Goal: Feedback & Contribution: Ask a question

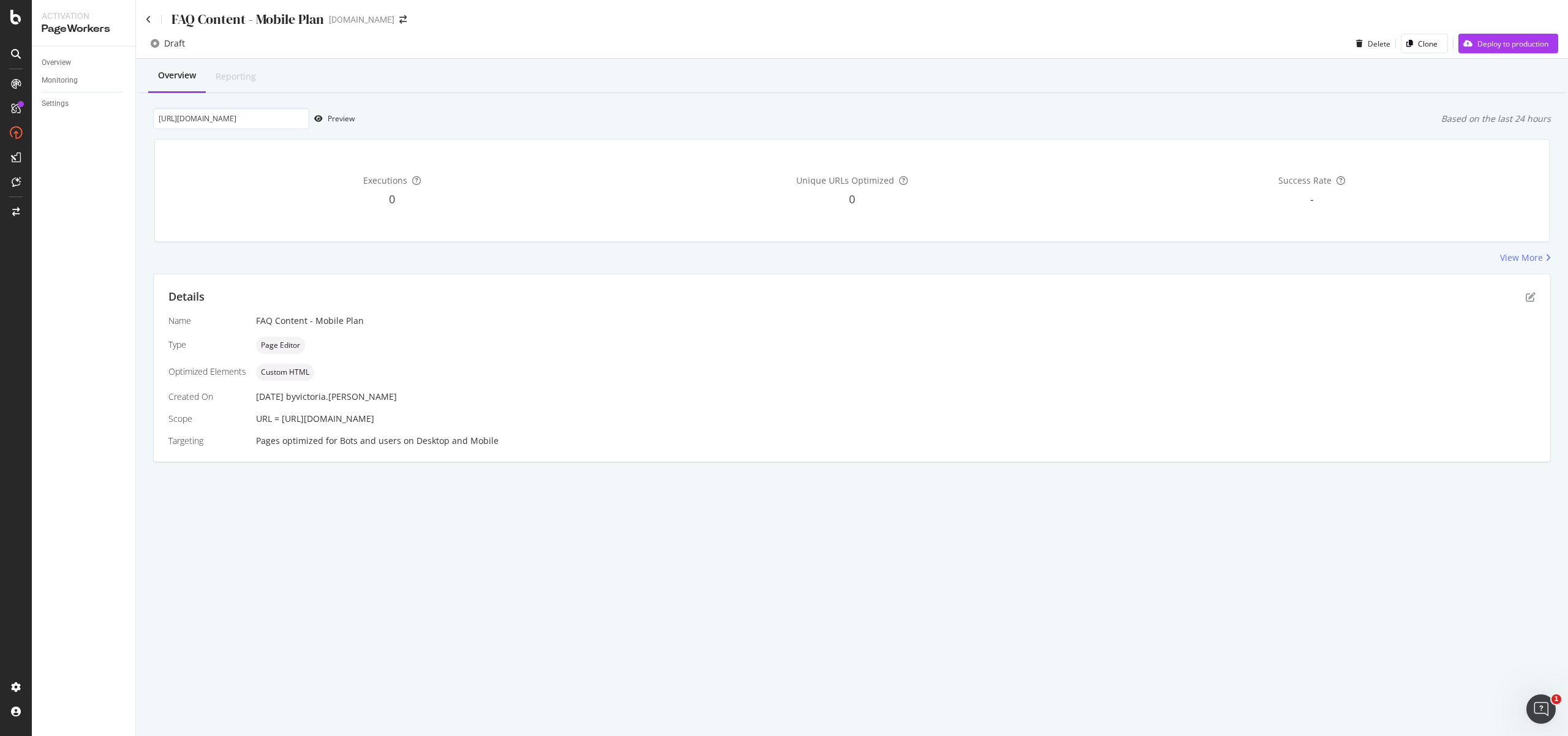
scroll to position [605, 0]
click at [1540, 708] on icon "Open Intercom Messenger" at bounding box center [1539, 707] width 8 height 10
click at [15, 104] on icon at bounding box center [16, 108] width 10 height 10
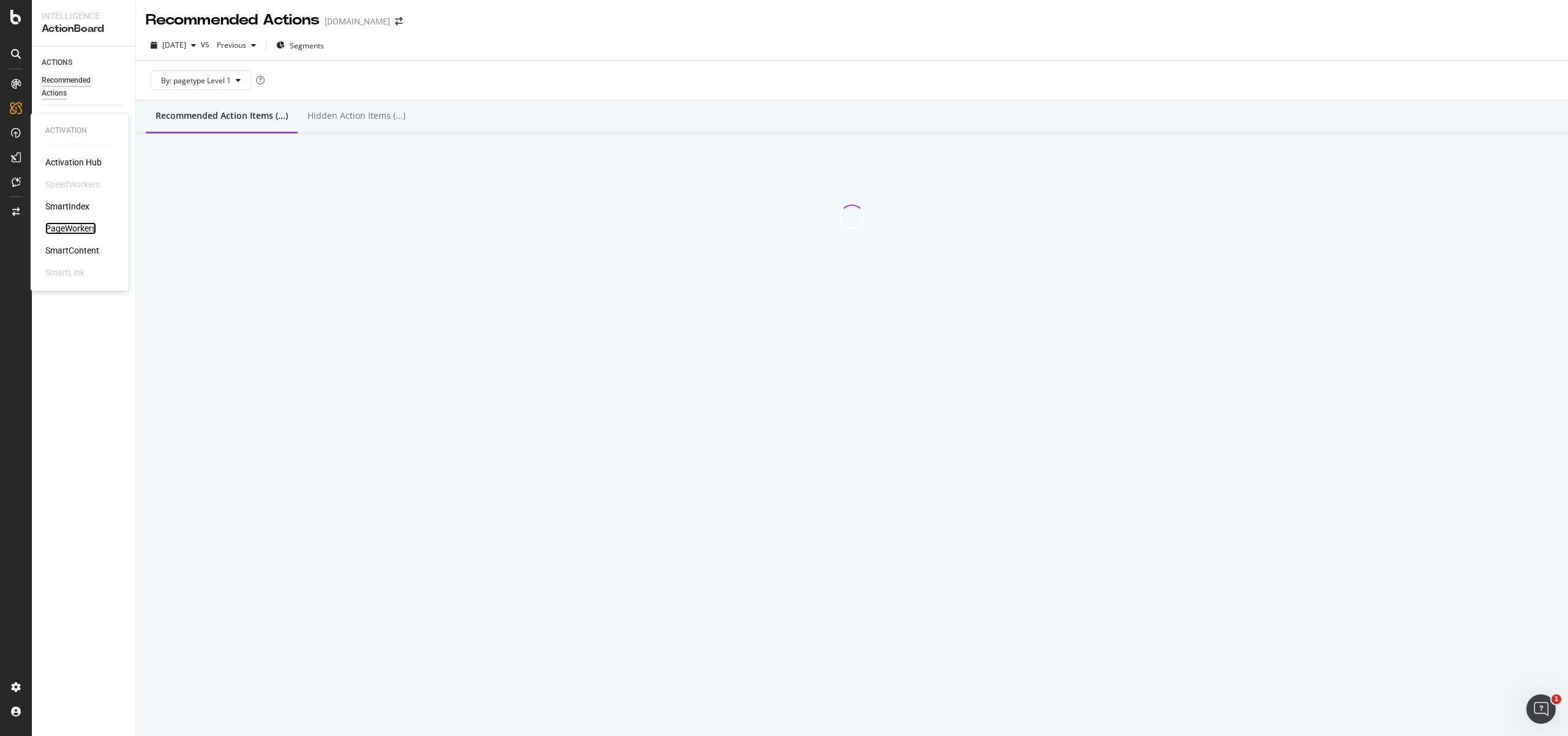
click at [71, 228] on div "PageWorkers" at bounding box center [71, 229] width 51 height 13
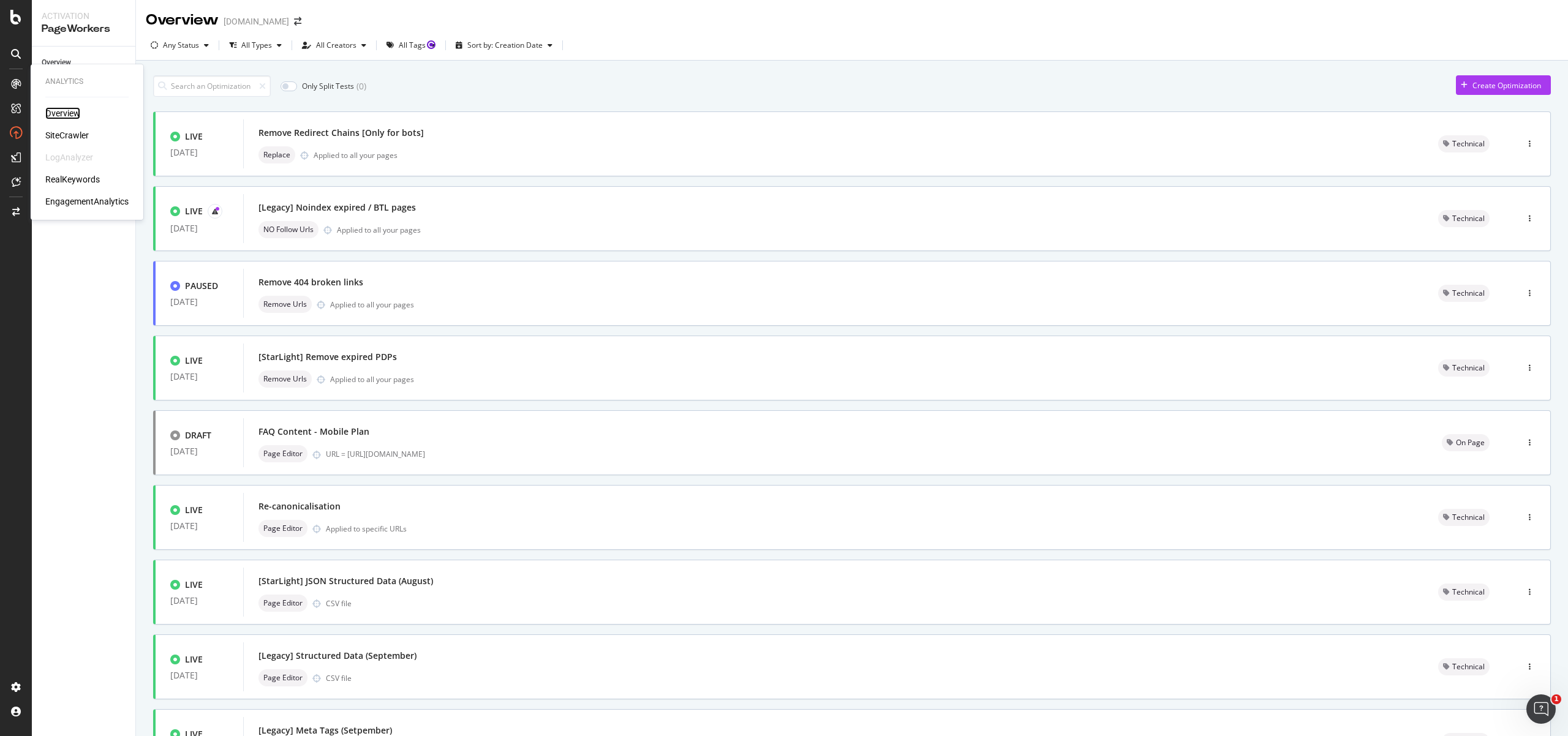
click at [56, 108] on div "Overview" at bounding box center [63, 113] width 35 height 13
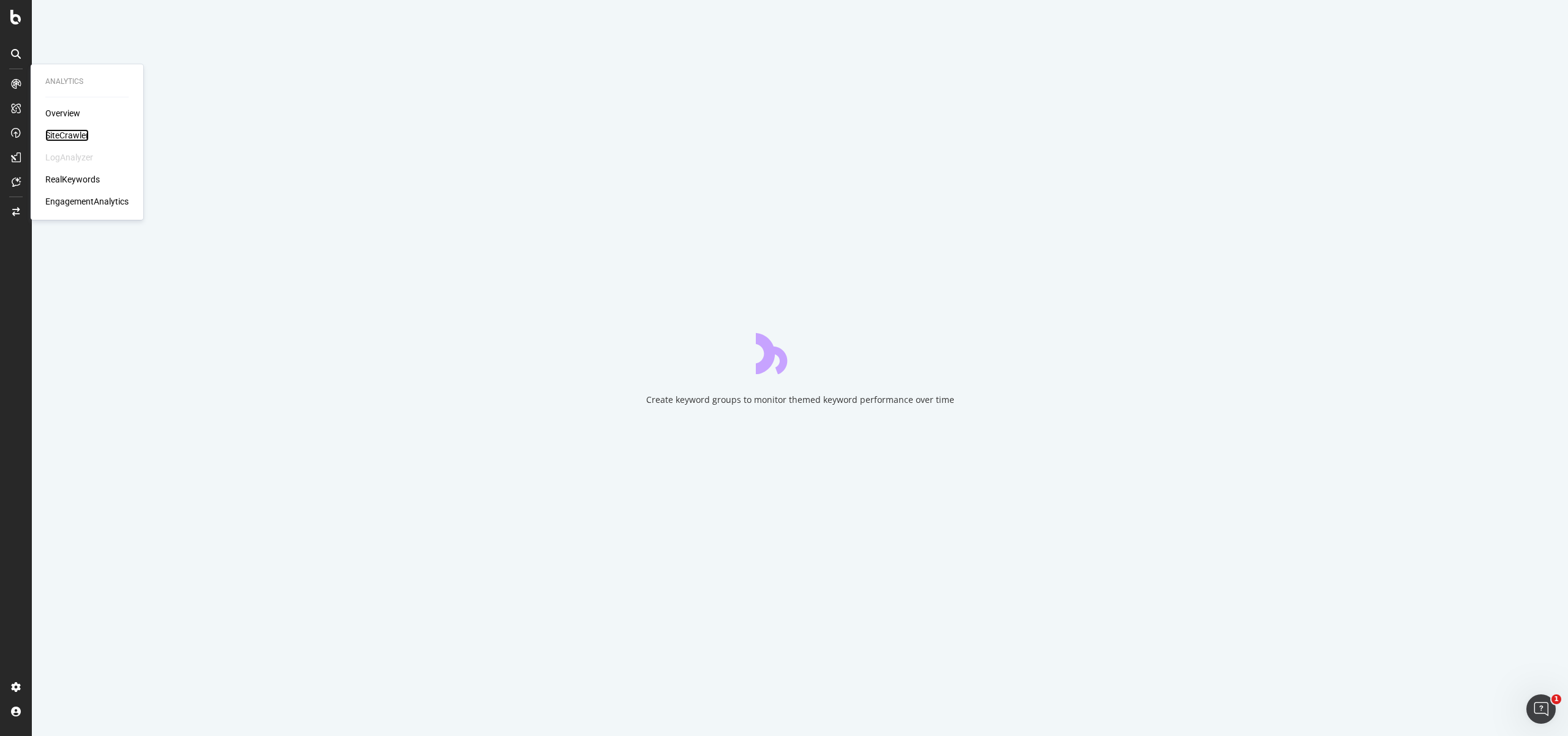
click at [62, 130] on div "SiteCrawler" at bounding box center [67, 136] width 43 height 13
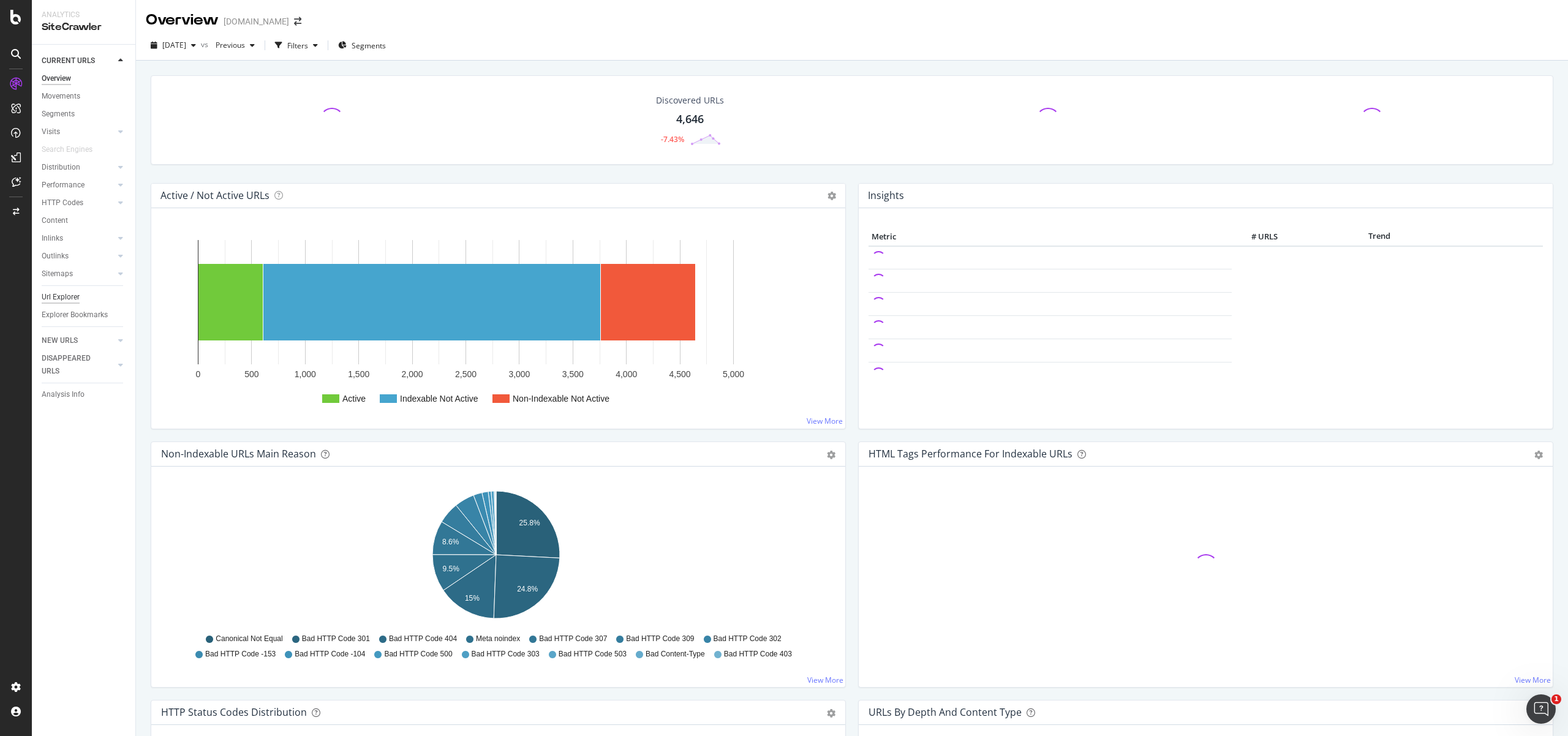
click at [71, 301] on div "Url Explorer" at bounding box center [61, 297] width 38 height 13
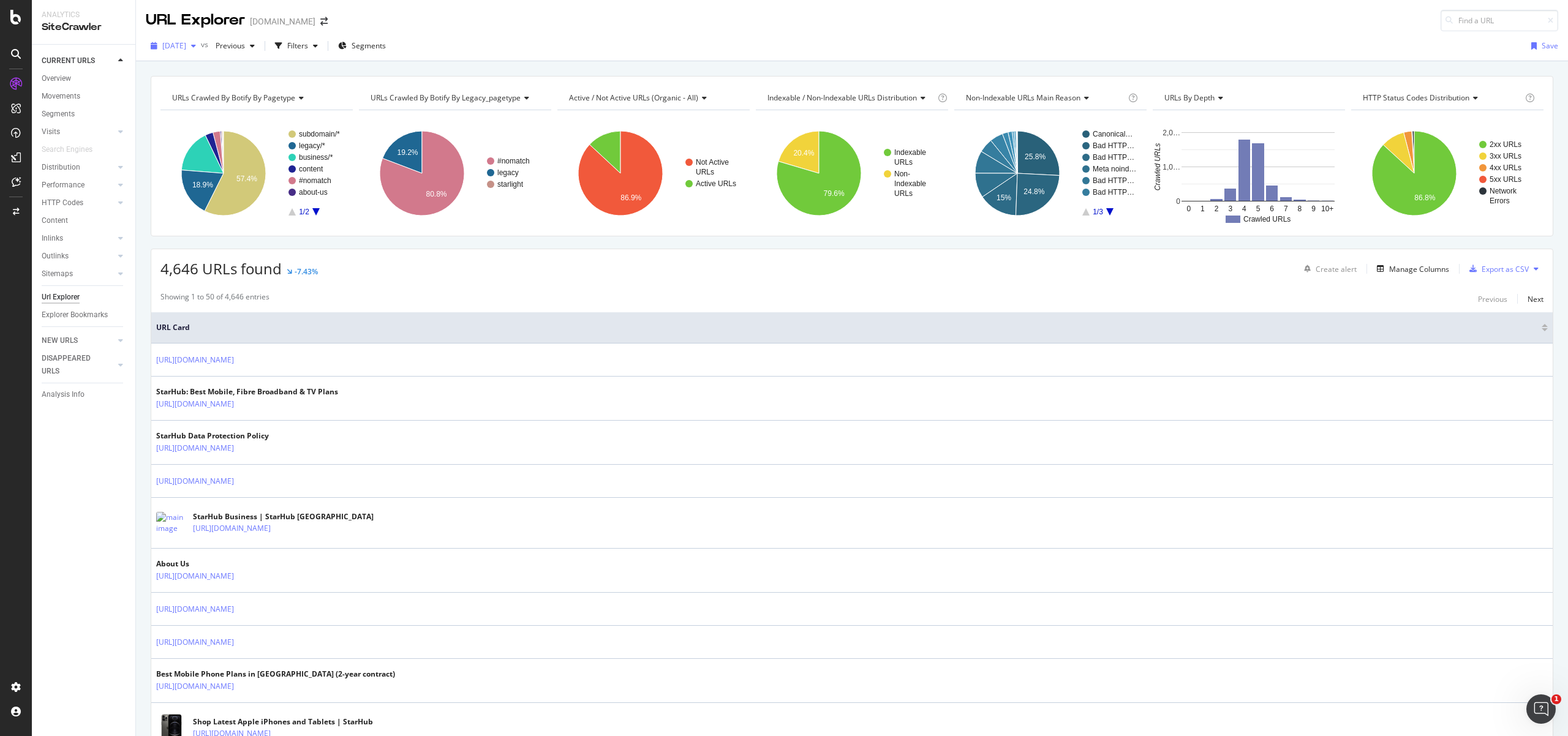
click at [186, 48] on span "[DATE]" at bounding box center [174, 45] width 24 height 10
click at [1390, 270] on div "Manage Columns" at bounding box center [1420, 269] width 60 height 10
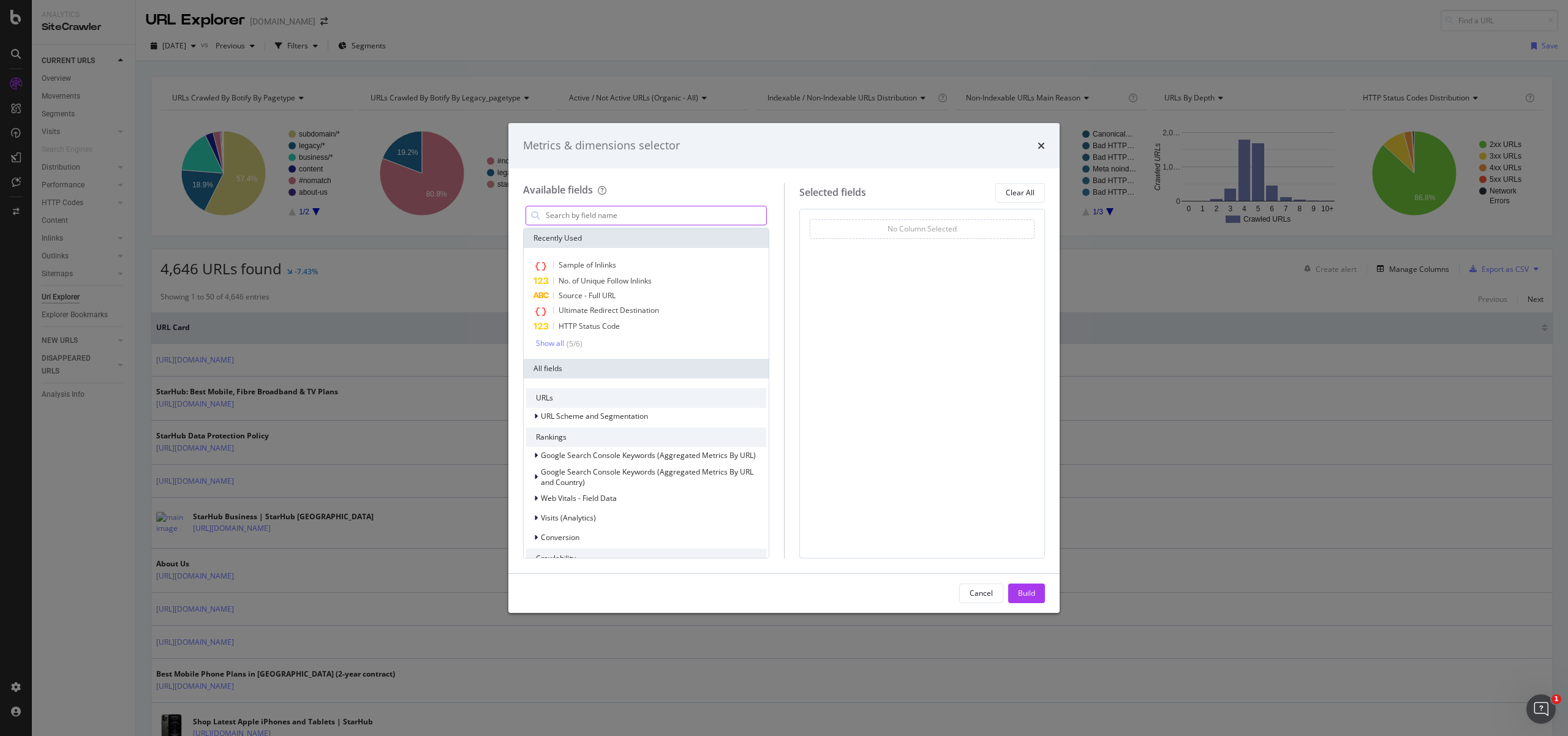
click at [624, 222] on input "modal" at bounding box center [655, 215] width 222 height 18
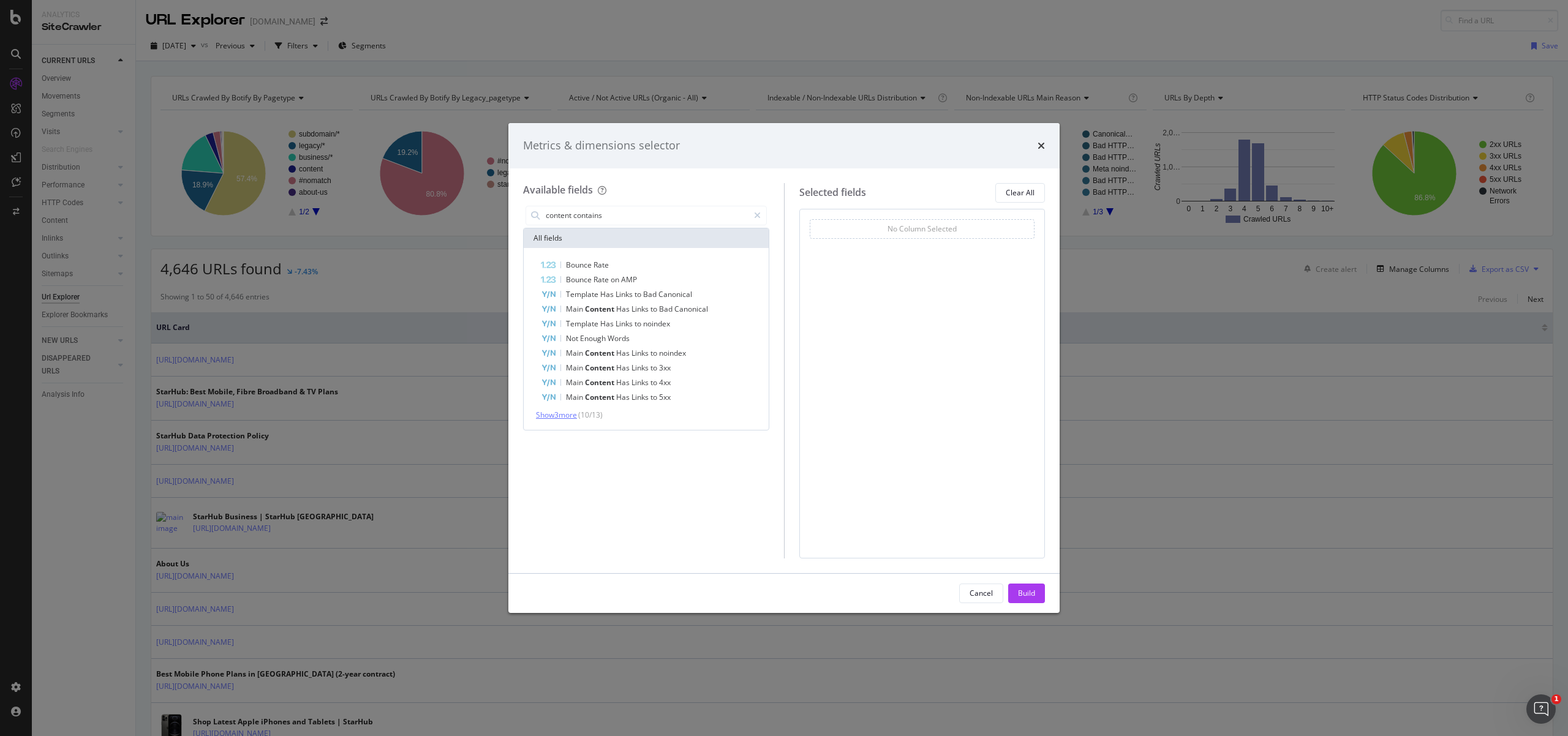
click at [569, 416] on span "Show 3 more" at bounding box center [556, 414] width 41 height 10
click at [614, 214] on input "content contains" at bounding box center [646, 215] width 204 height 18
type input "content"
click at [571, 414] on span "Show 10 more" at bounding box center [559, 416] width 46 height 10
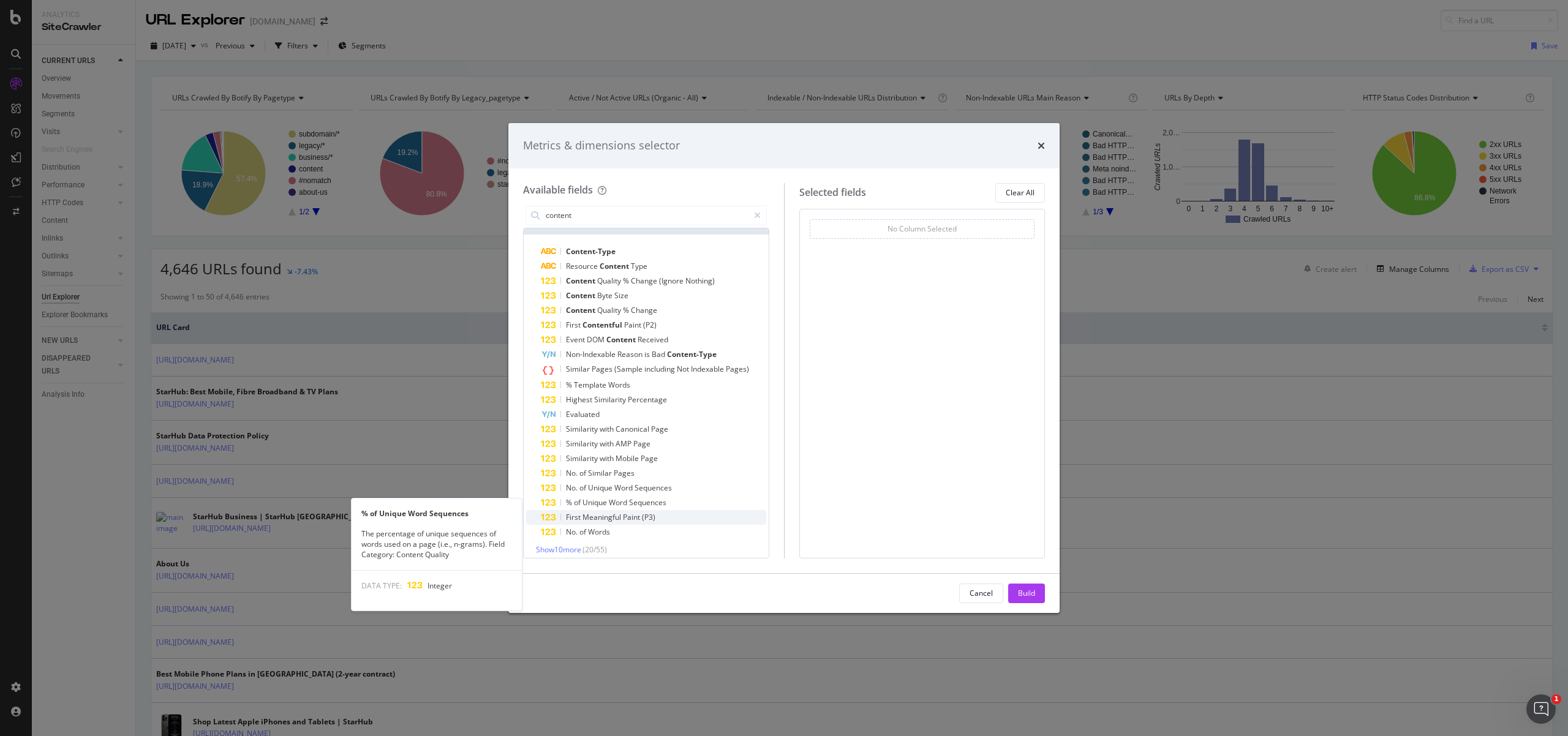
scroll to position [15, 0]
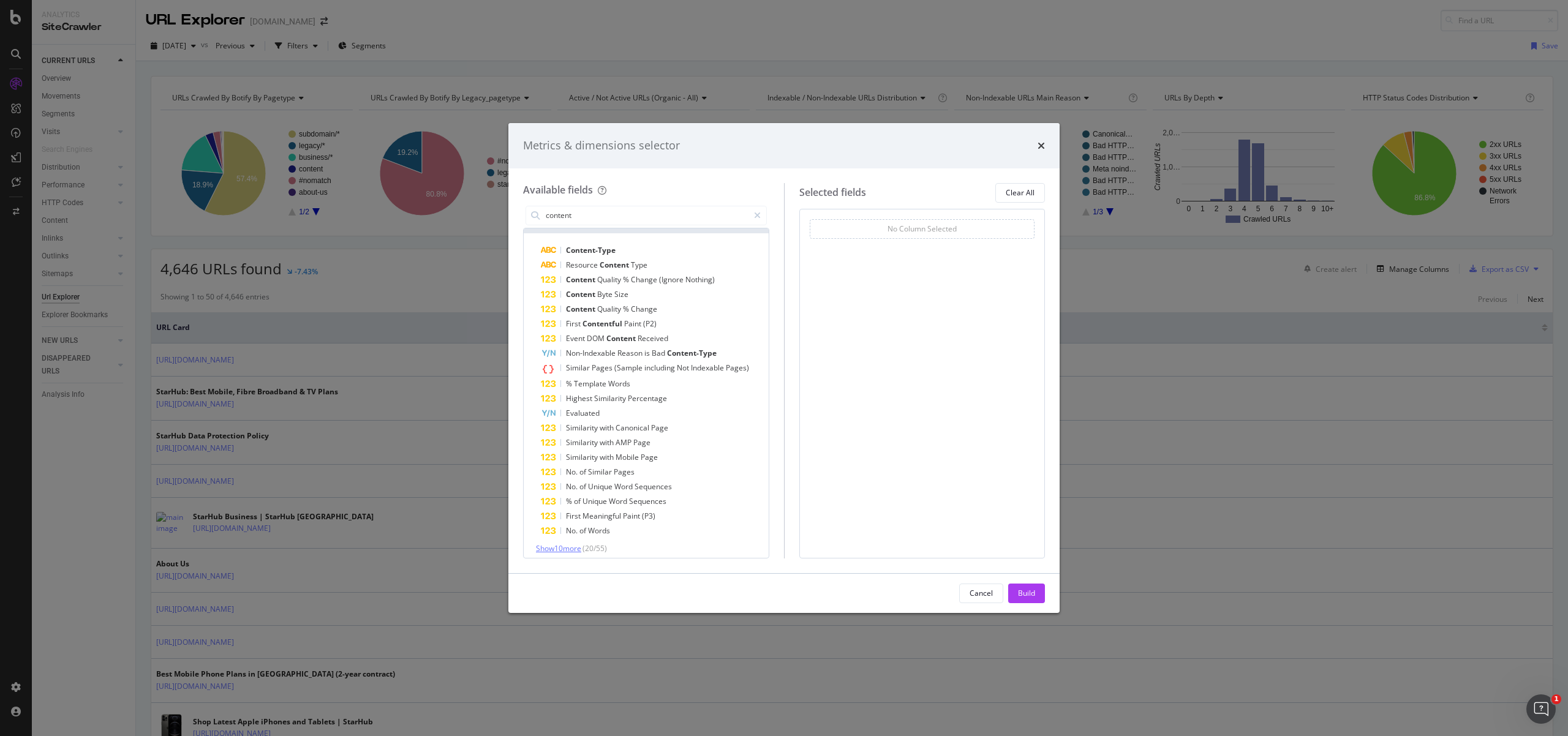
click at [573, 543] on span "Show 10 more" at bounding box center [559, 548] width 46 height 10
click at [1199, 588] on div "Metrics & dimensions selector Available fields content All fields Content-Type …" at bounding box center [784, 368] width 1568 height 736
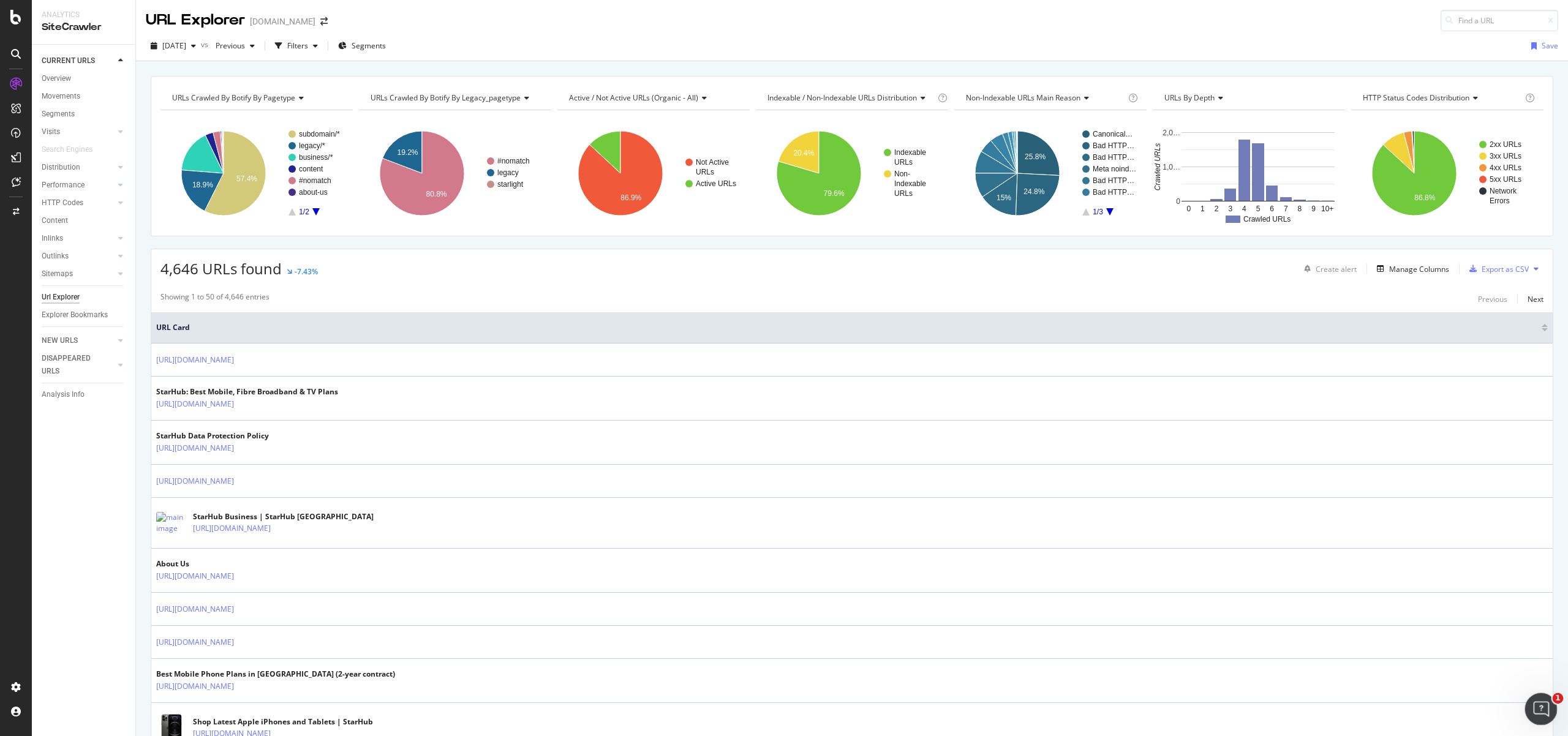
click at [1554, 709] on html at bounding box center [1539, 707] width 29 height 29
click at [1548, 709] on div "Open Intercom Messenger" at bounding box center [1539, 707] width 41 height 41
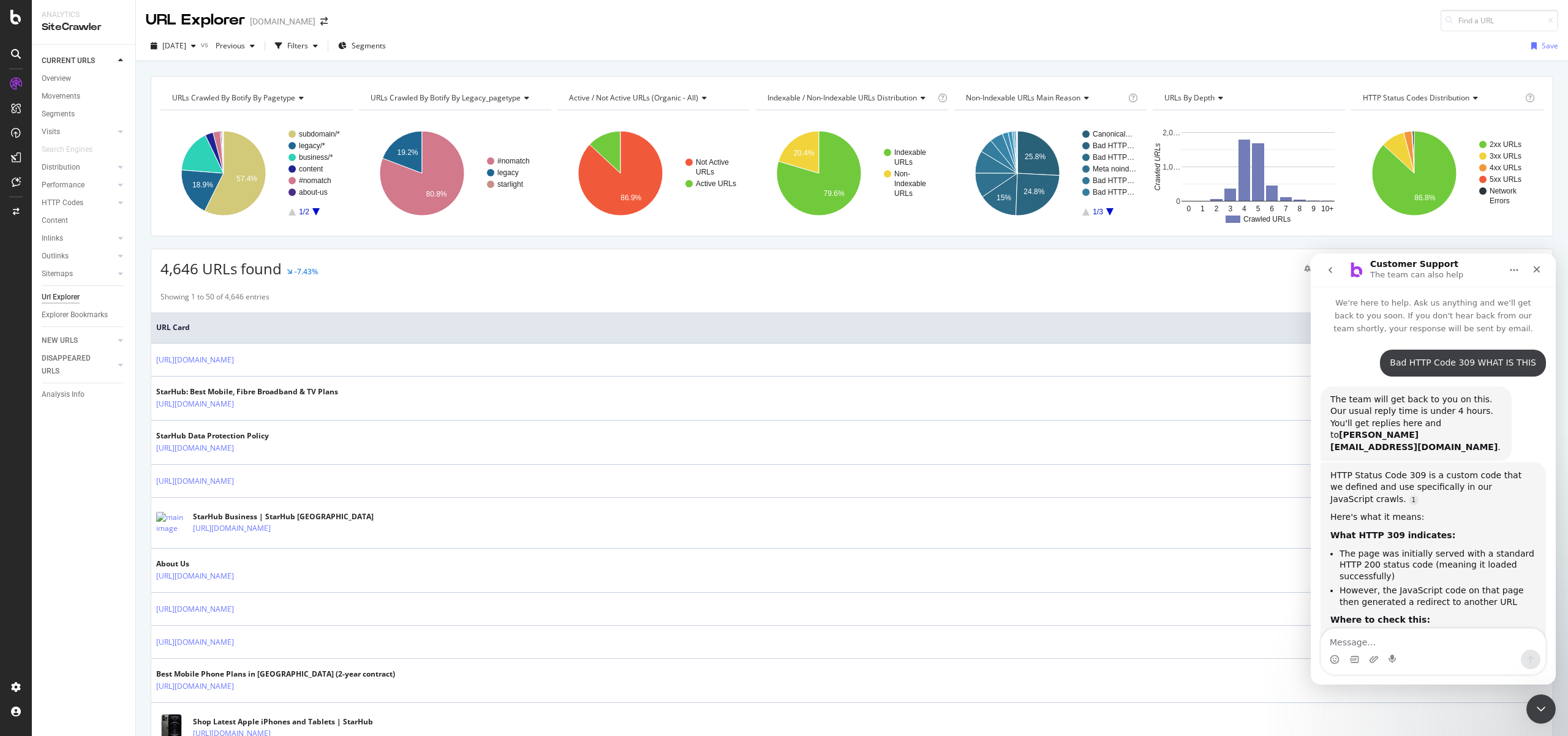
scroll to position [605, 0]
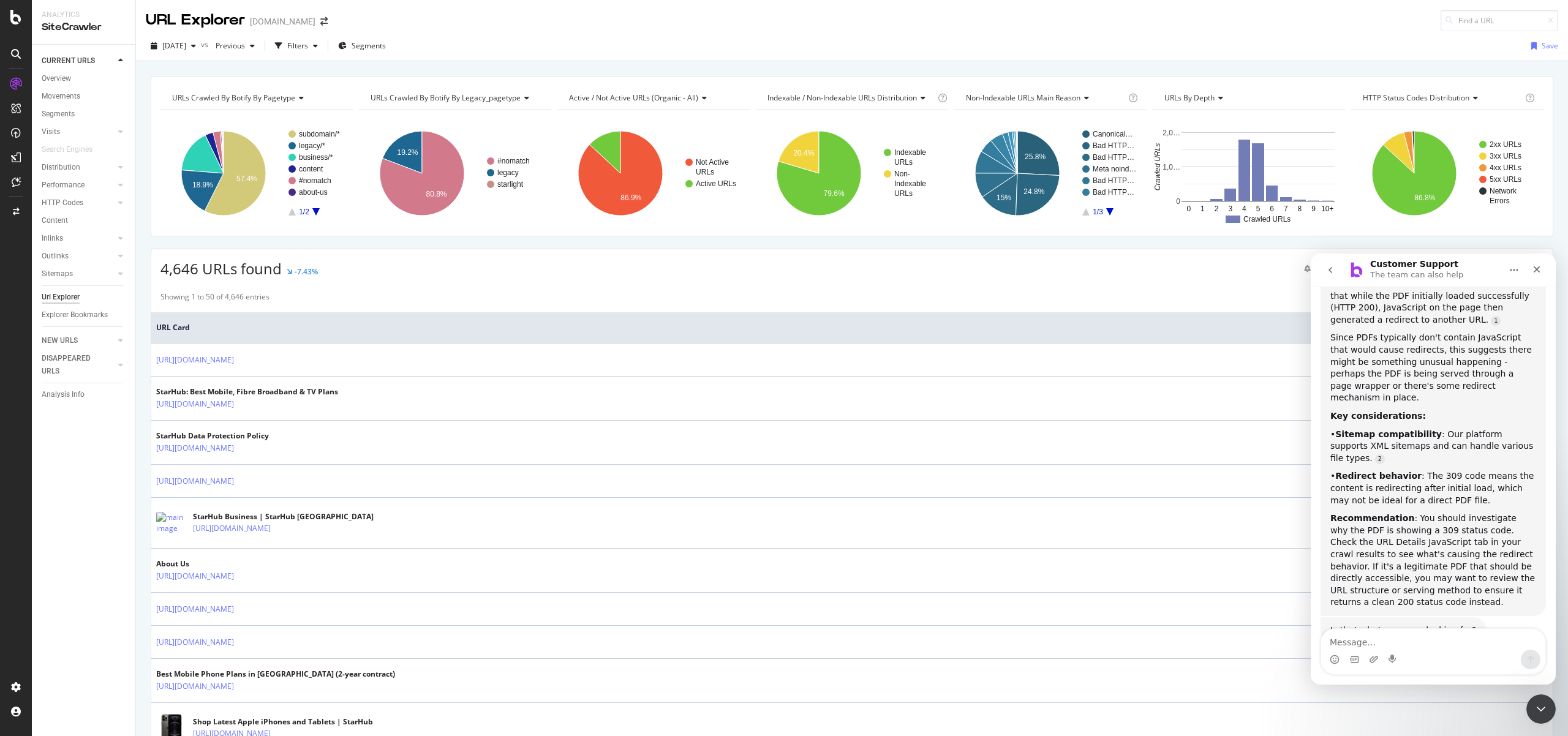
click at [1413, 642] on textarea "Message…" at bounding box center [1434, 639] width 224 height 21
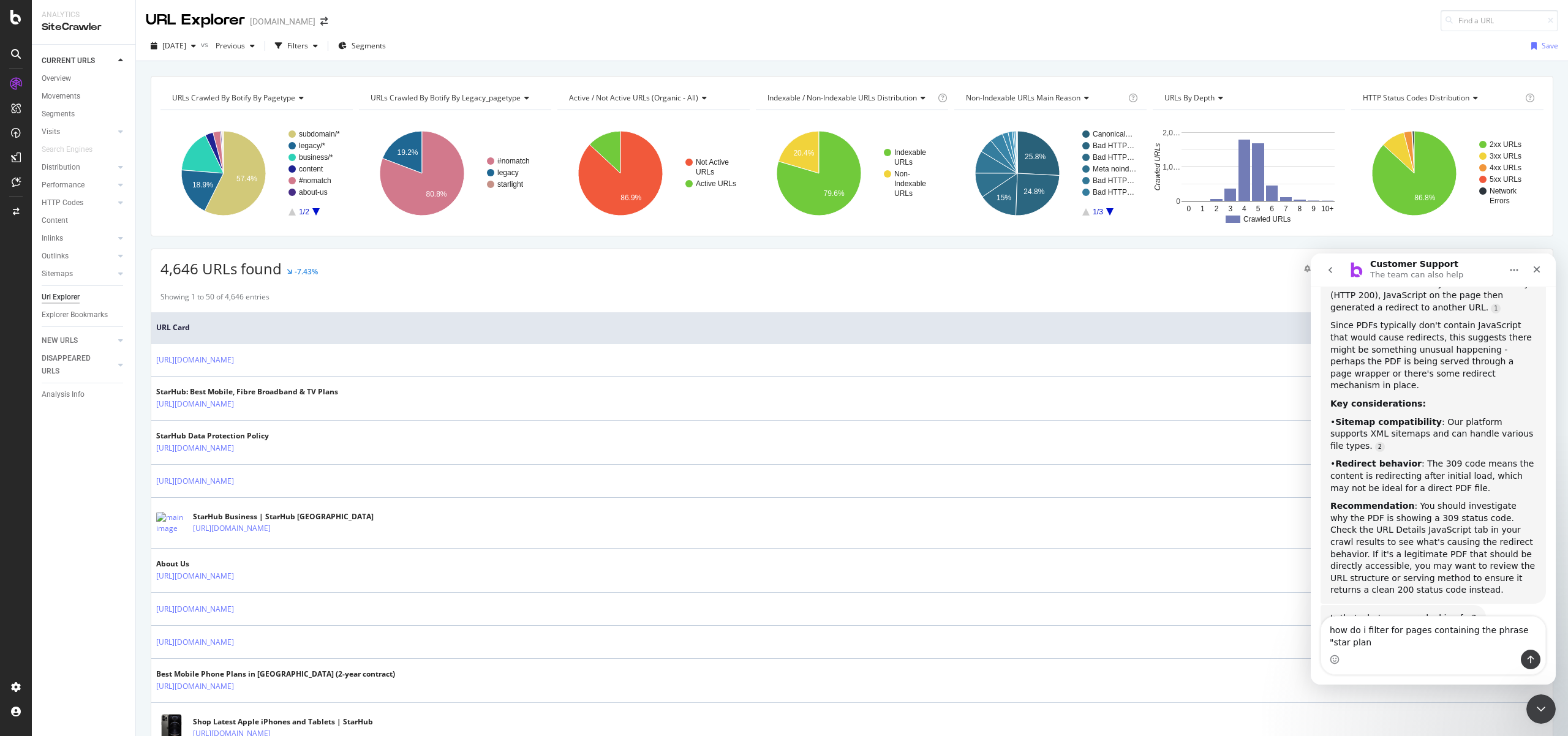
type textarea "how do i filter for pages containing the phrase "star plan""
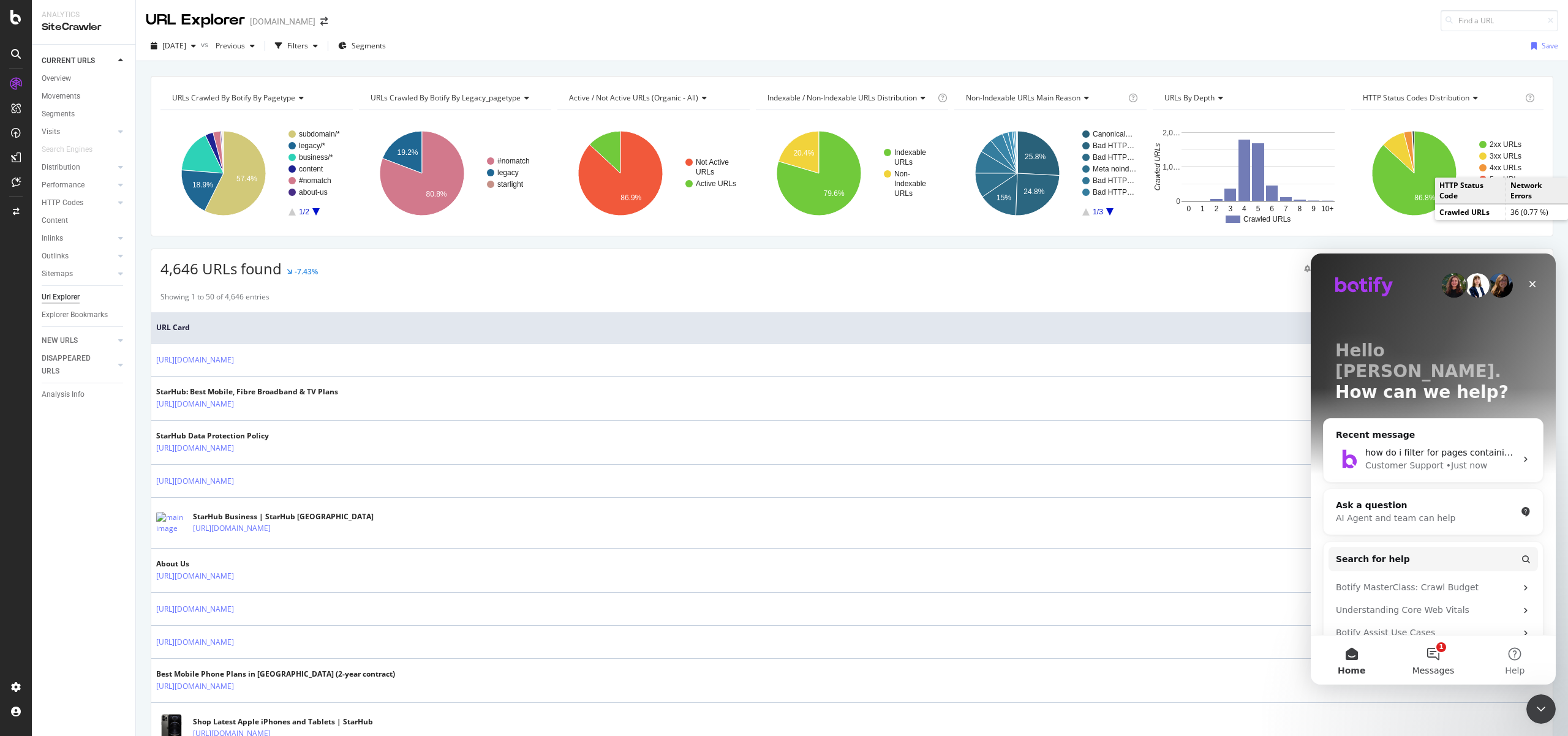
click at [1435, 660] on button "1 Messages" at bounding box center [1433, 660] width 81 height 49
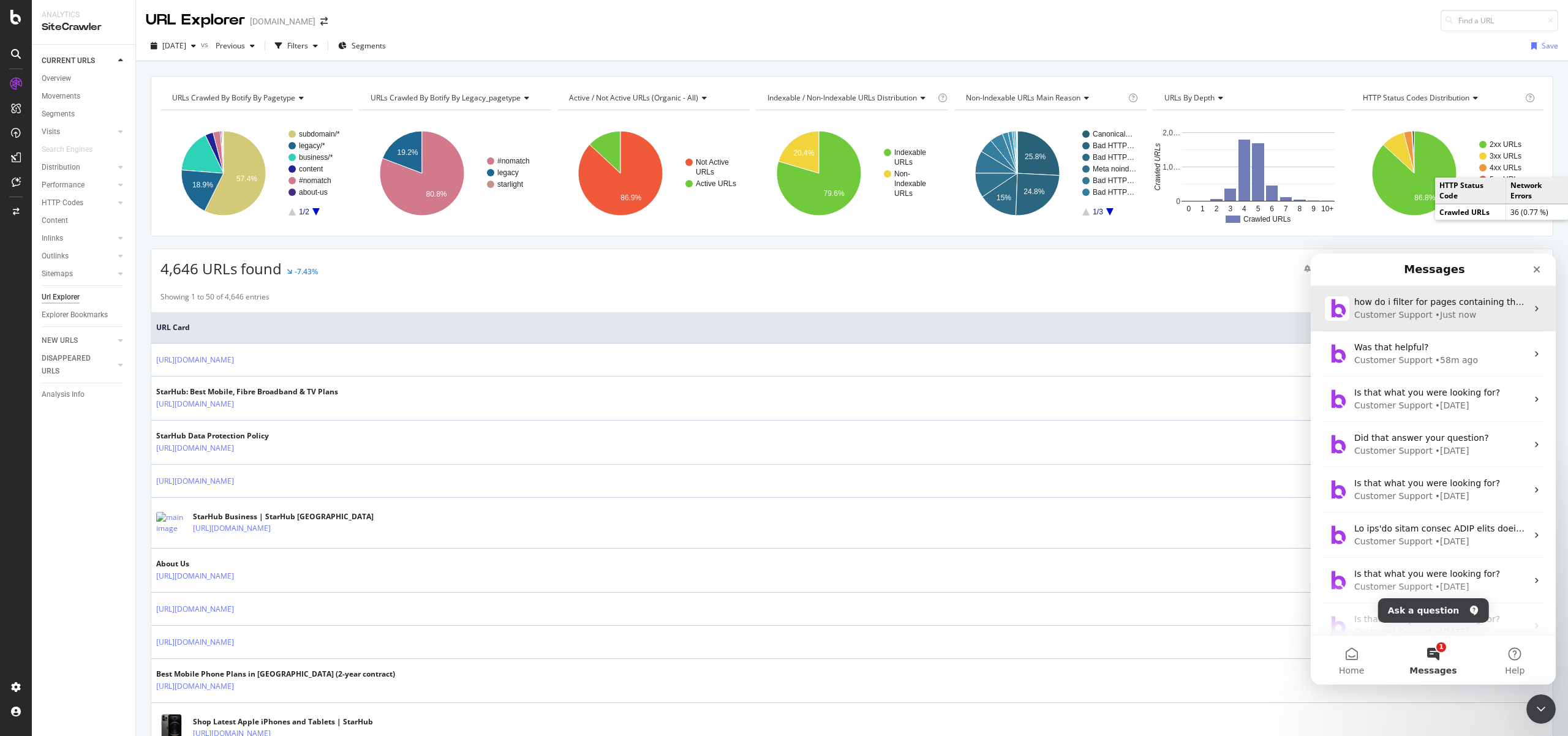
click at [1418, 313] on div "Customer Support" at bounding box center [1394, 315] width 78 height 13
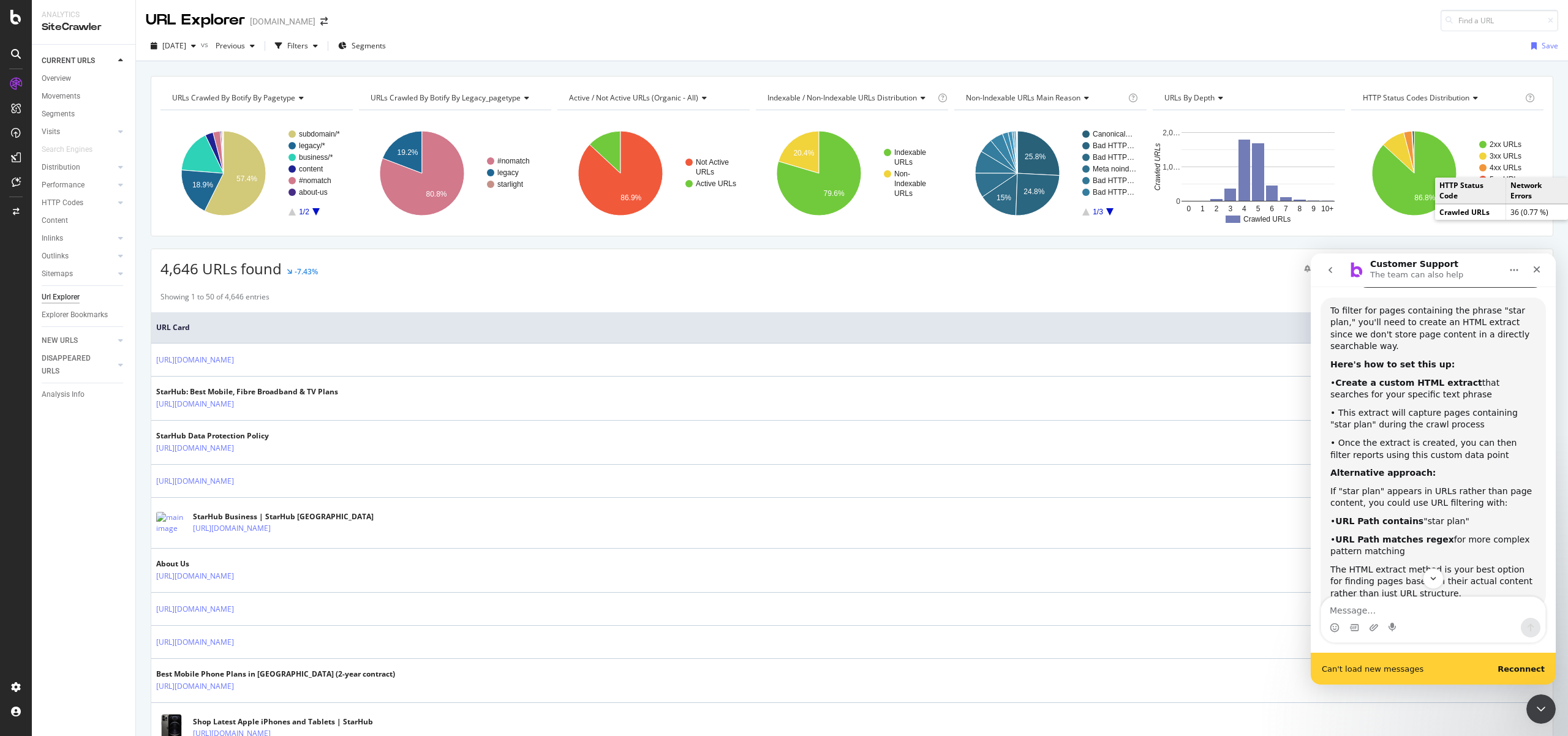
scroll to position [1022, 0]
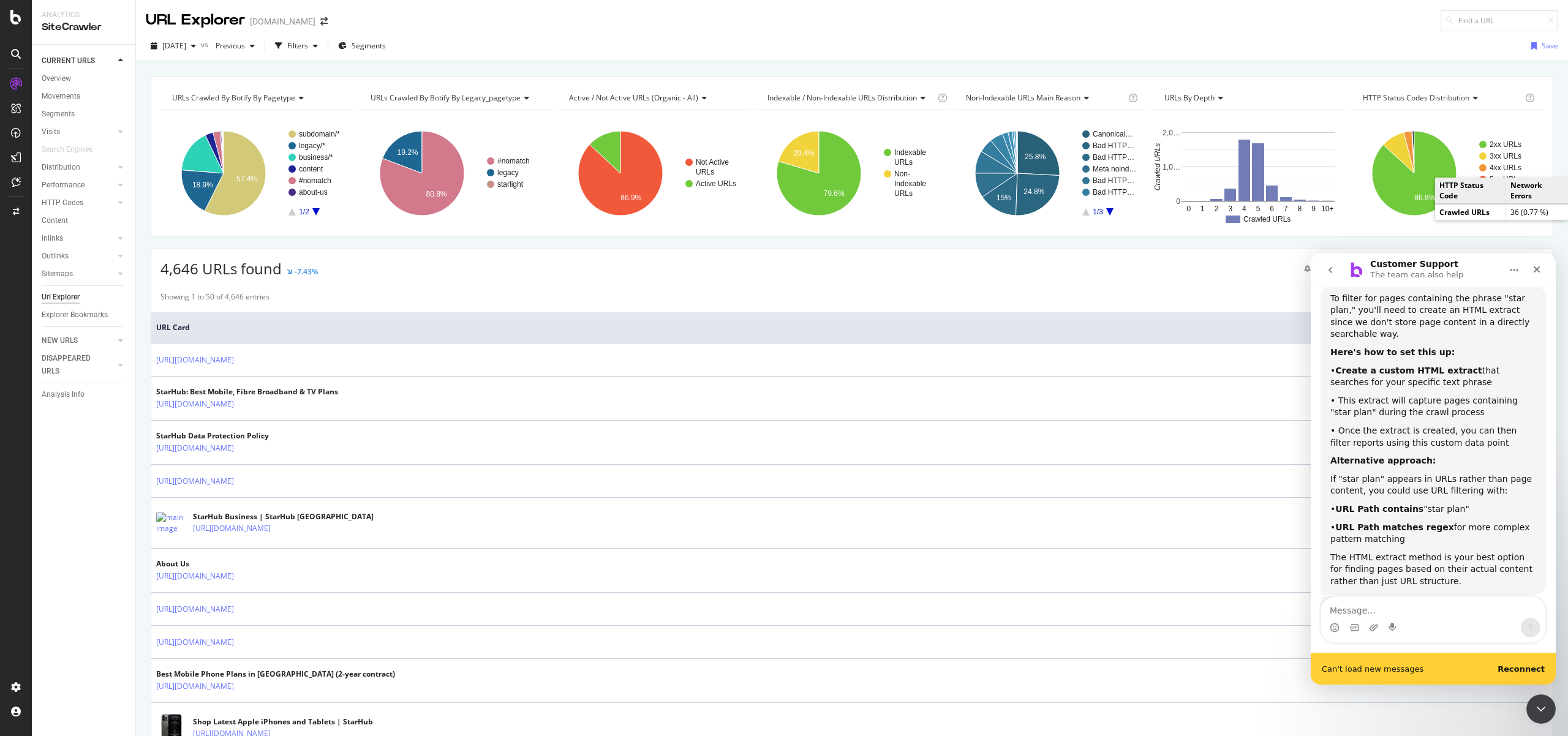
click at [1449, 473] on div "If "star plan" appears in URLs rather than page content, you could use URL filt…" at bounding box center [1434, 485] width 206 height 24
click at [1410, 460] on div "To filter for pages containing the phrase "star plan," you'll need to create an…" at bounding box center [1434, 440] width 206 height 295
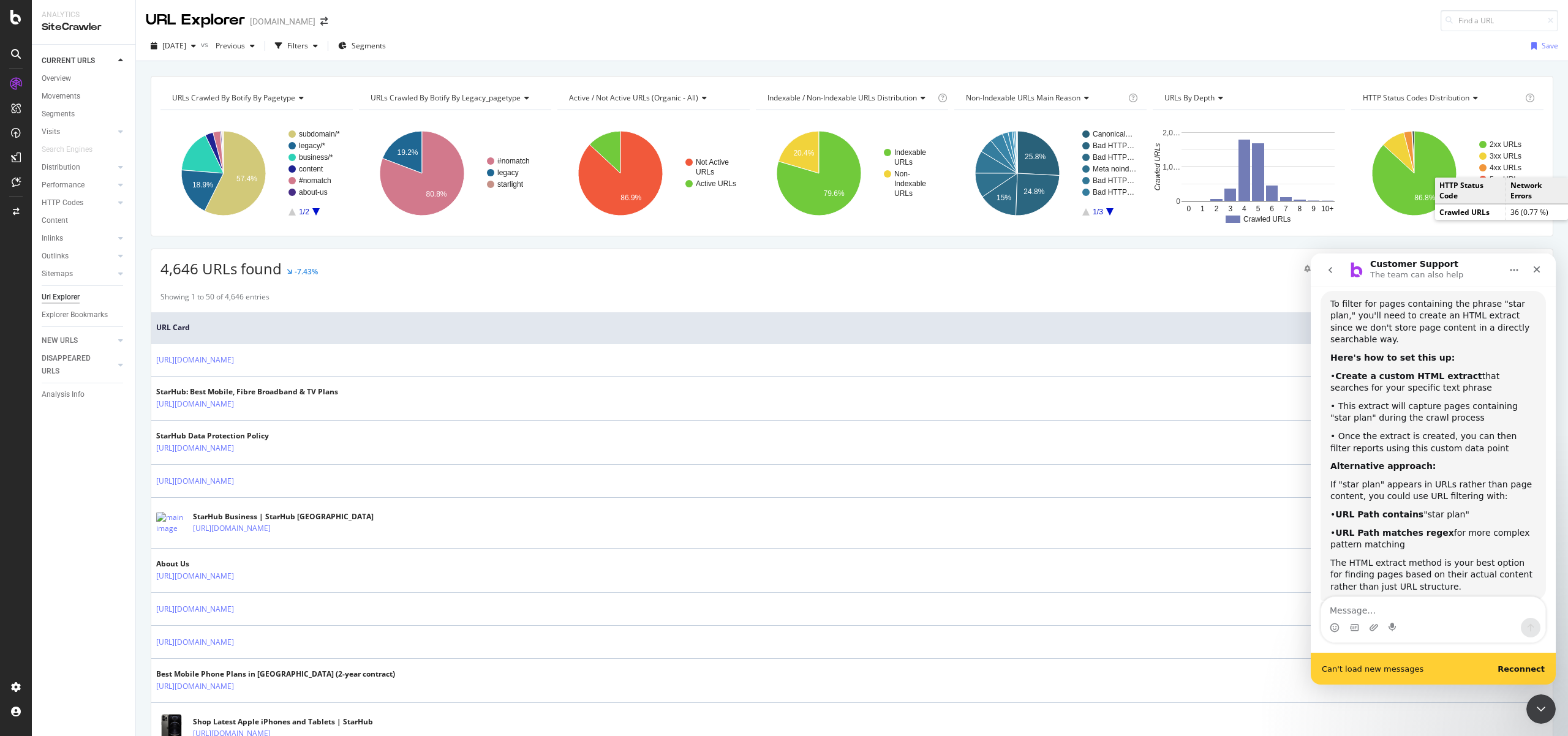
scroll to position [1033, 0]
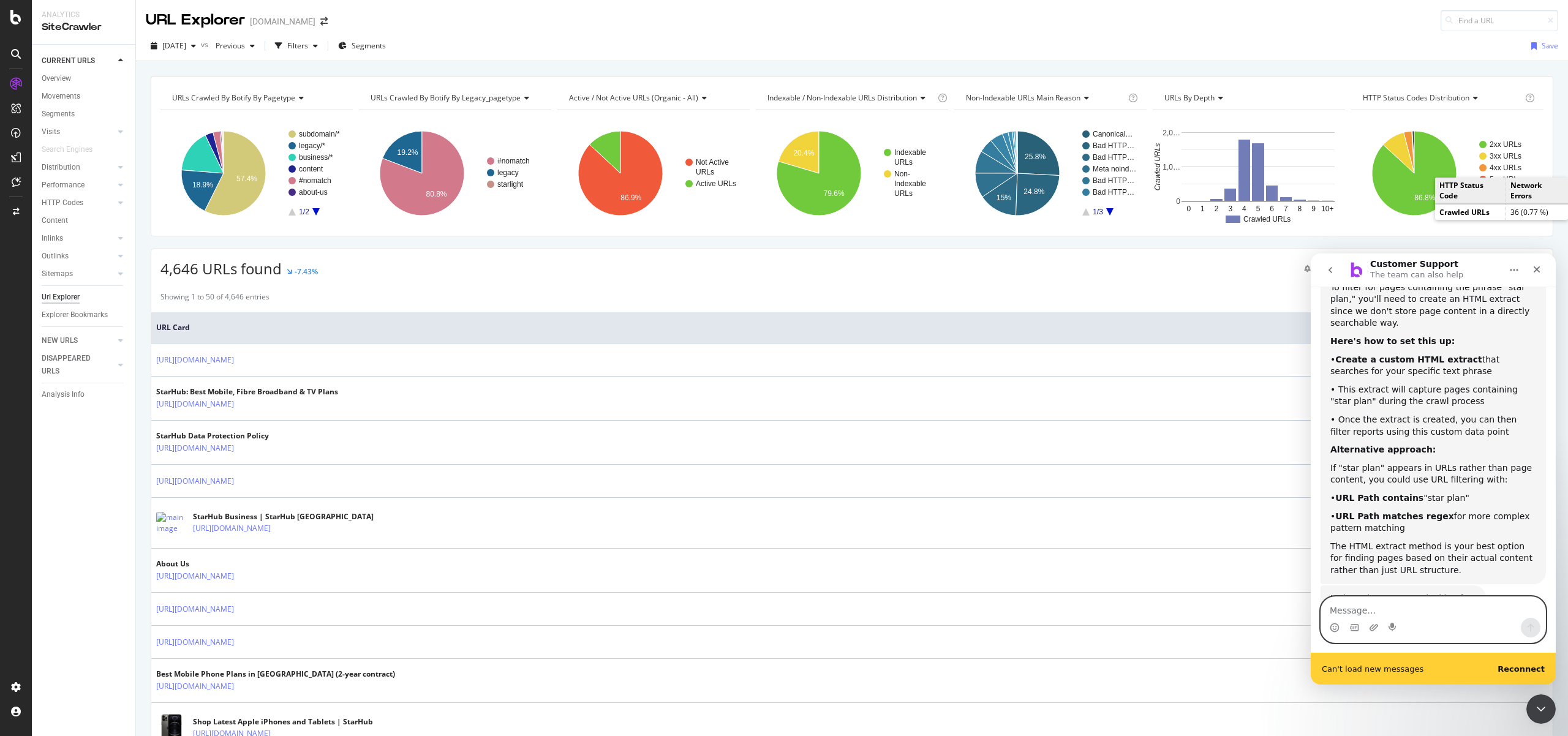
click at [1394, 607] on textarea "Message…" at bounding box center [1434, 607] width 224 height 21
type textarea "how to do the custom HTML extract"
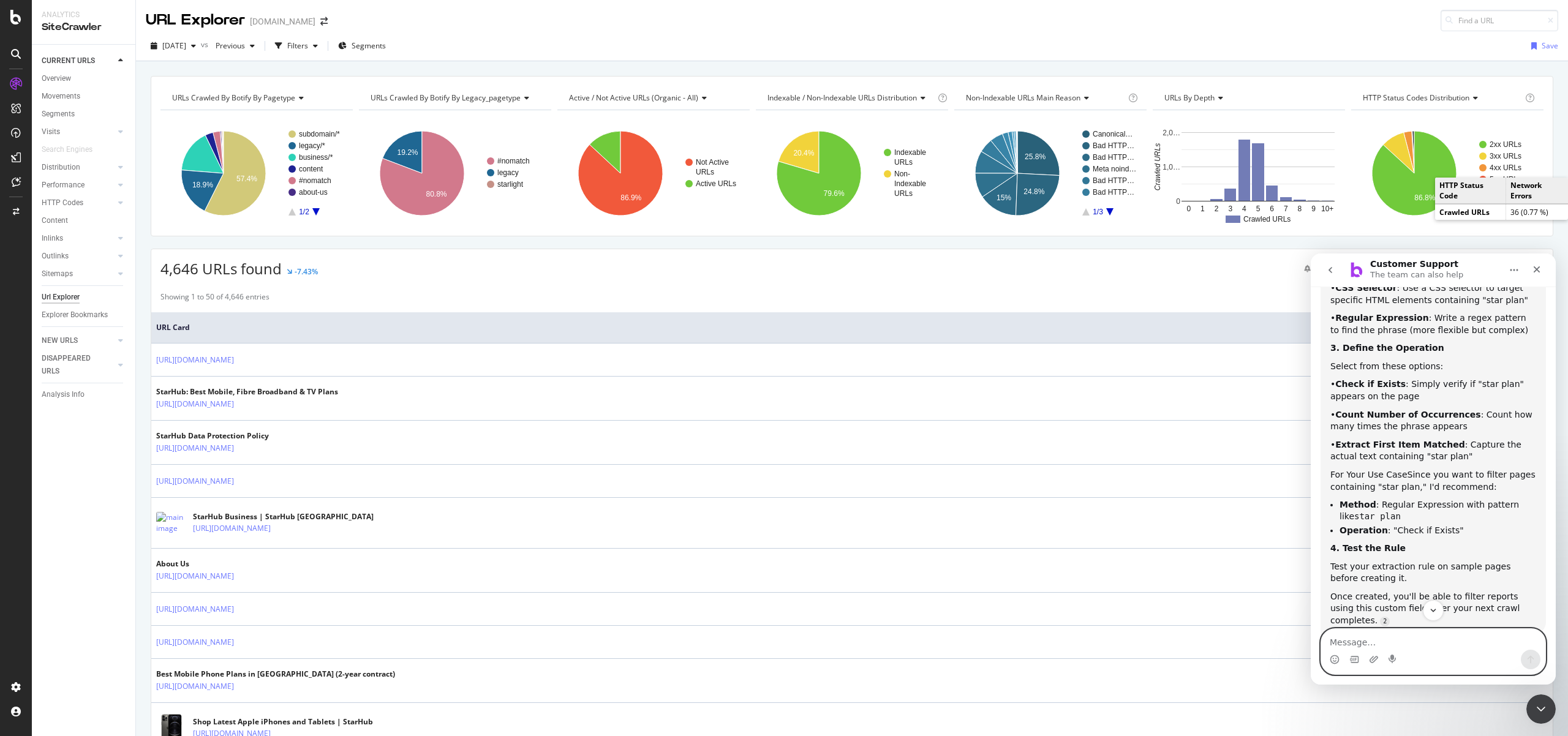
scroll to position [1532, 0]
click at [1380, 644] on textarea "Message…" at bounding box center [1434, 639] width 224 height 21
type textarea "how do i do that on URL explorer"
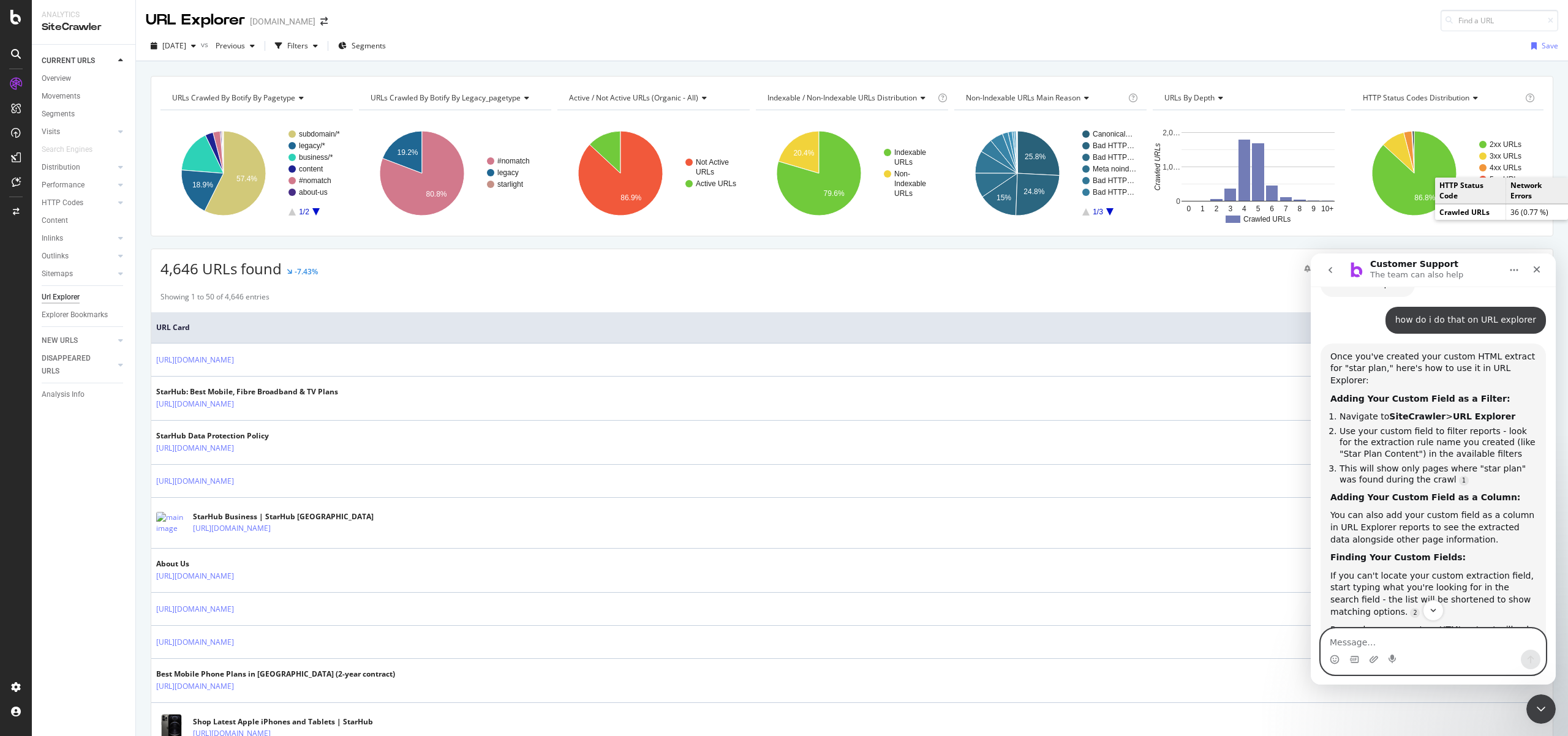
scroll to position [1895, 0]
click at [1427, 426] on li "Use your custom field to filter reports - look for the extraction rule name you…" at bounding box center [1438, 443] width 197 height 34
click at [1454, 426] on li "Use your custom field to filter reports - look for the extraction rule name you…" at bounding box center [1438, 443] width 197 height 34
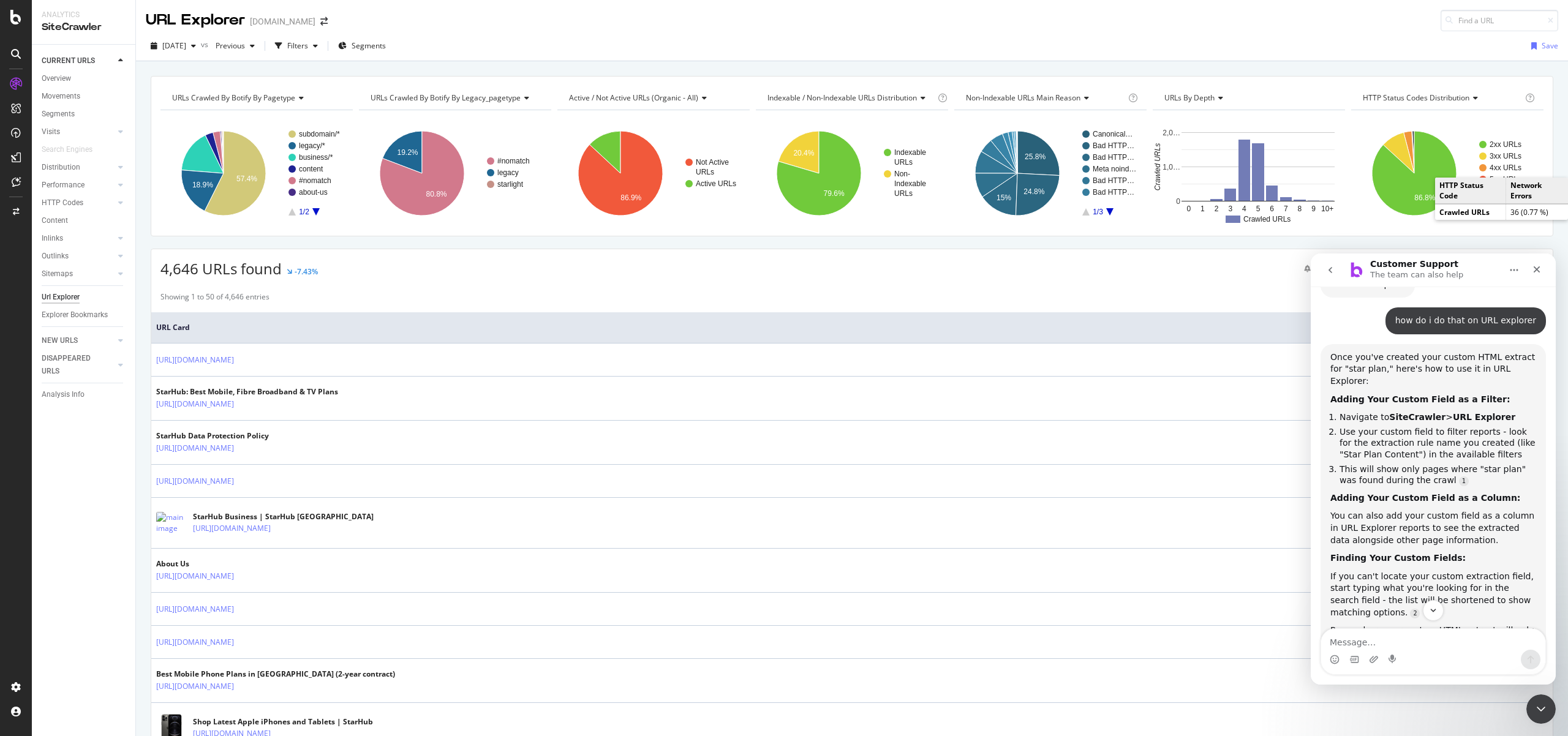
click at [1454, 426] on li "Use your custom field to filter reports - look for the extraction rule name you…" at bounding box center [1438, 443] width 197 height 34
click at [1422, 426] on li "Use your custom field to filter reports - look for the extraction rule name you…" at bounding box center [1438, 443] width 197 height 34
click at [1394, 510] on div "You can also add your custom field as a column in URL Explorer reports to see t…" at bounding box center [1434, 528] width 206 height 36
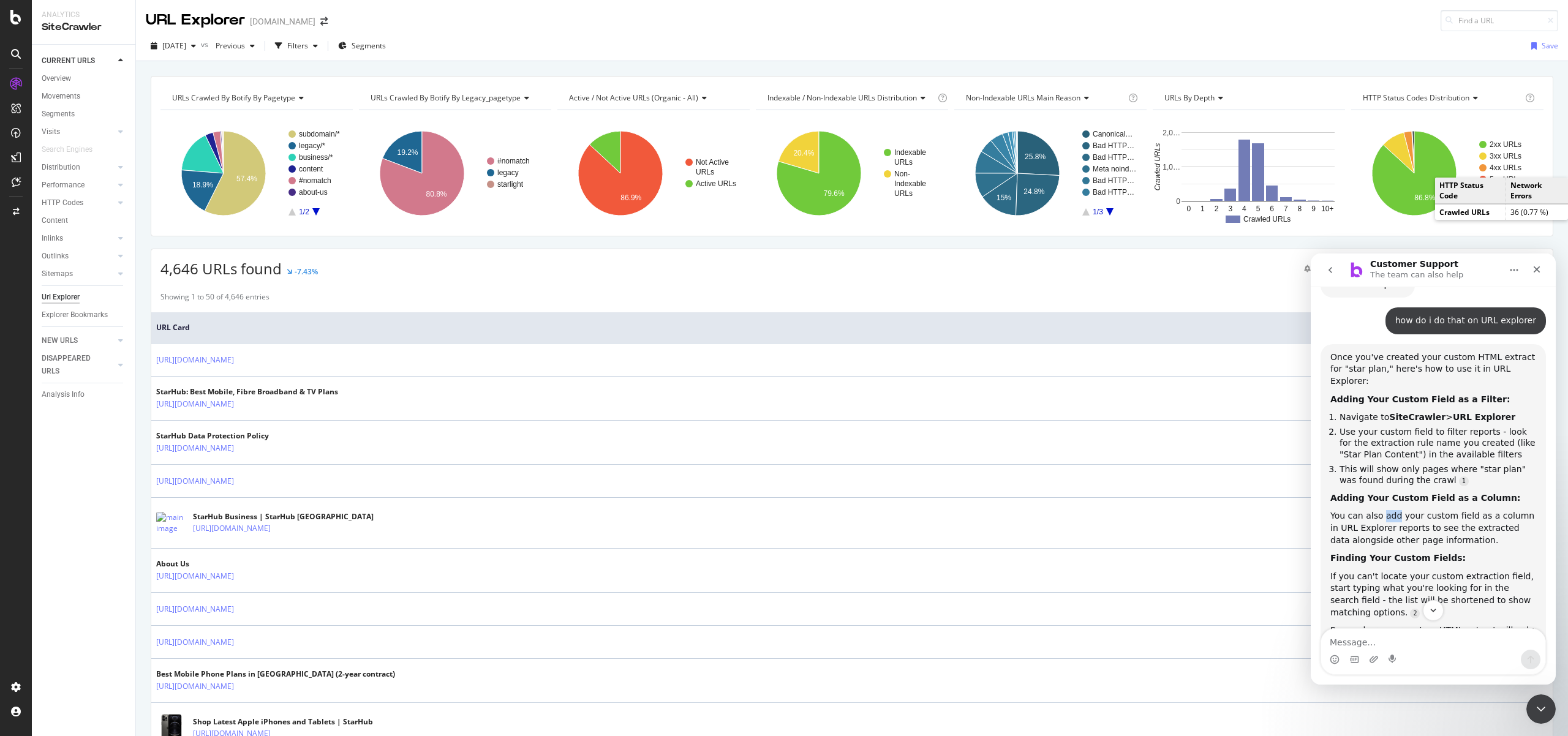
click at [1394, 510] on div "You can also add your custom field as a column in URL Explorer reports to see t…" at bounding box center [1434, 528] width 206 height 36
click at [1392, 571] on div "If you can't locate your custom extraction field, start typing what you're look…" at bounding box center [1434, 595] width 206 height 48
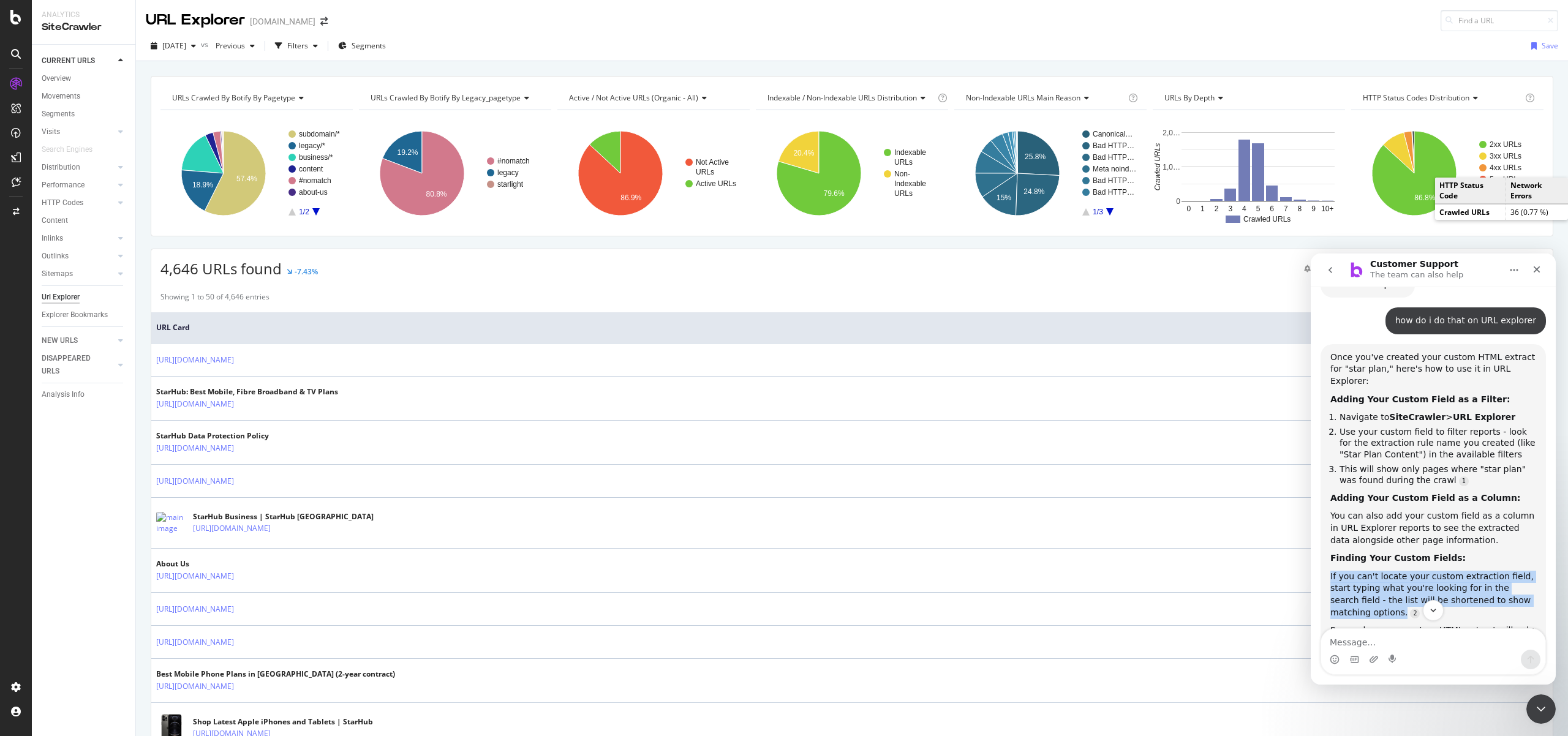
click at [1392, 571] on div "If you can't locate your custom extraction field, start typing what you're look…" at bounding box center [1434, 595] width 206 height 48
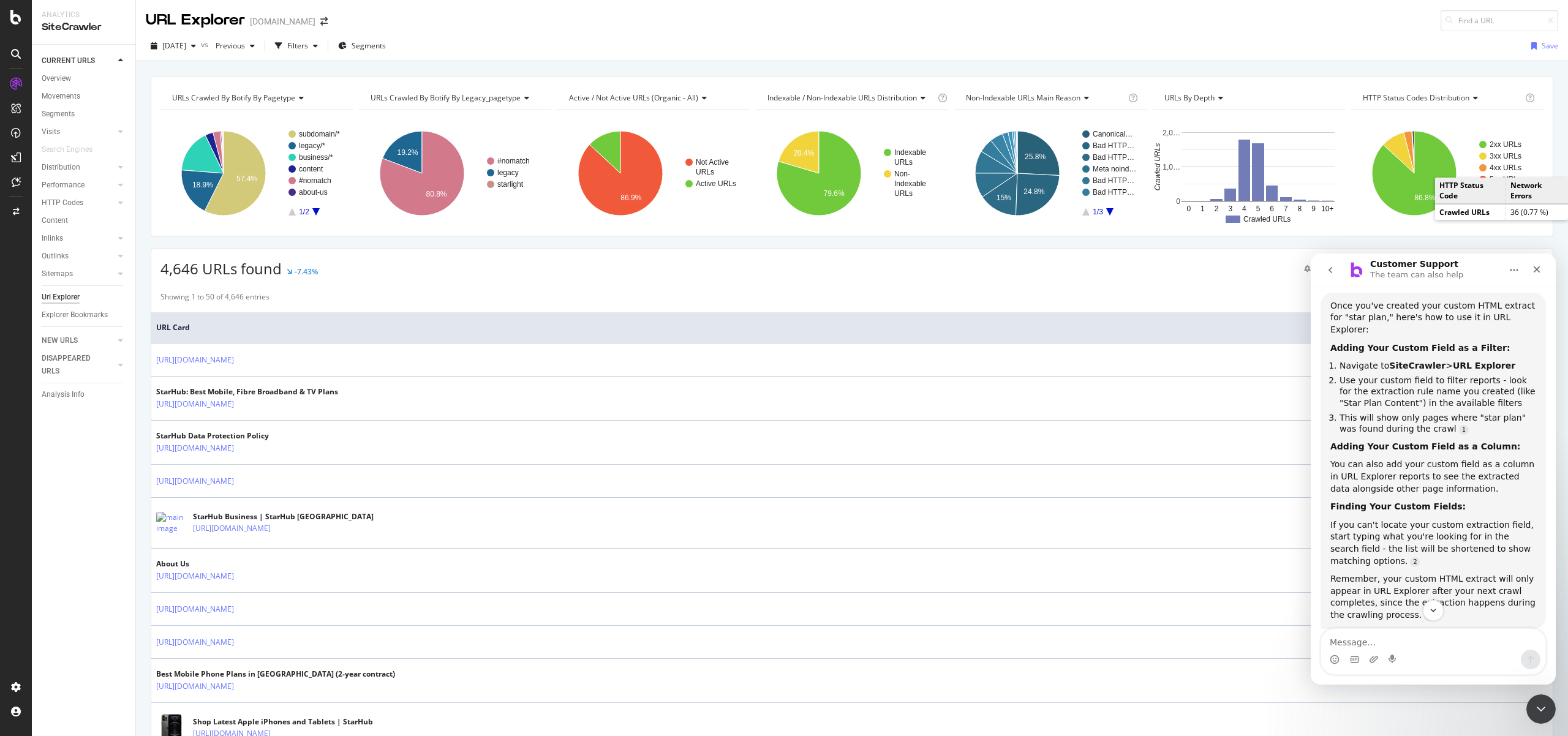
scroll to position [1967, 0]
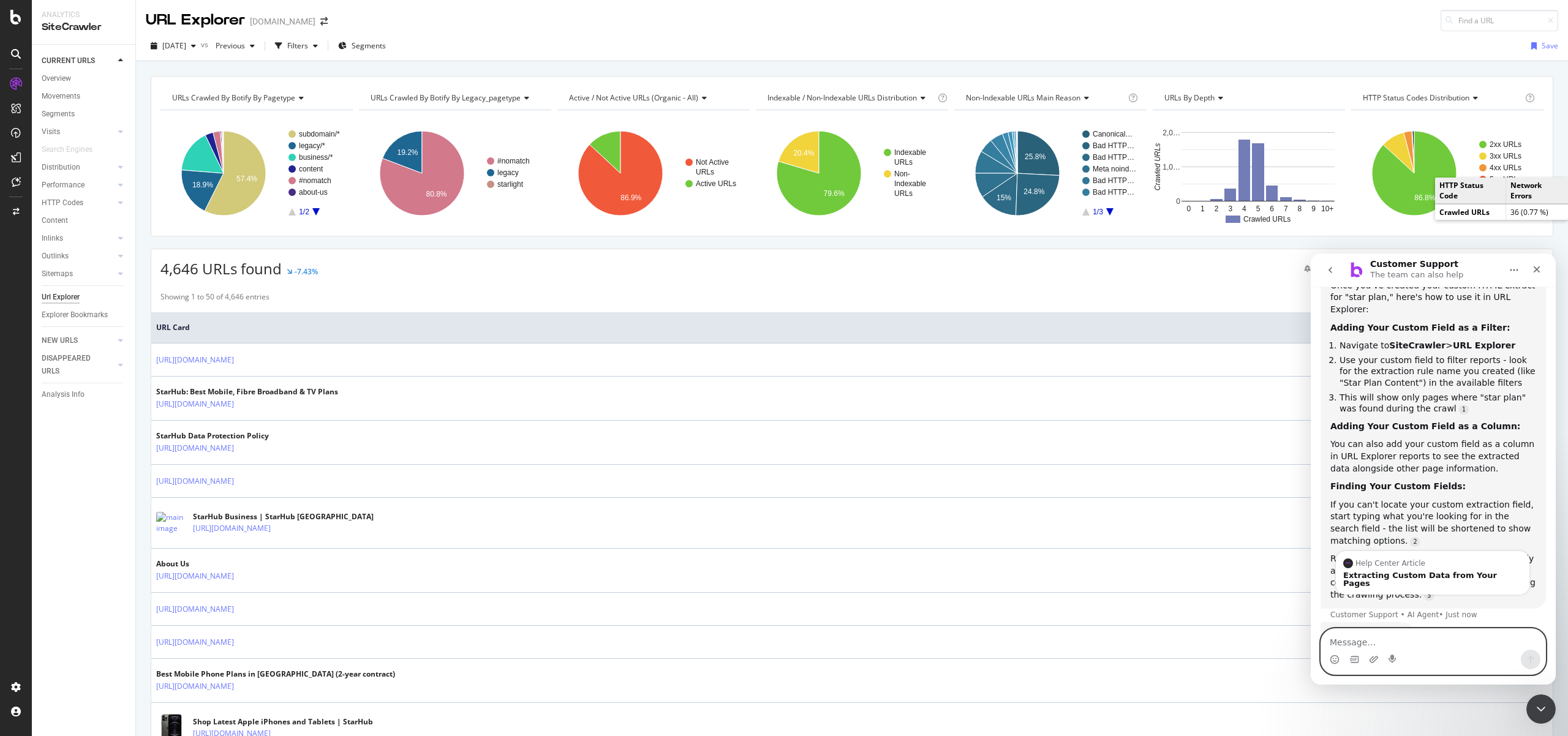
click at [1378, 639] on textarea "Message…" at bounding box center [1434, 639] width 224 height 21
click at [63, 184] on div "CustomReports" at bounding box center [76, 187] width 60 height 13
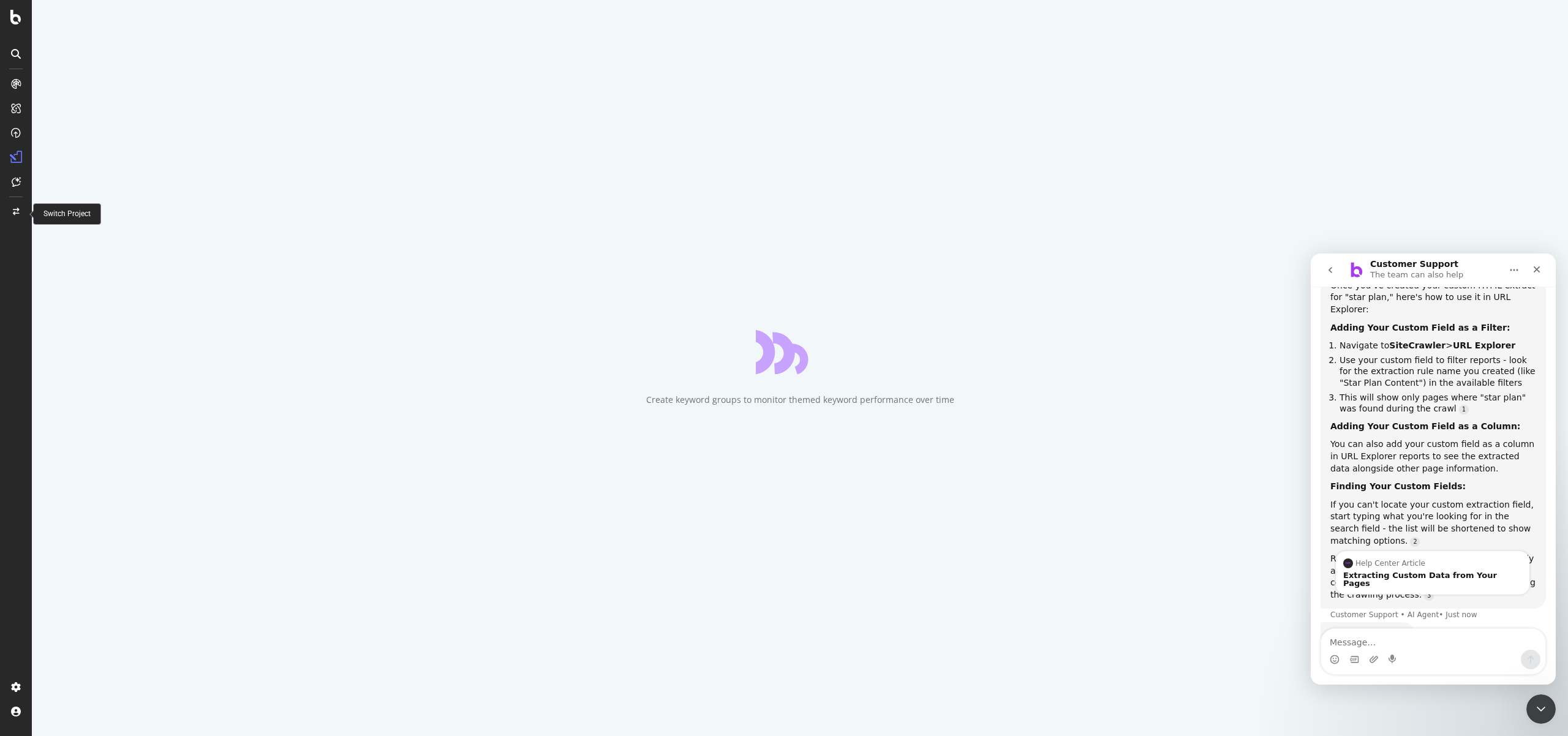
click at [21, 214] on div at bounding box center [16, 212] width 29 height 20
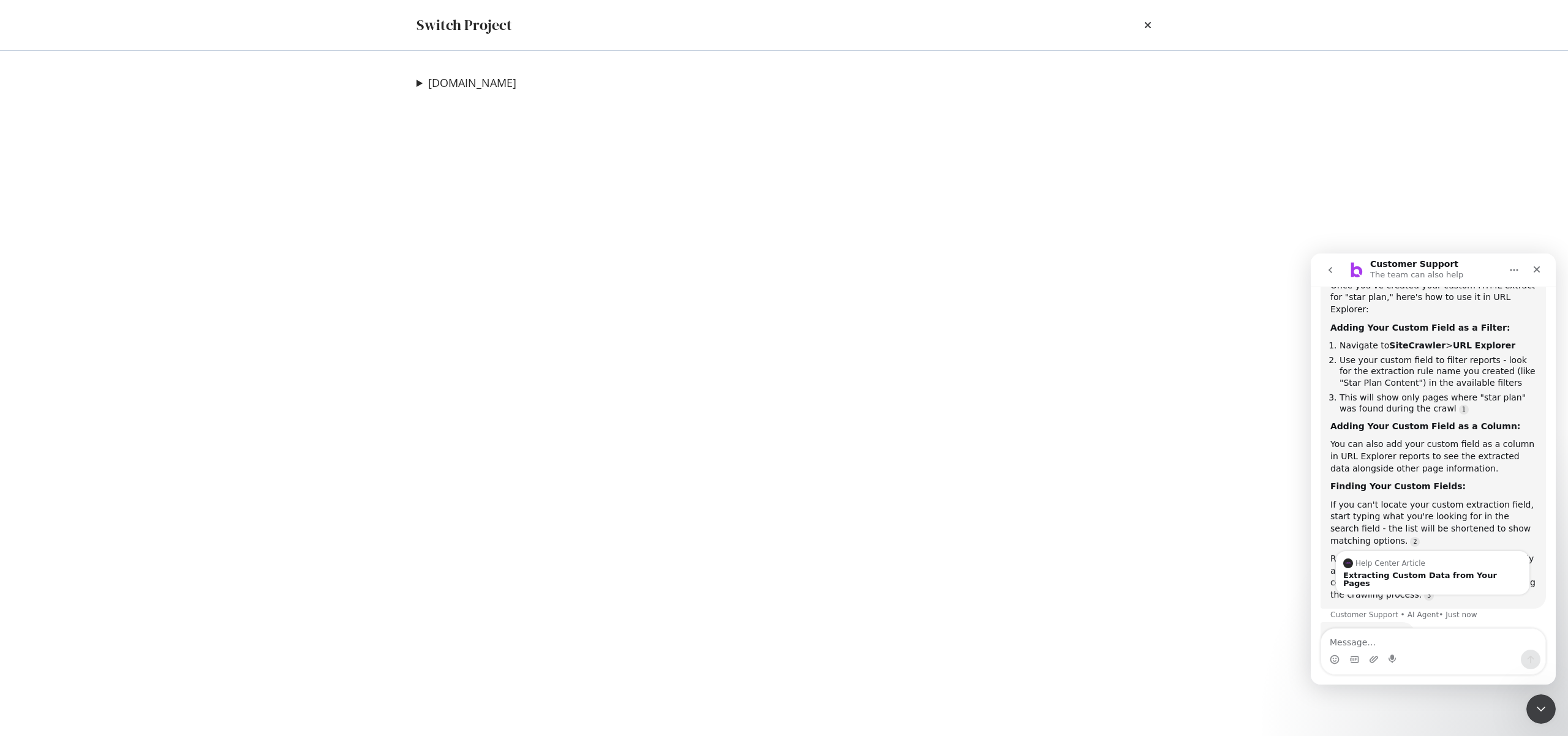
click at [1154, 27] on div "Switch Project" at bounding box center [784, 25] width 784 height 50
click at [1149, 27] on icon "times" at bounding box center [1148, 25] width 8 height 10
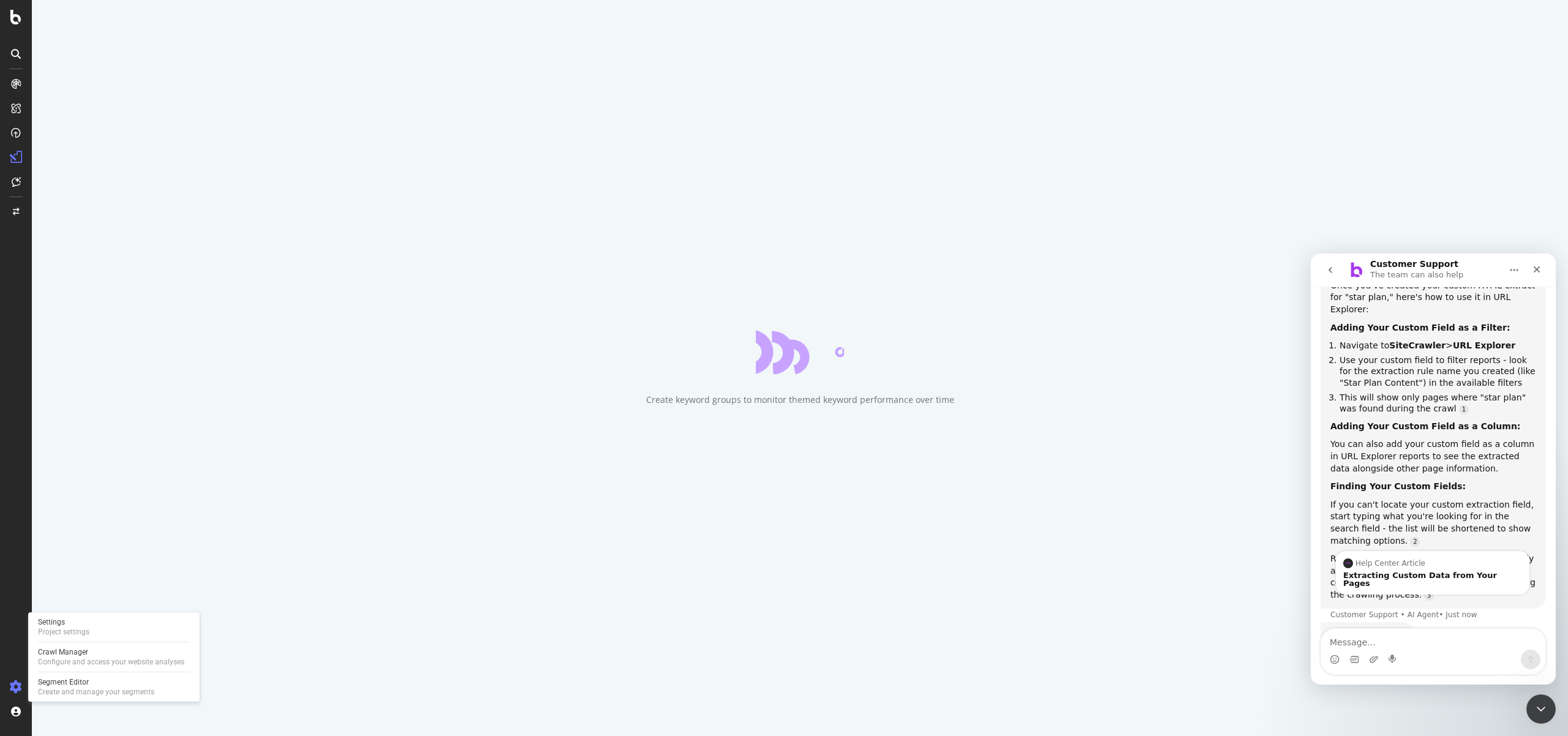
click at [13, 691] on icon at bounding box center [16, 687] width 13 height 13
click at [16, 688] on icon at bounding box center [16, 687] width 13 height 13
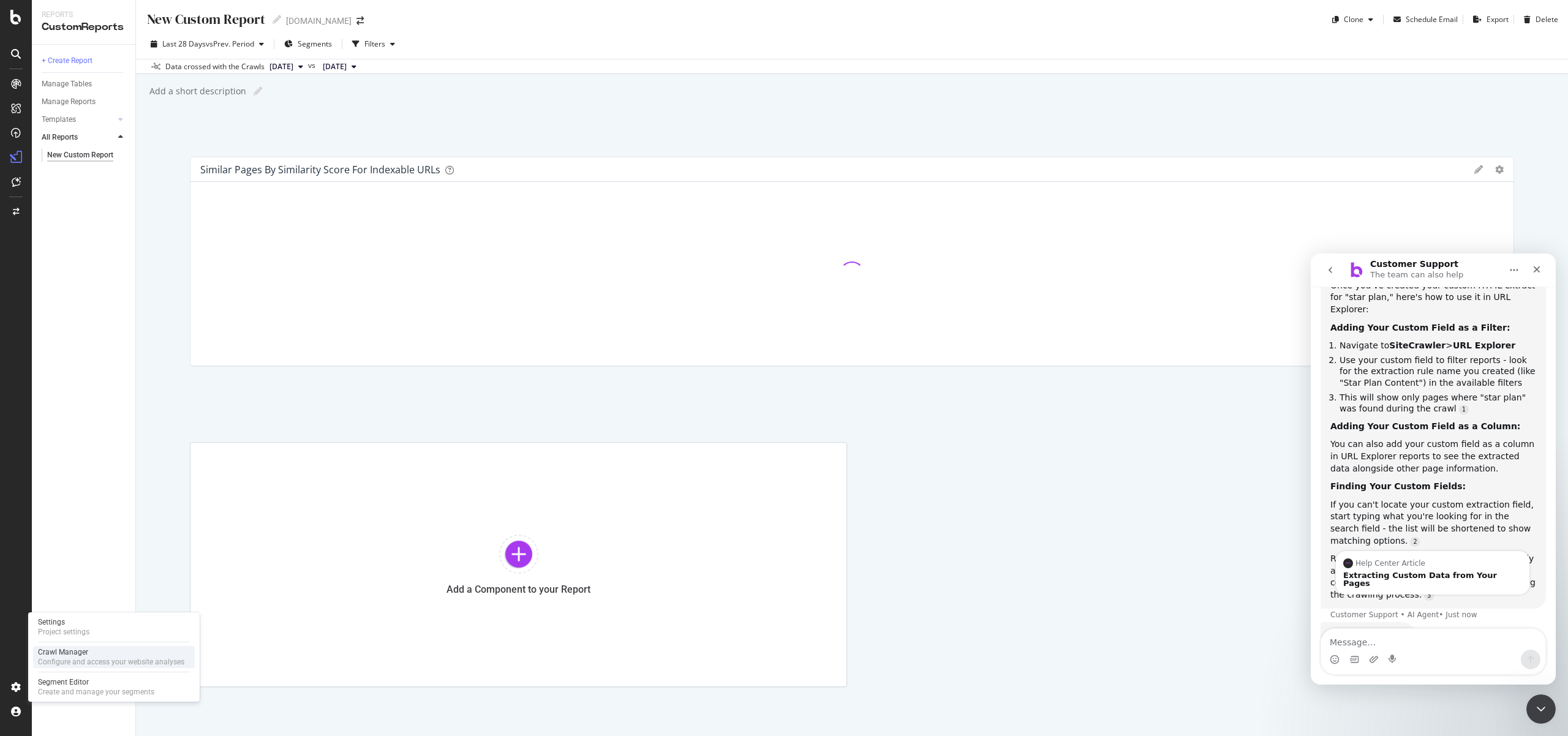
click at [111, 646] on div "Crawl Manager Configure and access your website analyses" at bounding box center [113, 657] width 162 height 22
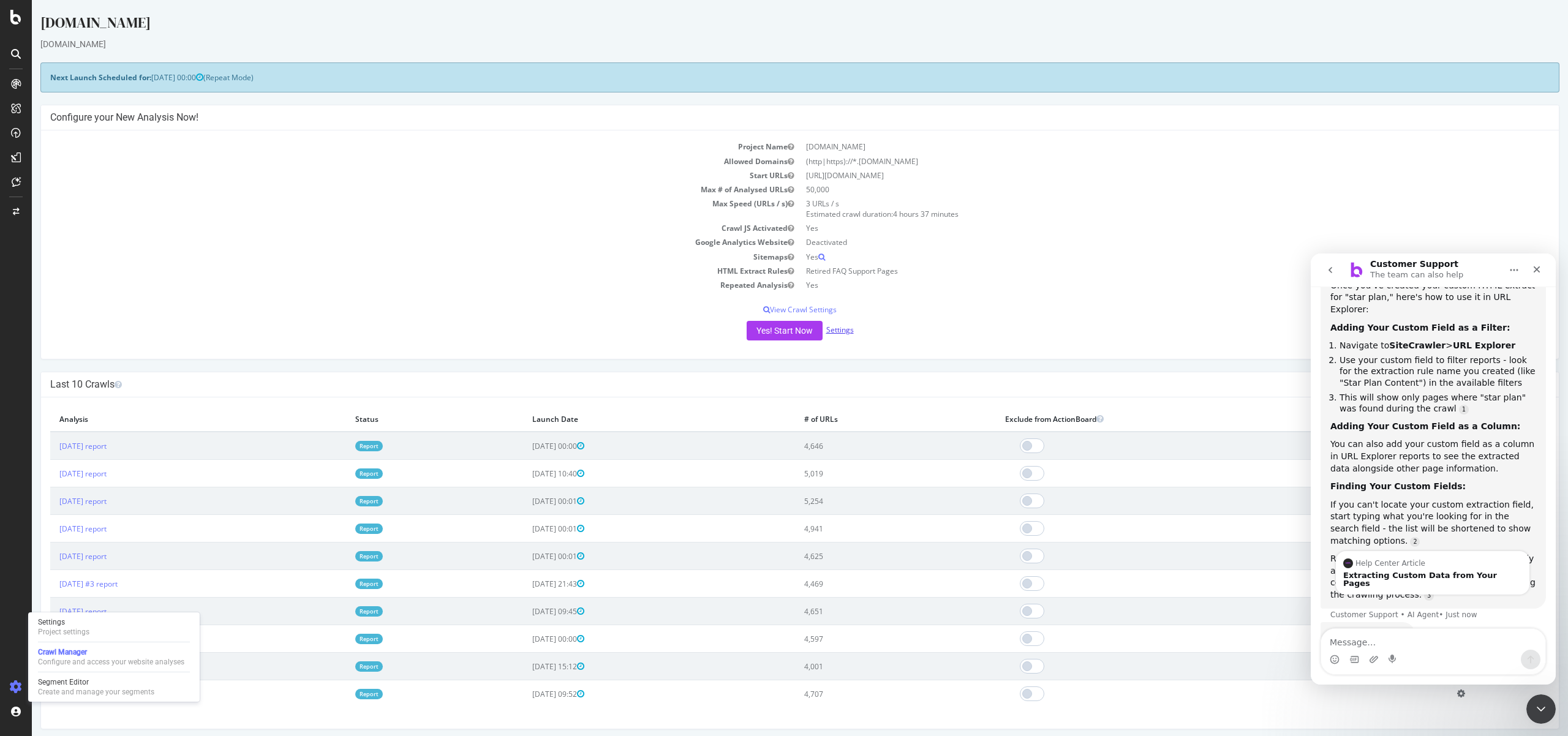
click at [839, 329] on link "Settings" at bounding box center [839, 330] width 27 height 10
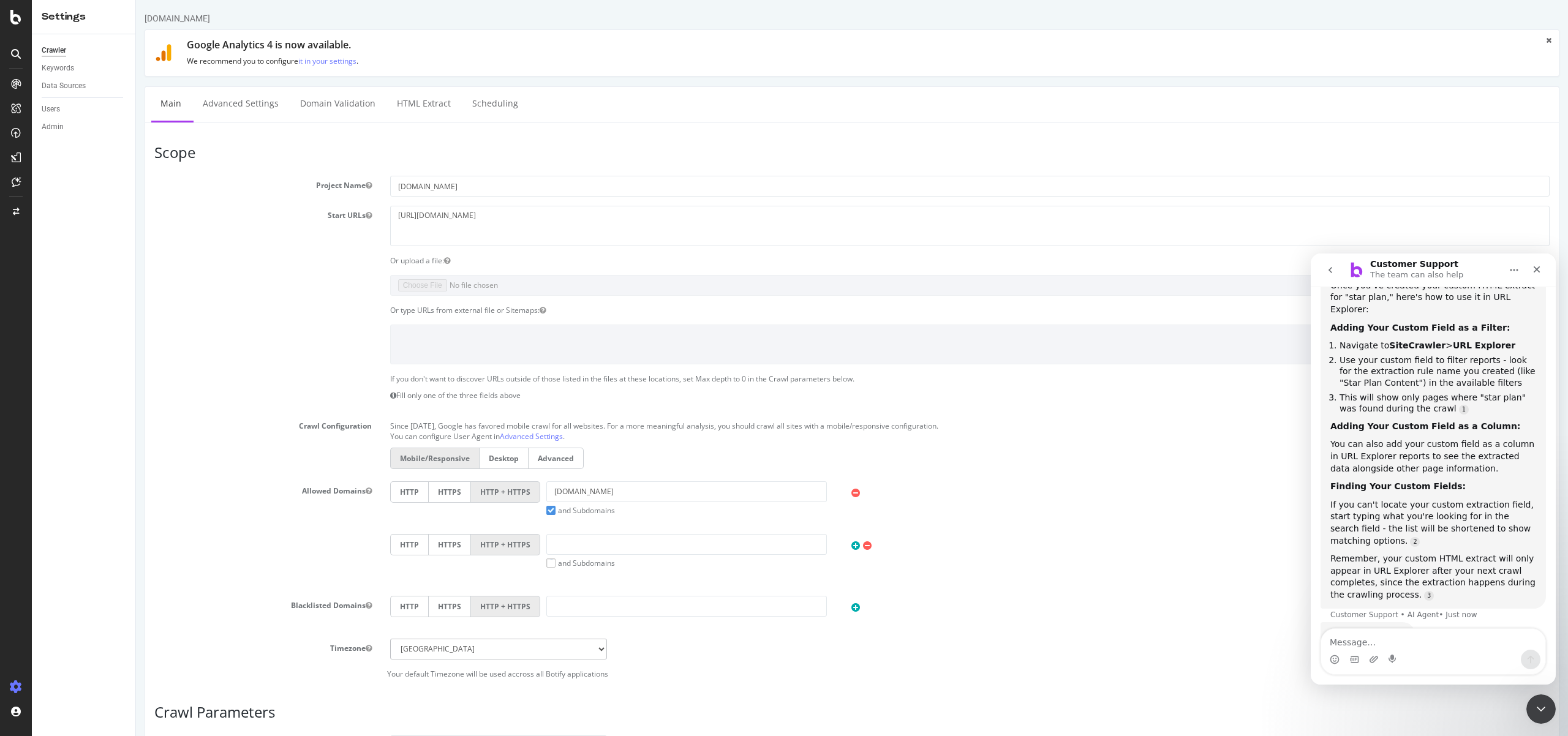
click at [1326, 274] on icon "go back" at bounding box center [1331, 270] width 10 height 10
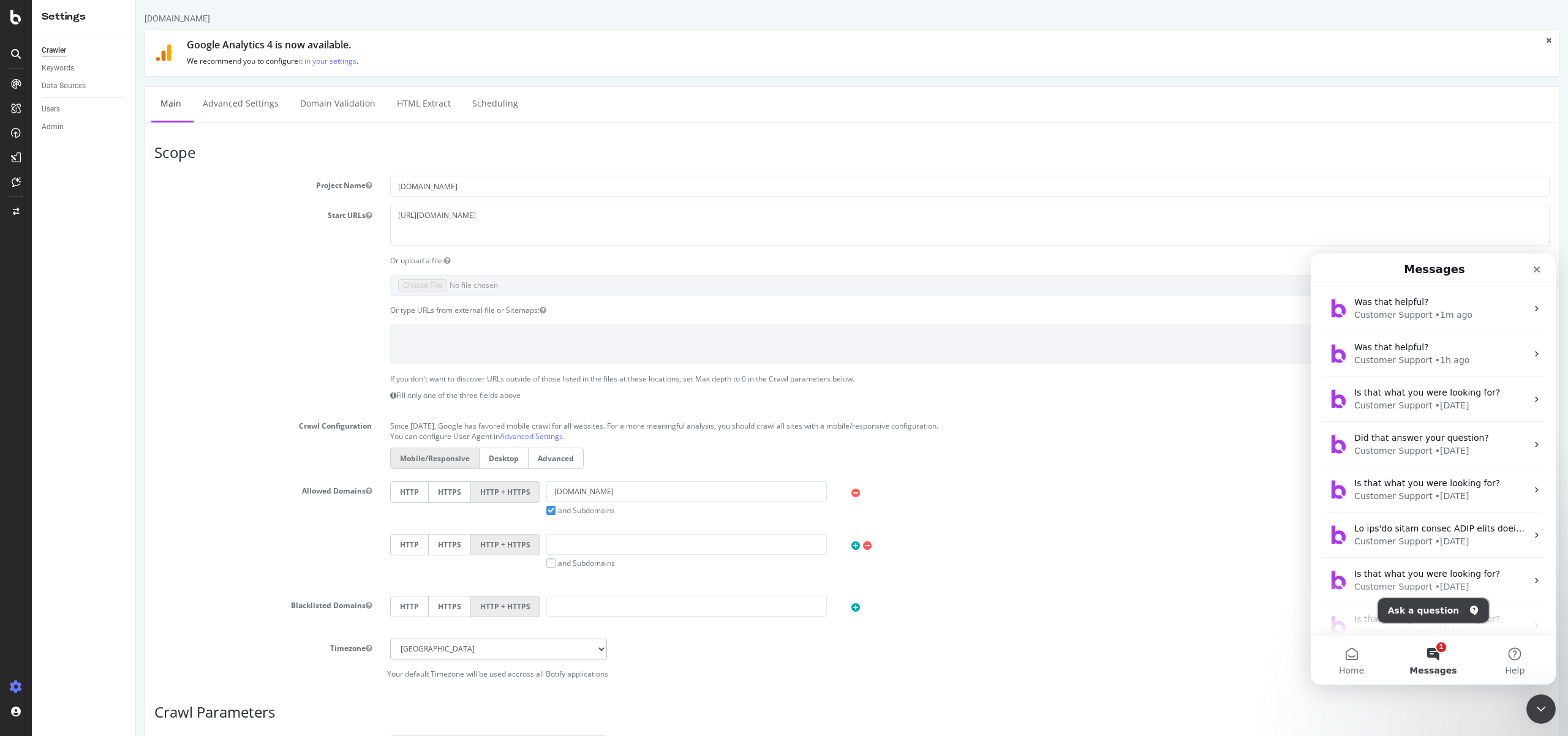
click at [1426, 613] on button "Ask a question" at bounding box center [1434, 610] width 111 height 24
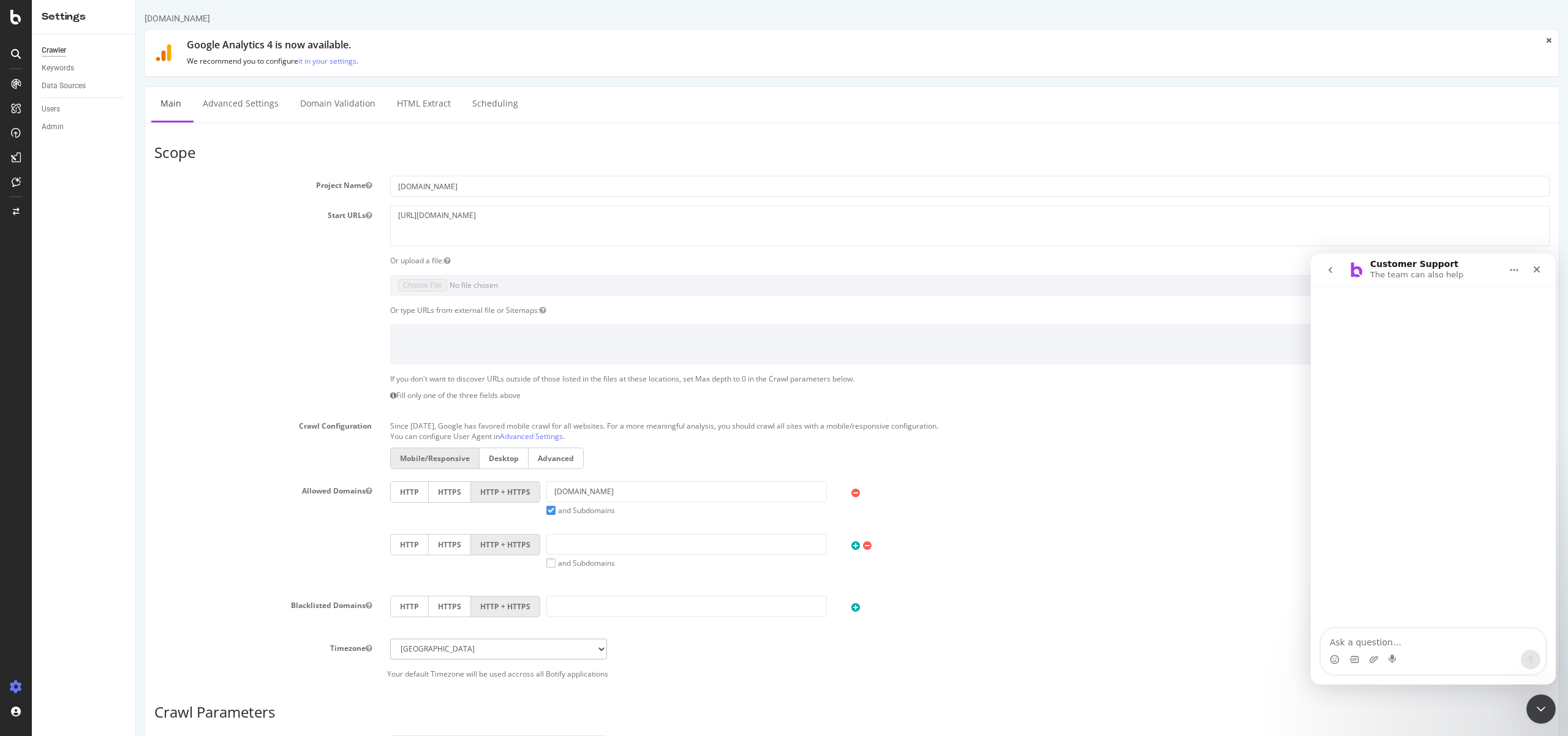
click at [1411, 632] on textarea "Ask a question…" at bounding box center [1434, 639] width 224 height 21
type textarea "how do i filter for pages containing the phrase "star plan"?"
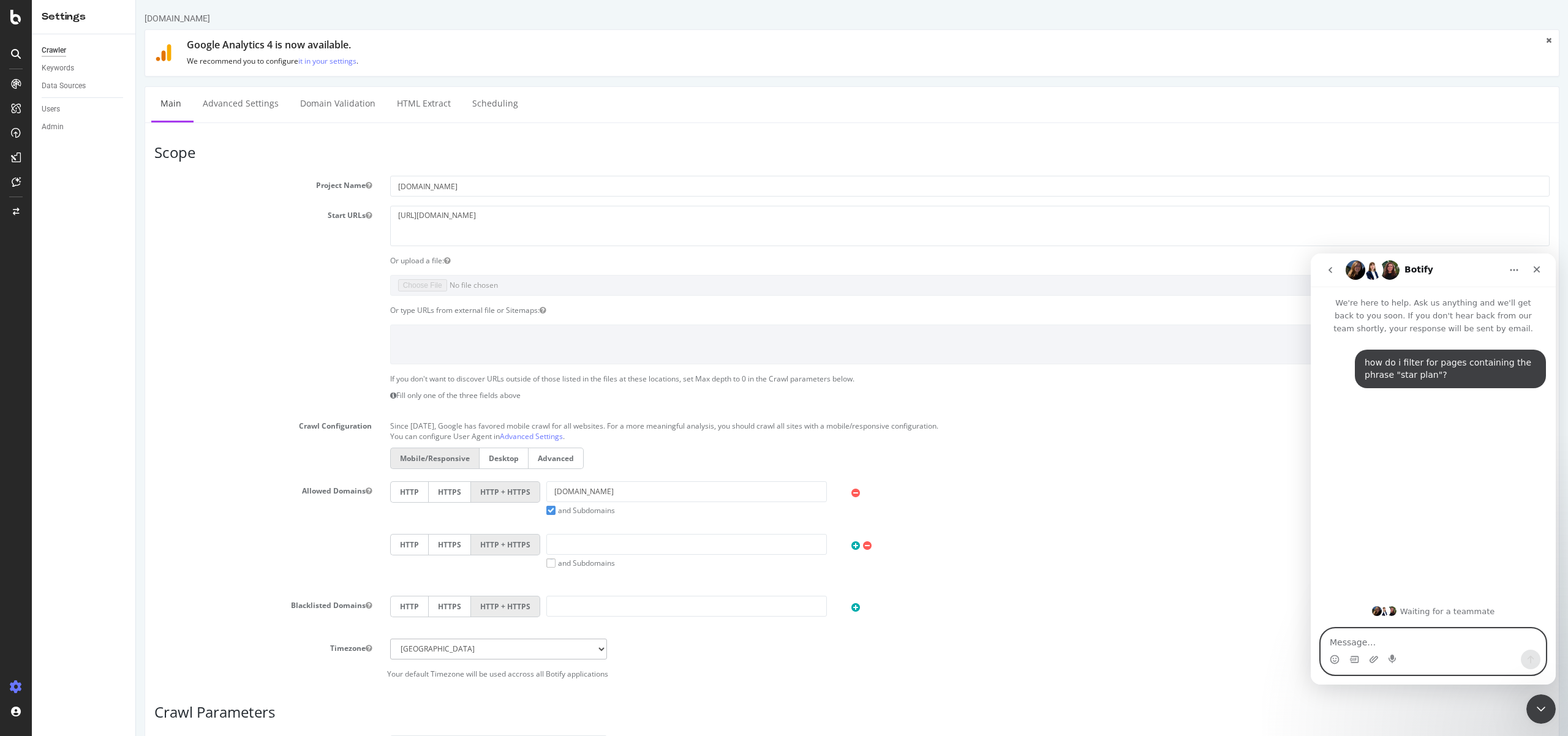
click at [1406, 632] on textarea "Message…" at bounding box center [1434, 639] width 224 height 21
click at [55, 126] on div "Overview SiteCrawler LogAnalyzer RealKeywords EngagementAnalytics" at bounding box center [87, 157] width 83 height 101
click at [57, 130] on div "SiteCrawler" at bounding box center [67, 136] width 43 height 13
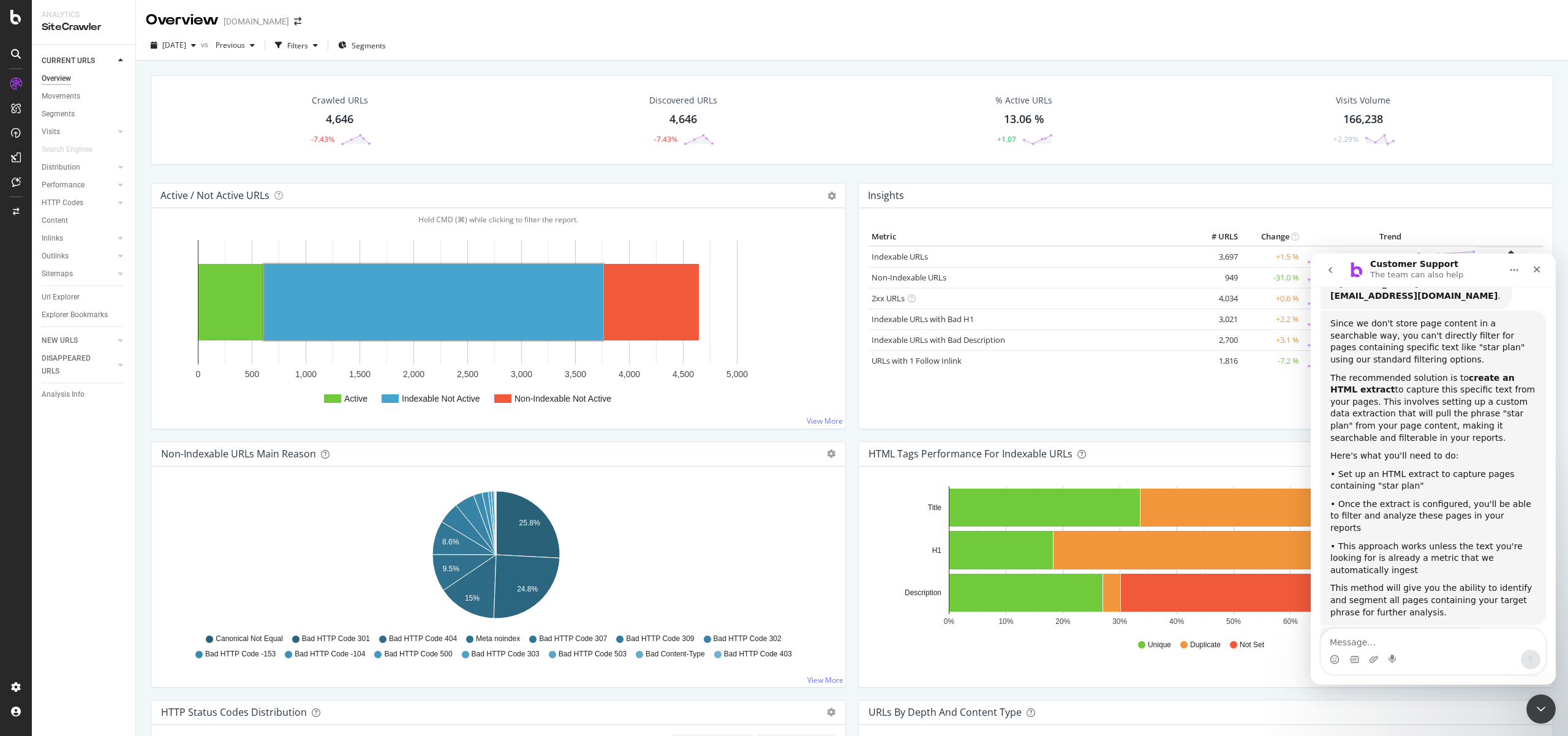
scroll to position [190, 0]
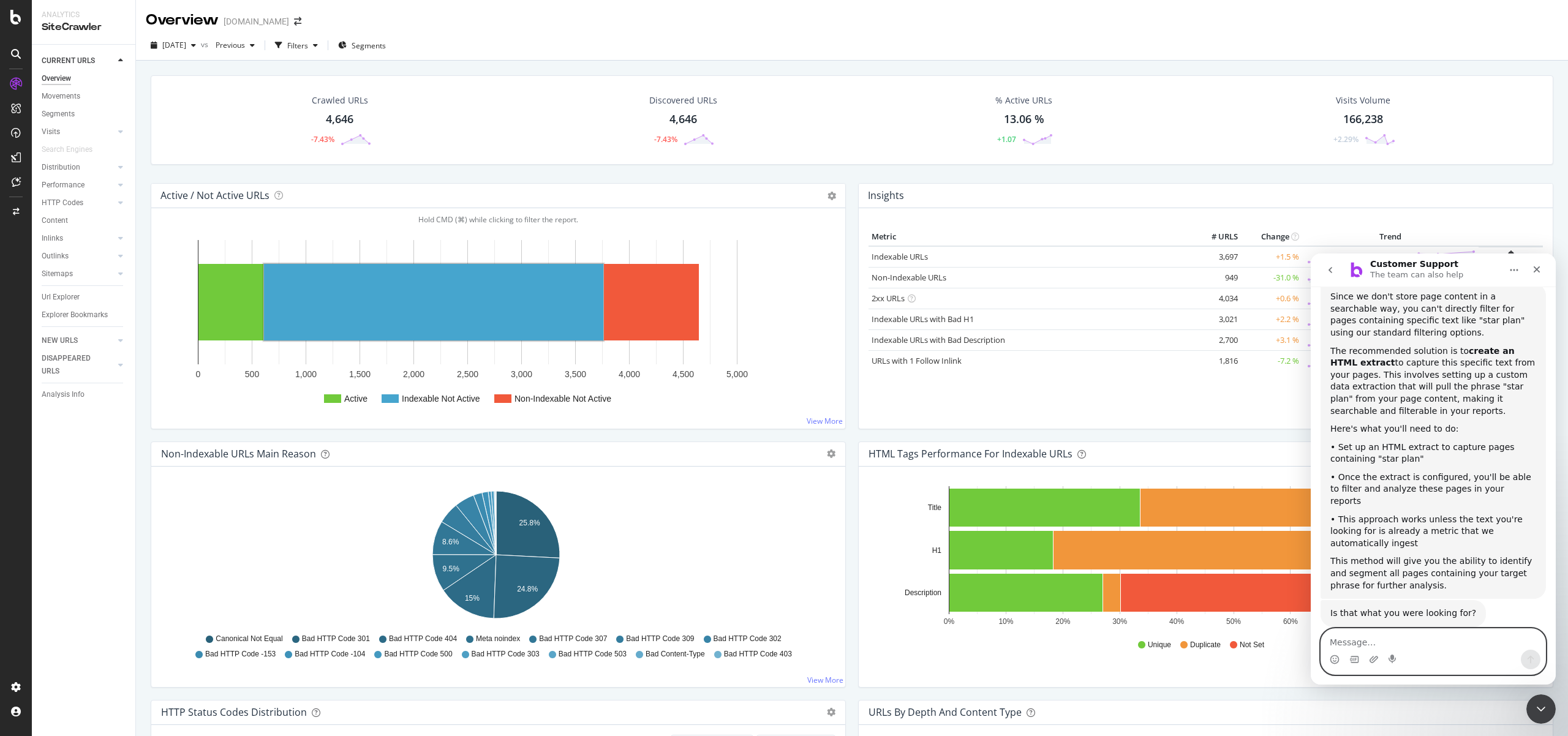
click at [1394, 644] on textarea "Message…" at bounding box center [1434, 639] width 224 height 21
type textarea "how to set up the HTML extract?"
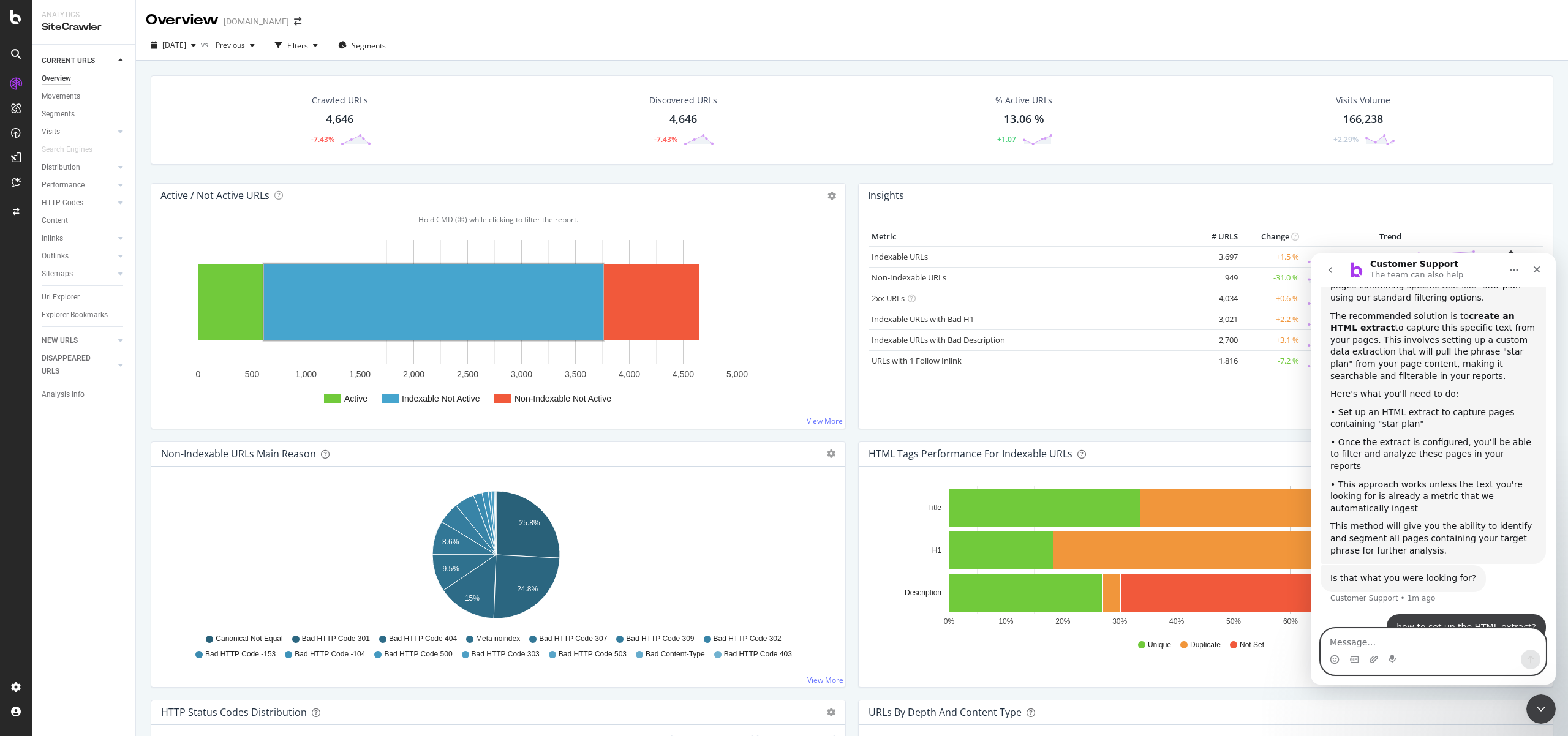
scroll to position [227, 0]
click at [81, 633] on div "Project settings" at bounding box center [64, 632] width 52 height 10
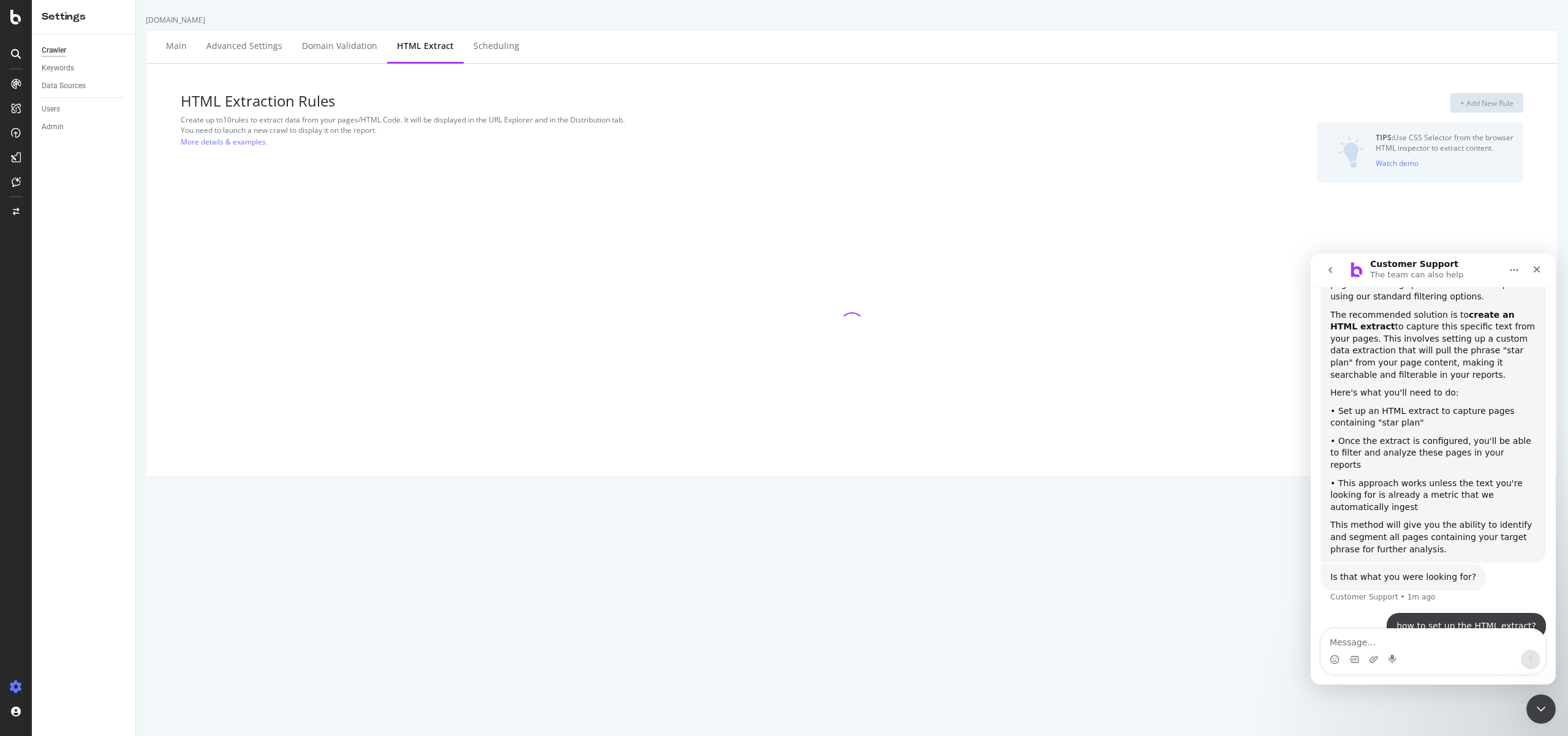
select select "exist"
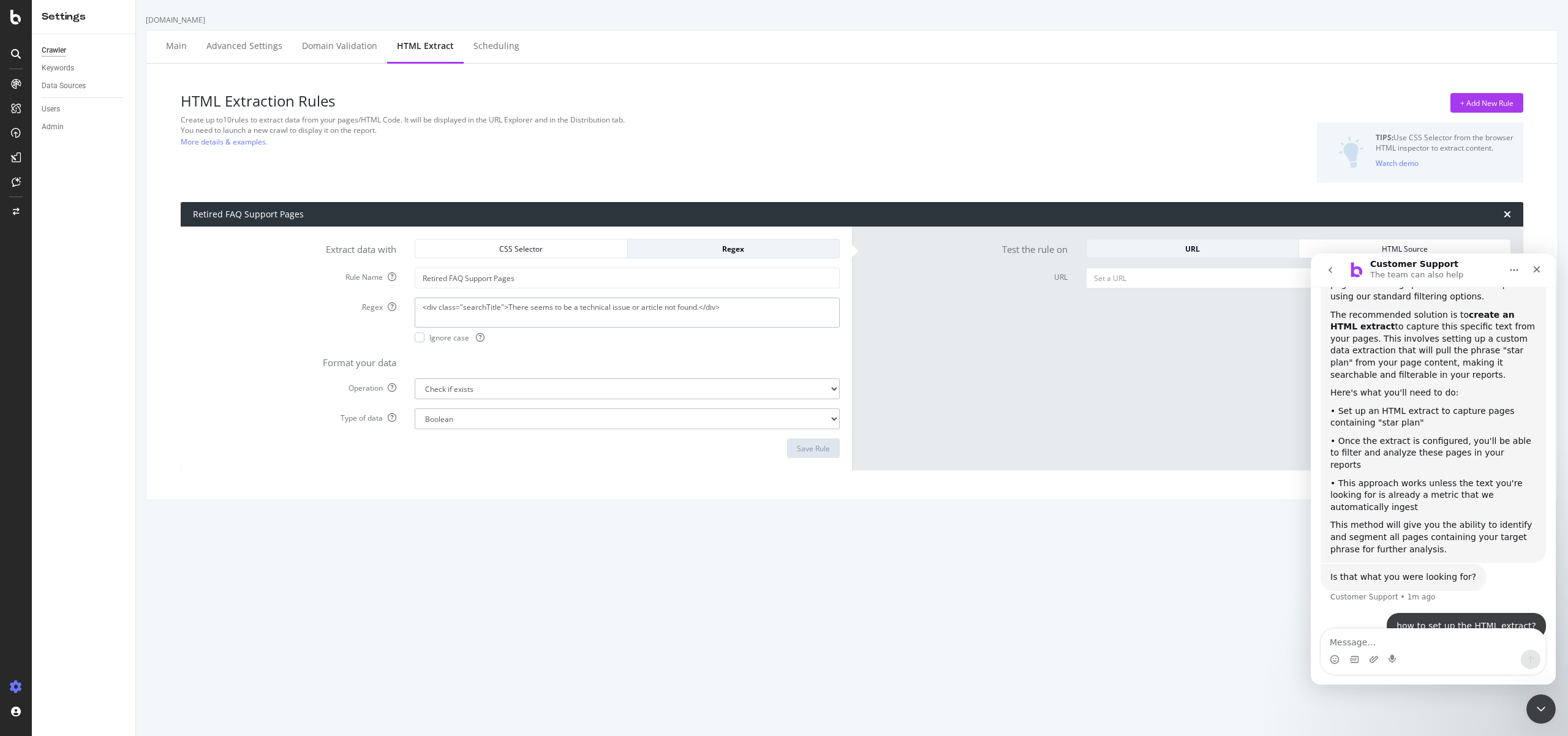
click at [530, 310] on textarea "<div class="searchTitle">There seems to be a technical issue or article not fou…" at bounding box center [626, 312] width 425 height 29
drag, startPoint x: 507, startPoint y: 309, endPoint x: 694, endPoint y: 306, distance: 187.0
click at [694, 306] on textarea "<div class="searchTitle">There seems to be a technical issue or article not fou…" at bounding box center [626, 312] width 425 height 29
type textarea "<div class="searchTitle">star plan.</div>"
click at [493, 449] on div "Save Rule" at bounding box center [517, 448] width 647 height 20
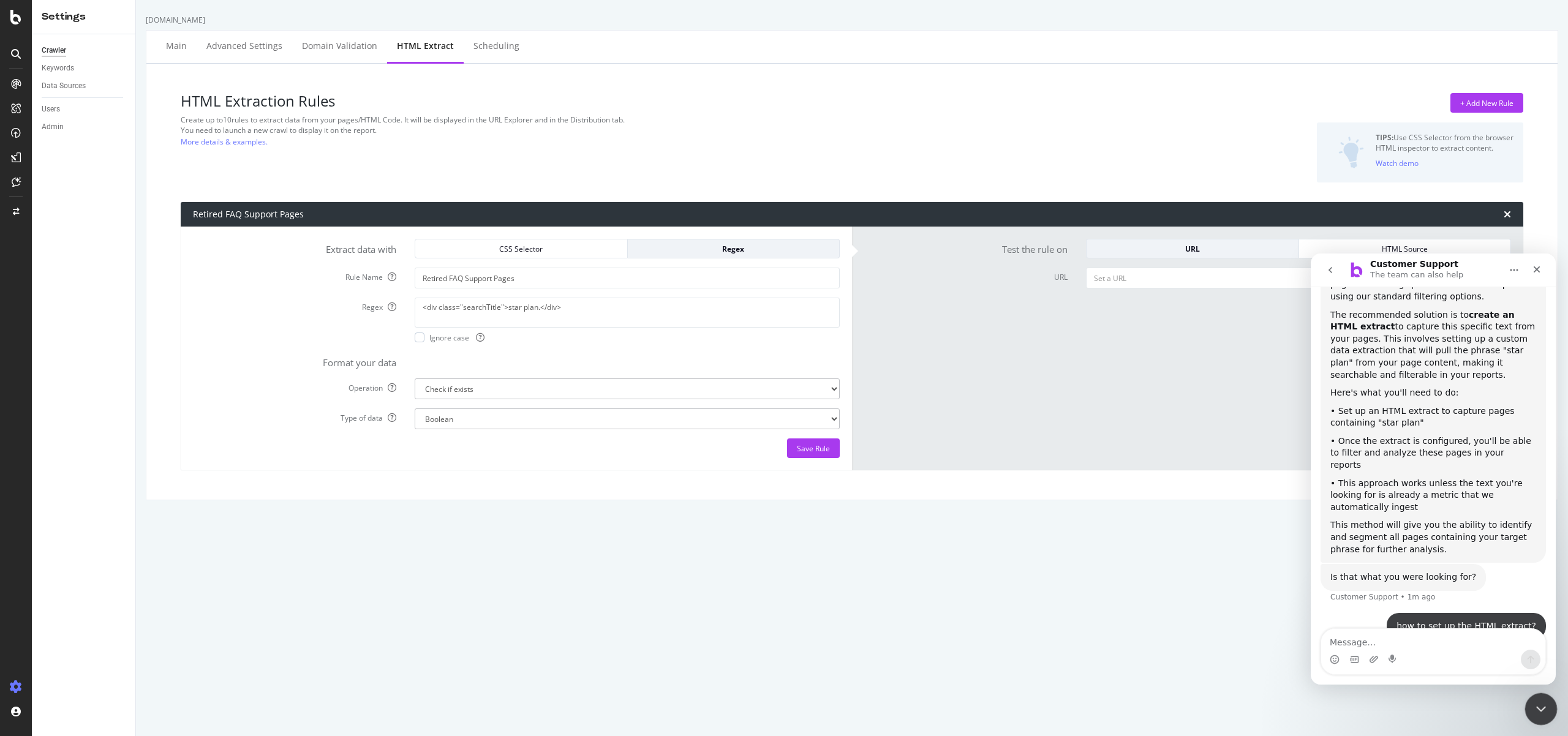
click at [1543, 701] on icon "Close Intercom Messenger" at bounding box center [1539, 707] width 15 height 15
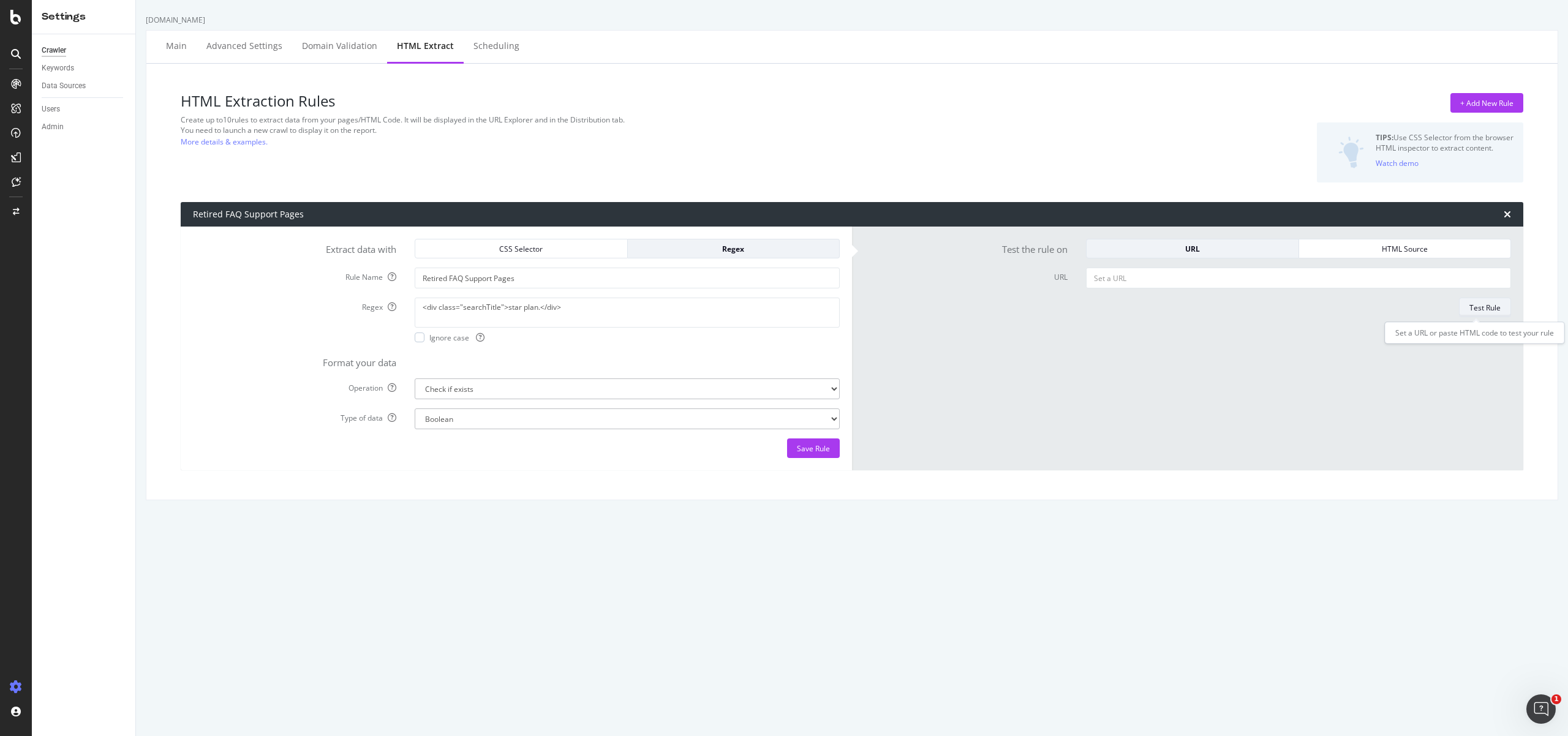
click at [1474, 308] on div "Test Rule" at bounding box center [1485, 307] width 31 height 10
click at [1086, 281] on input "URL" at bounding box center [1298, 278] width 425 height 21
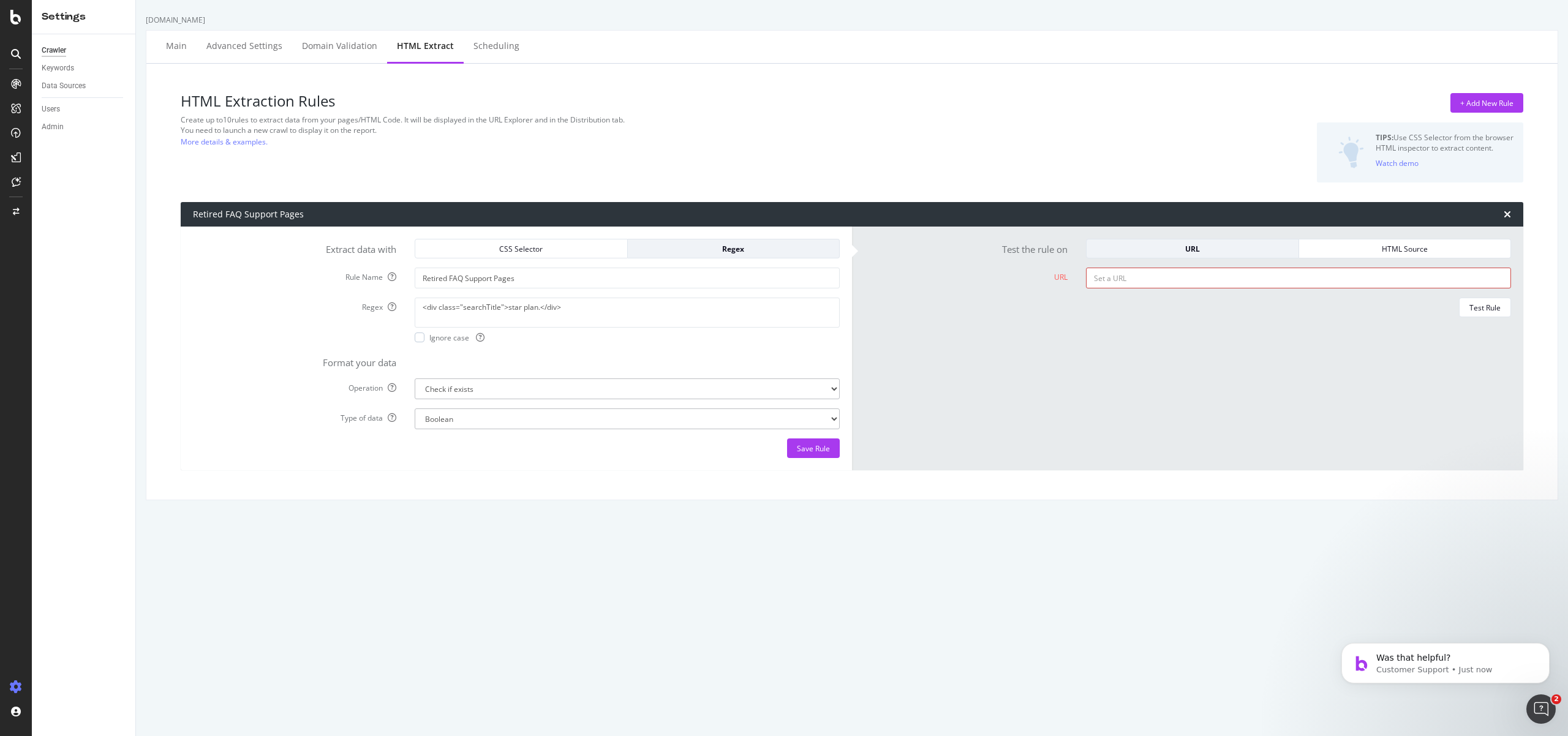
click at [1112, 281] on input "URL" at bounding box center [1298, 278] width 425 height 21
click at [1105, 280] on input "URL" at bounding box center [1298, 278] width 425 height 21
paste input "[URL][DOMAIN_NAME]"
type input "[URL][DOMAIN_NAME]"
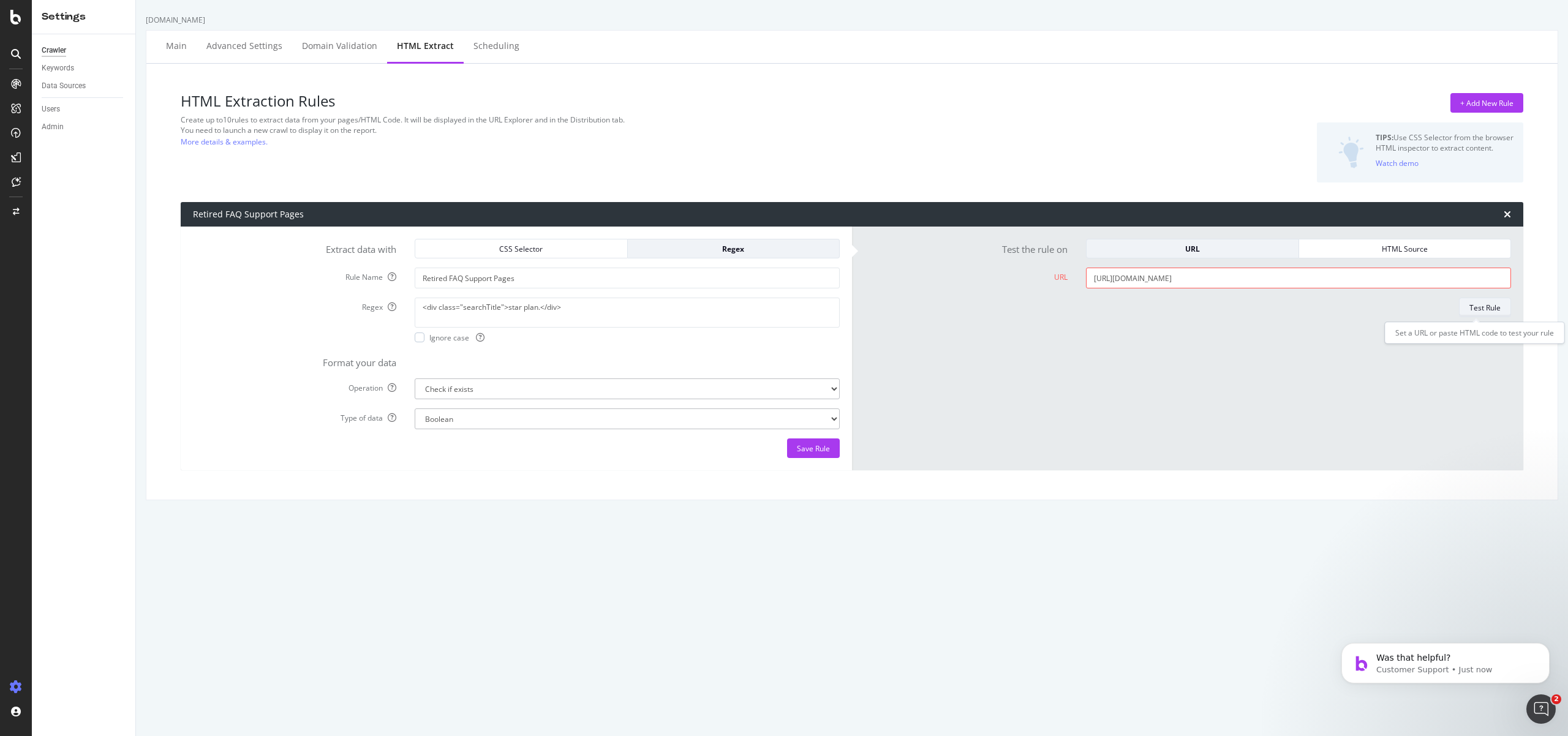
click at [1459, 306] on button "Test Rule" at bounding box center [1485, 307] width 52 height 20
click at [1530, 708] on icon "Open Intercom Messenger" at bounding box center [1539, 707] width 20 height 20
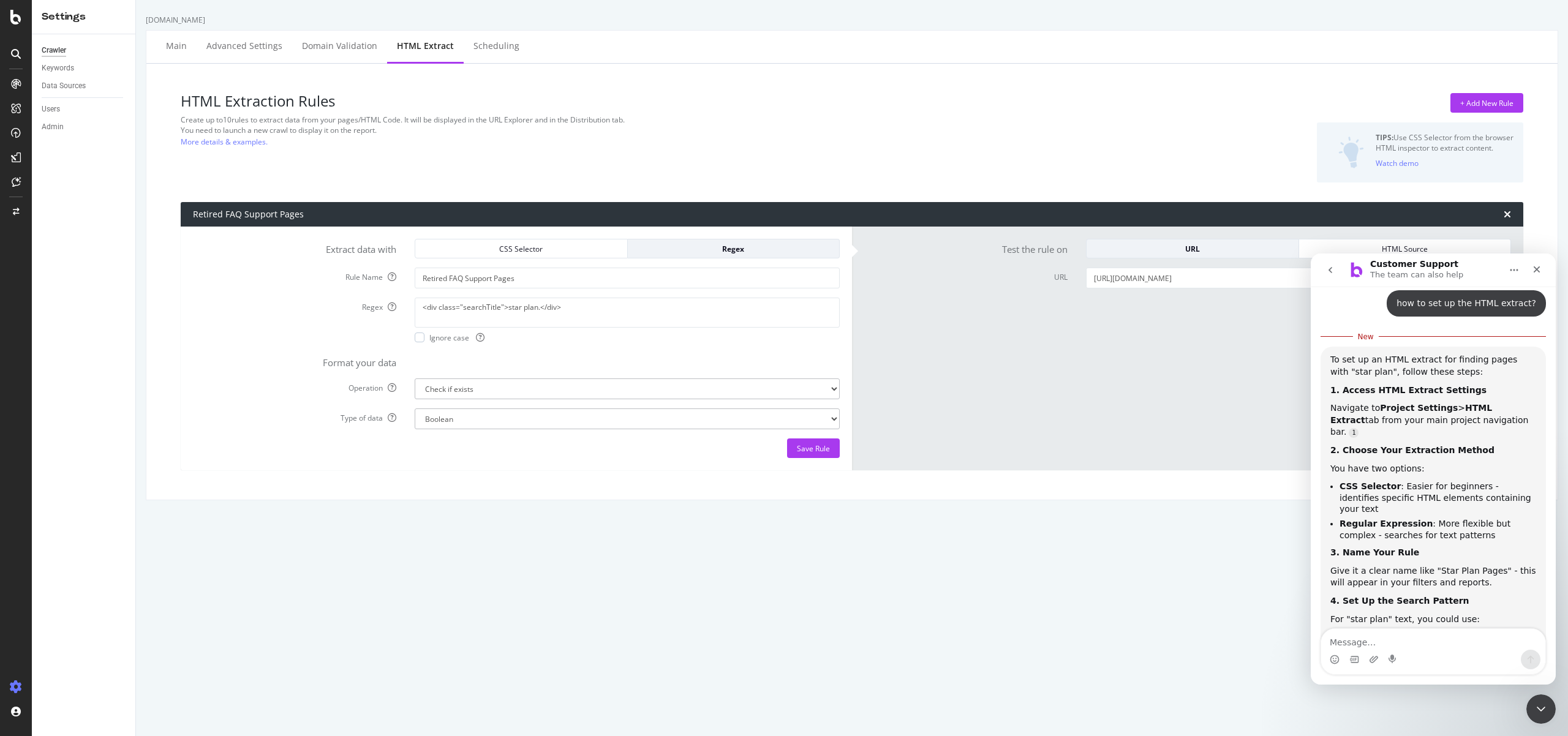
scroll to position [558, 0]
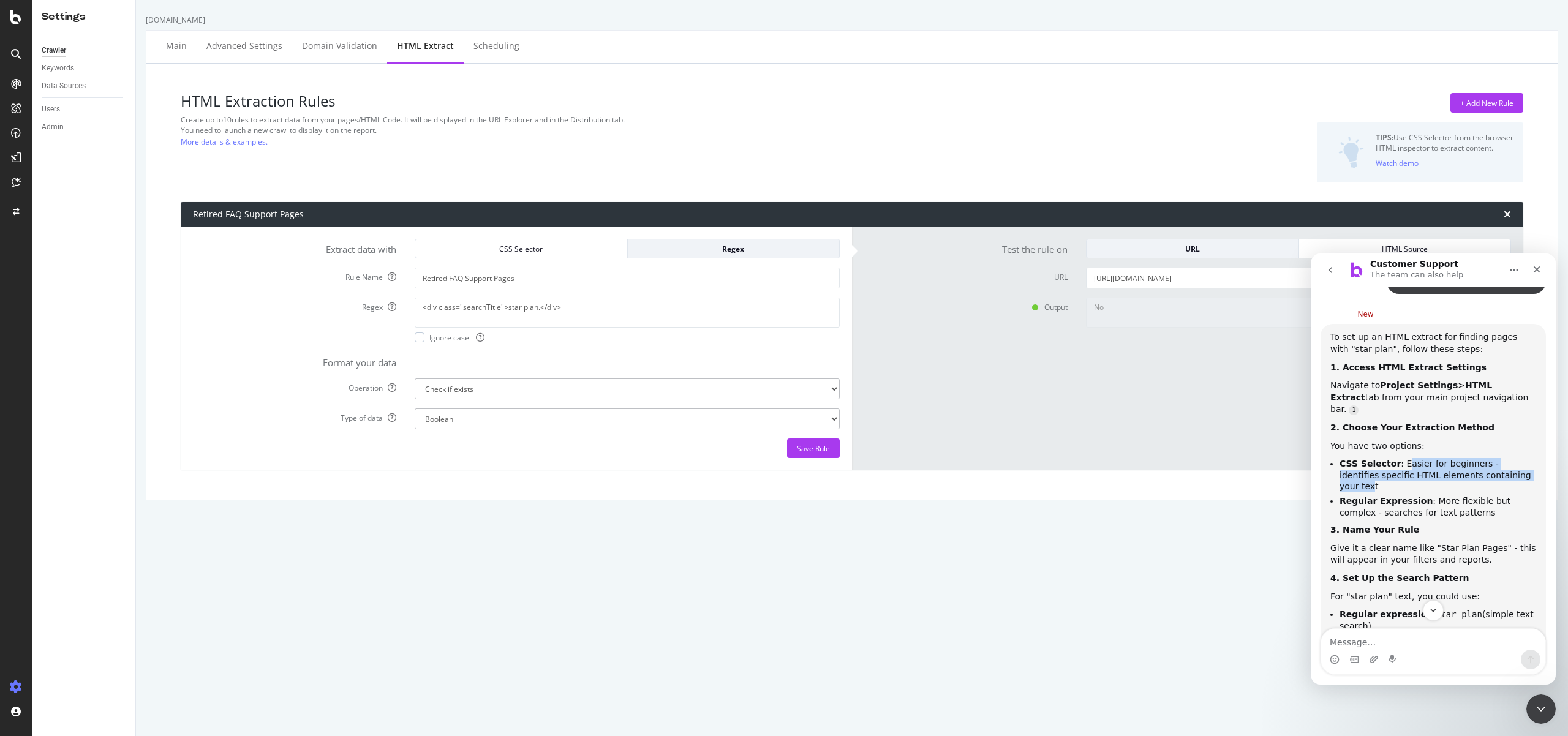
drag, startPoint x: 1401, startPoint y: 430, endPoint x: 1511, endPoint y: 439, distance: 110.4
click at [1511, 458] on li "CSS Selector : Easier for beginners - identifies specific HTML elements contain…" at bounding box center [1438, 475] width 197 height 34
click at [1397, 458] on li "CSS Selector : Easier for beginners - identifies specific HTML elements contain…" at bounding box center [1438, 475] width 197 height 34
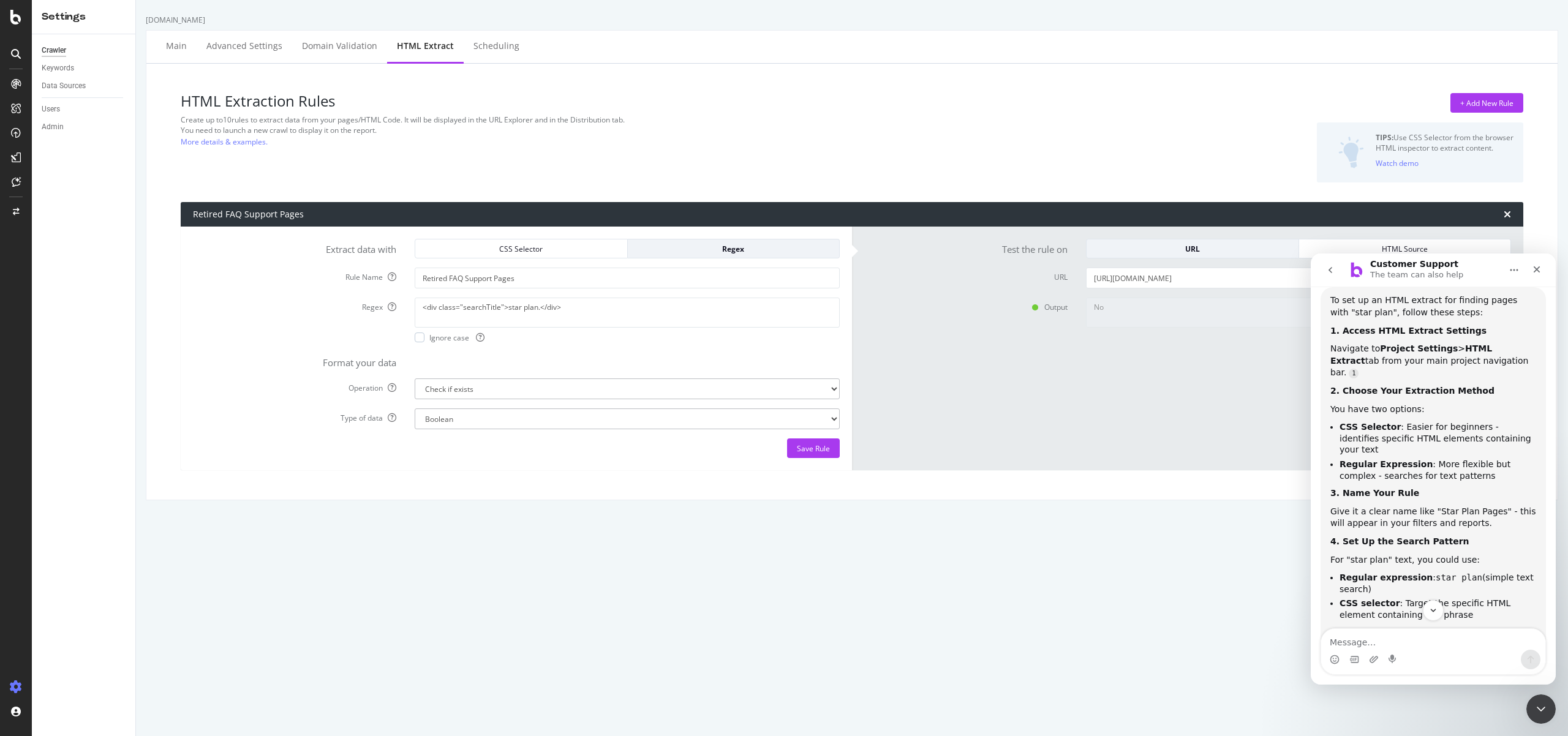
scroll to position [597, 0]
click at [559, 311] on textarea "<div class="searchTitle">star plan.</div>" at bounding box center [626, 312] width 425 height 29
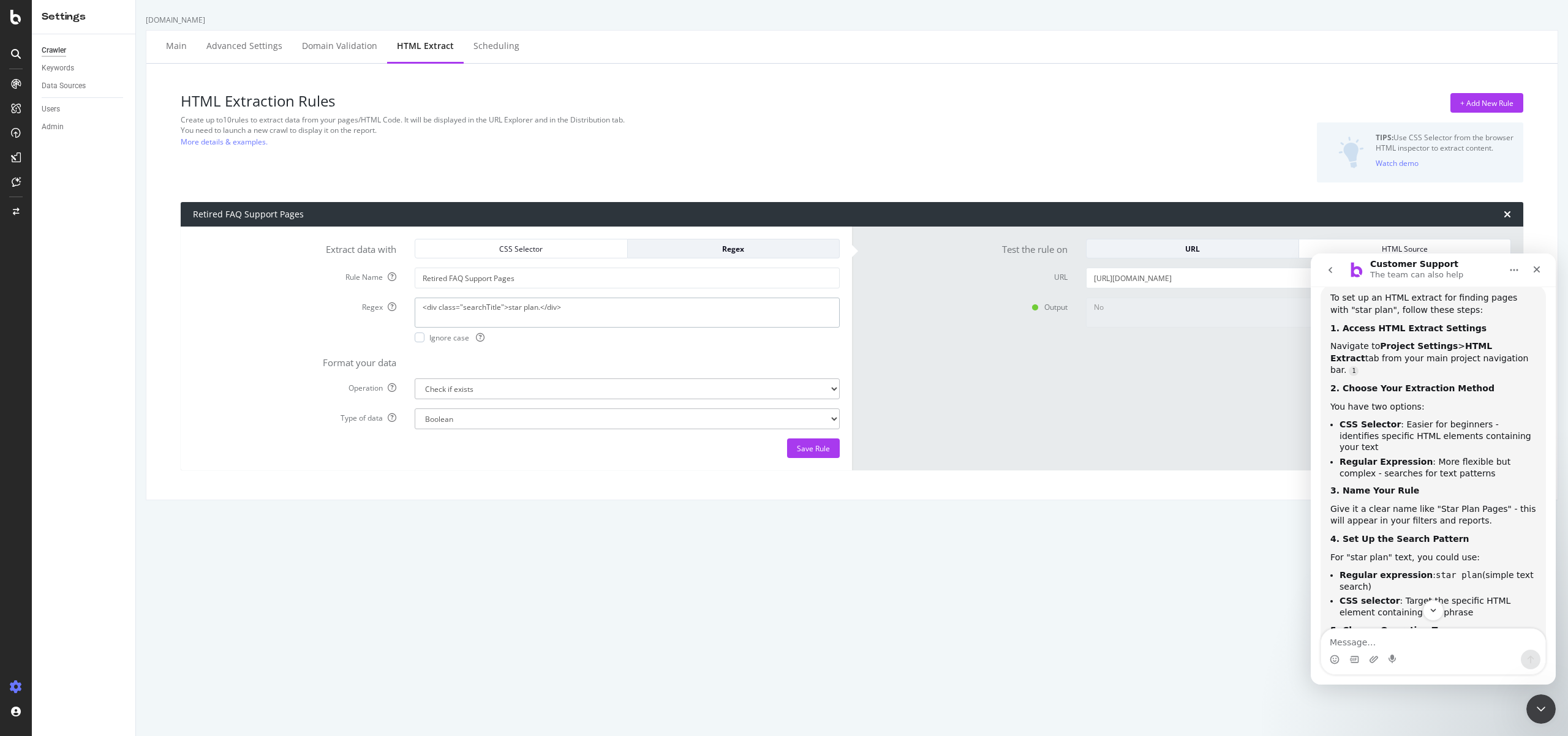
click at [559, 311] on textarea "<div class="searchTitle">star plan.</div>" at bounding box center [626, 312] width 425 height 29
drag, startPoint x: 591, startPoint y: 308, endPoint x: 360, endPoint y: 302, distance: 231.1
click at [360, 302] on div "Regex <div class="searchTitle">star plan.</div> Ignore case" at bounding box center [517, 320] width 665 height 45
type textarea "star plan"
click at [595, 462] on div "Extract data with CSS Selector Regex Rule Name Retired FAQ Support Pages Regex …" at bounding box center [516, 348] width 671 height 243
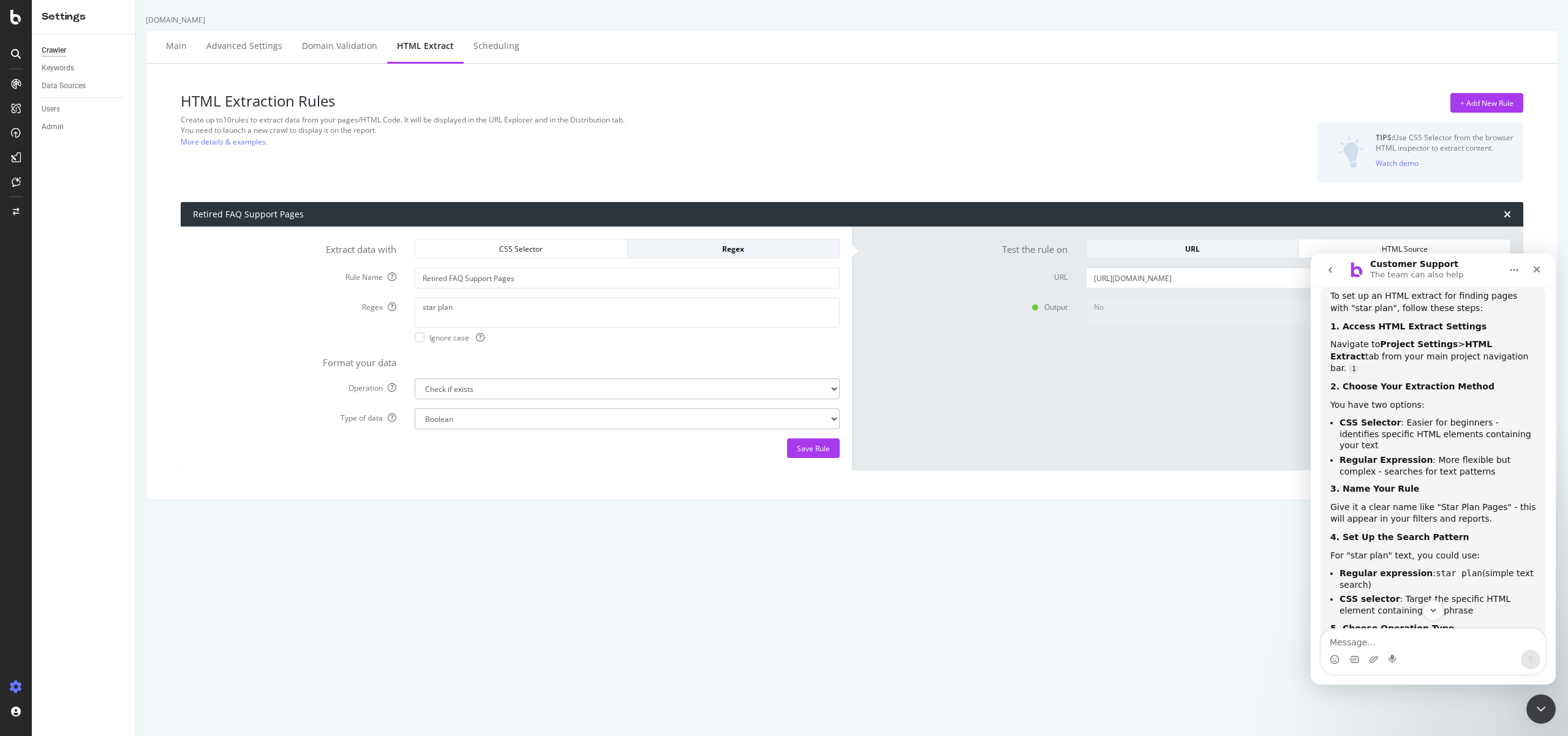
scroll to position [600, 0]
drag, startPoint x: 1133, startPoint y: 403, endPoint x: 1192, endPoint y: 441, distance: 70.2
click at [1133, 402] on div "No" at bounding box center [1298, 363] width 444 height 132
click at [1540, 709] on icon "Close Intercom Messenger" at bounding box center [1539, 707] width 15 height 15
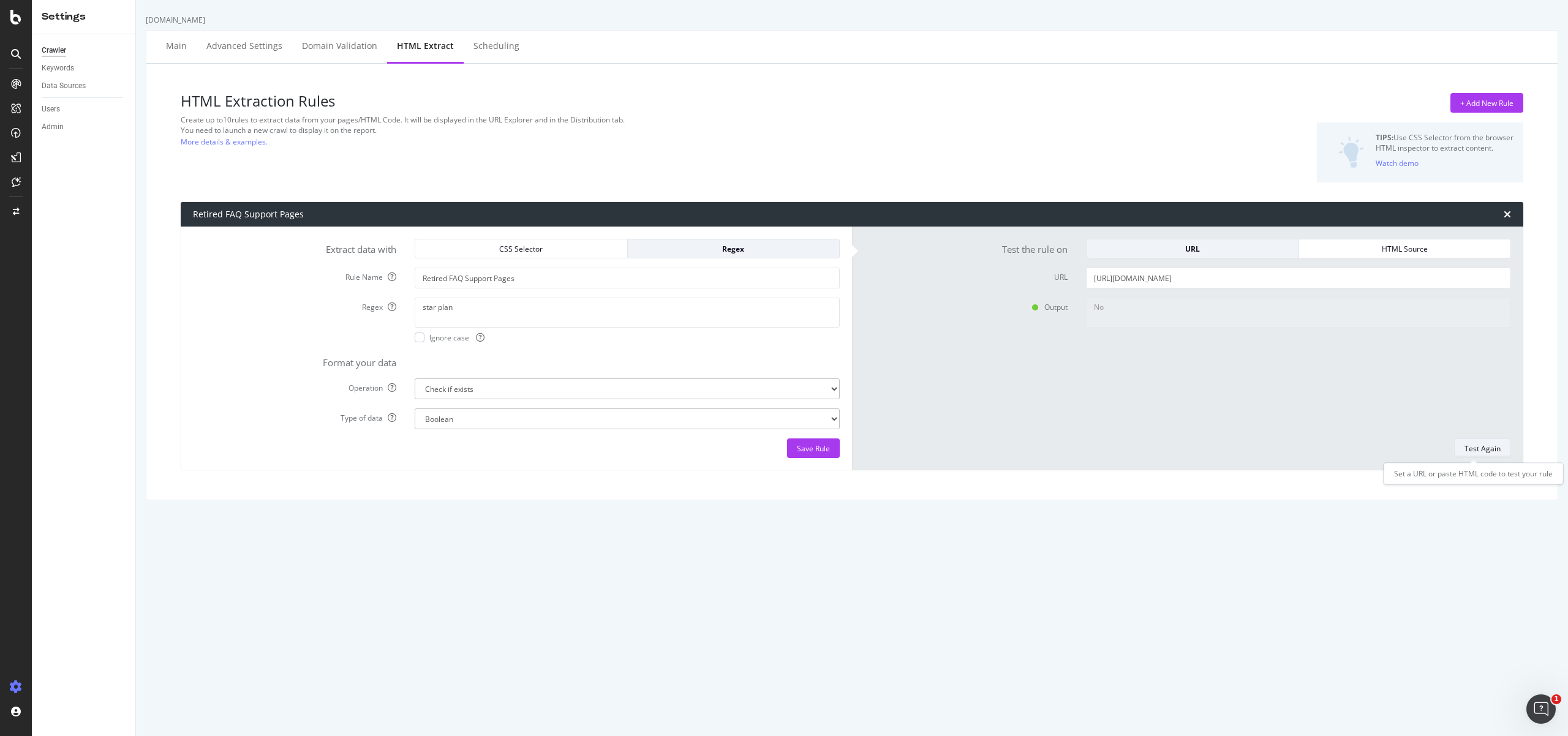
click at [1486, 449] on div "Test Again" at bounding box center [1483, 448] width 36 height 10
click at [1548, 707] on div "Open Intercom Messenger" at bounding box center [1539, 707] width 41 height 41
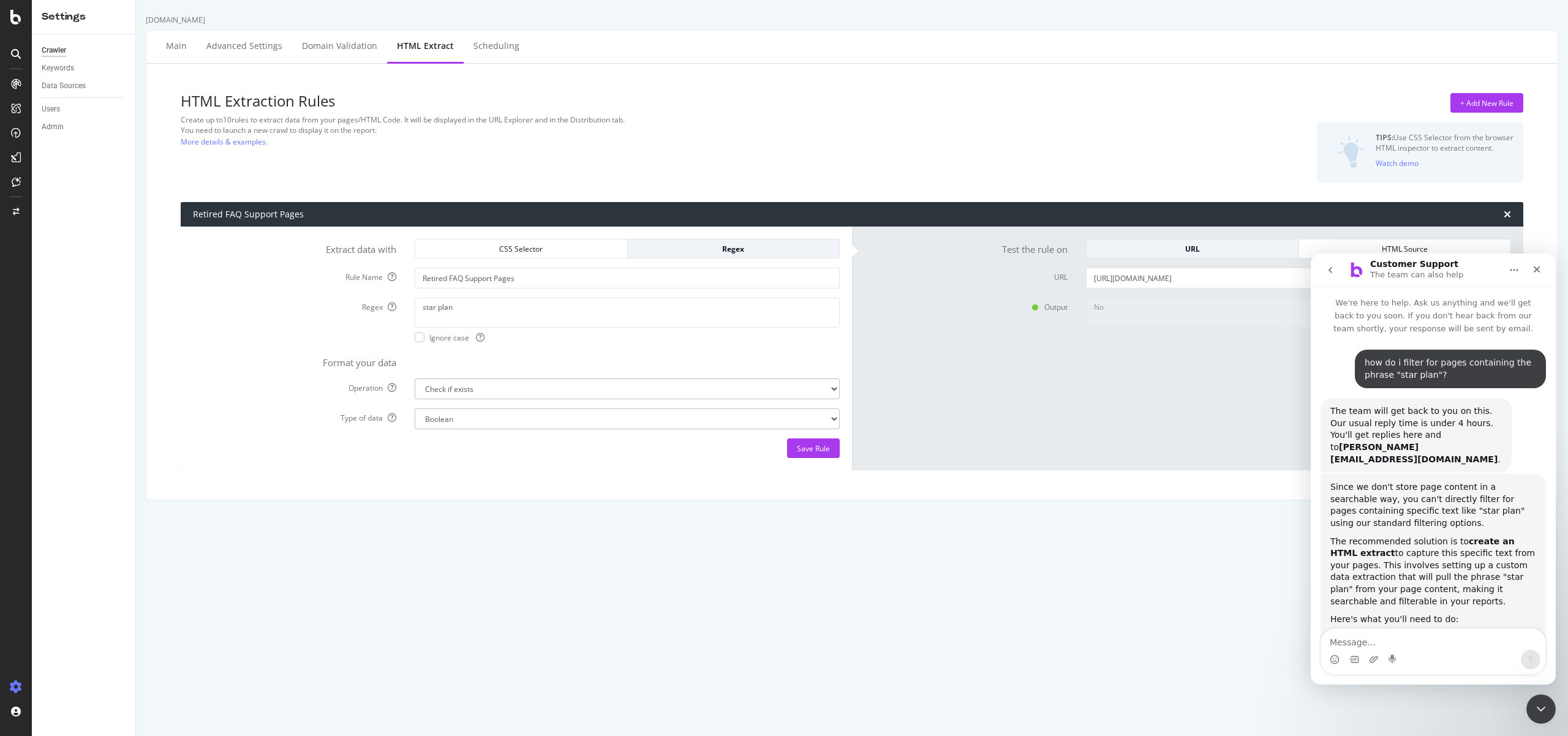
scroll to position [744, 0]
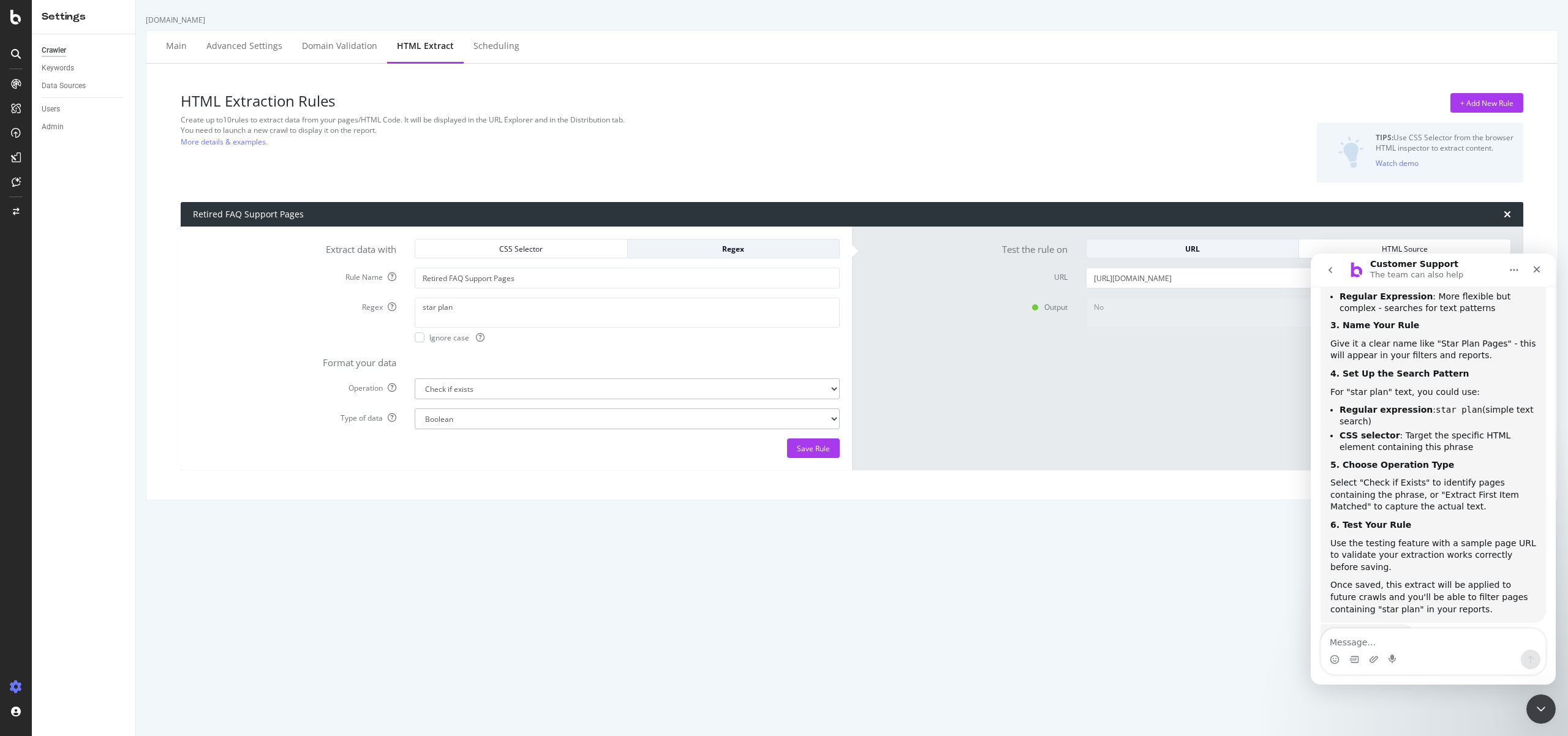
click at [586, 425] on select "Boolean" at bounding box center [626, 419] width 425 height 21
click at [411, 339] on div "star plan Ignore case" at bounding box center [627, 320] width 444 height 45
click at [1036, 528] on div "[DOMAIN_NAME] Main Advanced Settings Domain Validation HTML Extract Scheduling …" at bounding box center [852, 368] width 1432 height 736
click at [1539, 714] on div "Close Intercom Messenger" at bounding box center [1539, 707] width 29 height 29
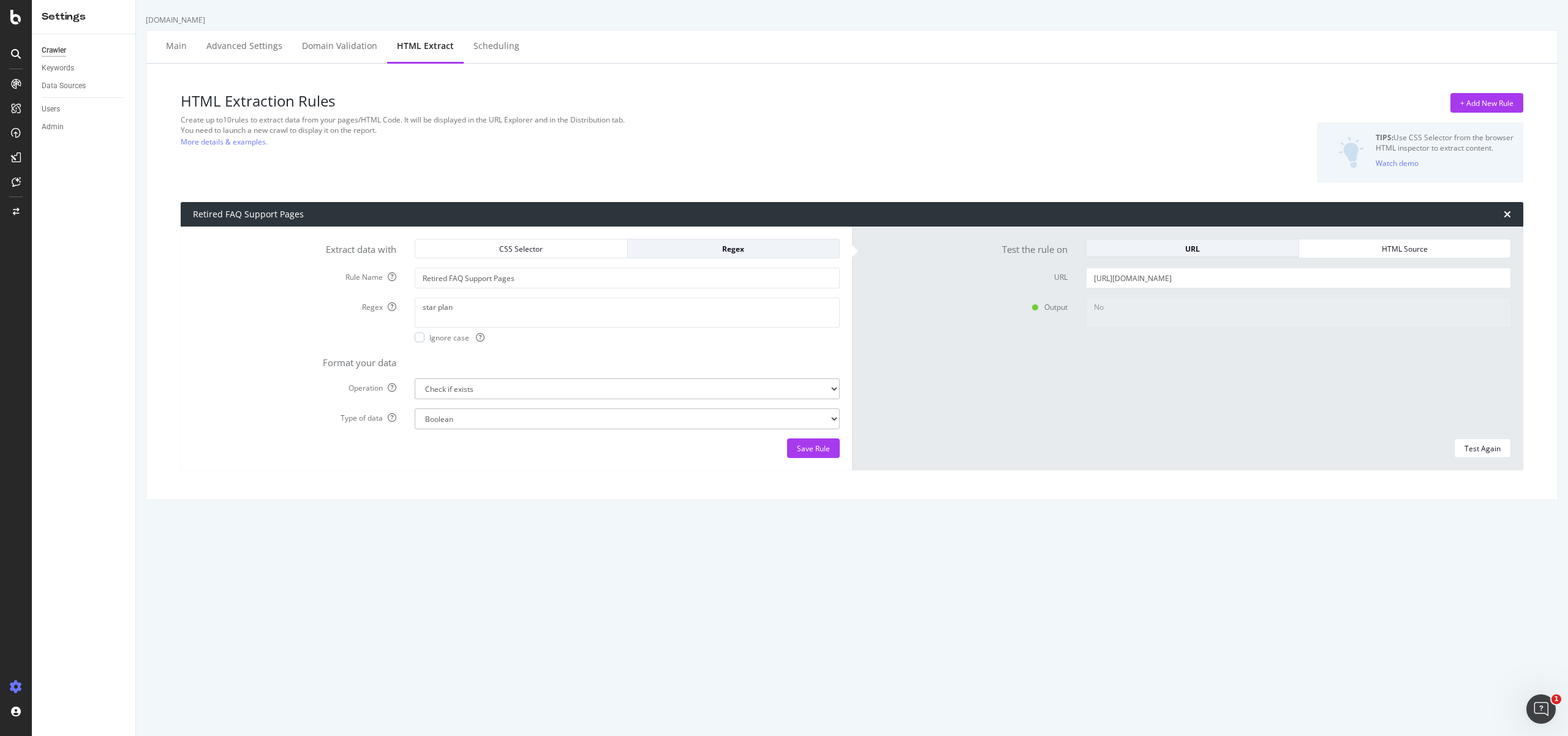
click at [1266, 247] on div "URL" at bounding box center [1192, 248] width 192 height 10
click at [413, 336] on div "star plan Ignore case" at bounding box center [627, 320] width 444 height 45
click at [421, 339] on div at bounding box center [419, 337] width 10 height 10
click at [1483, 448] on div "Test Again" at bounding box center [1483, 448] width 36 height 10
type textarea "Yes"
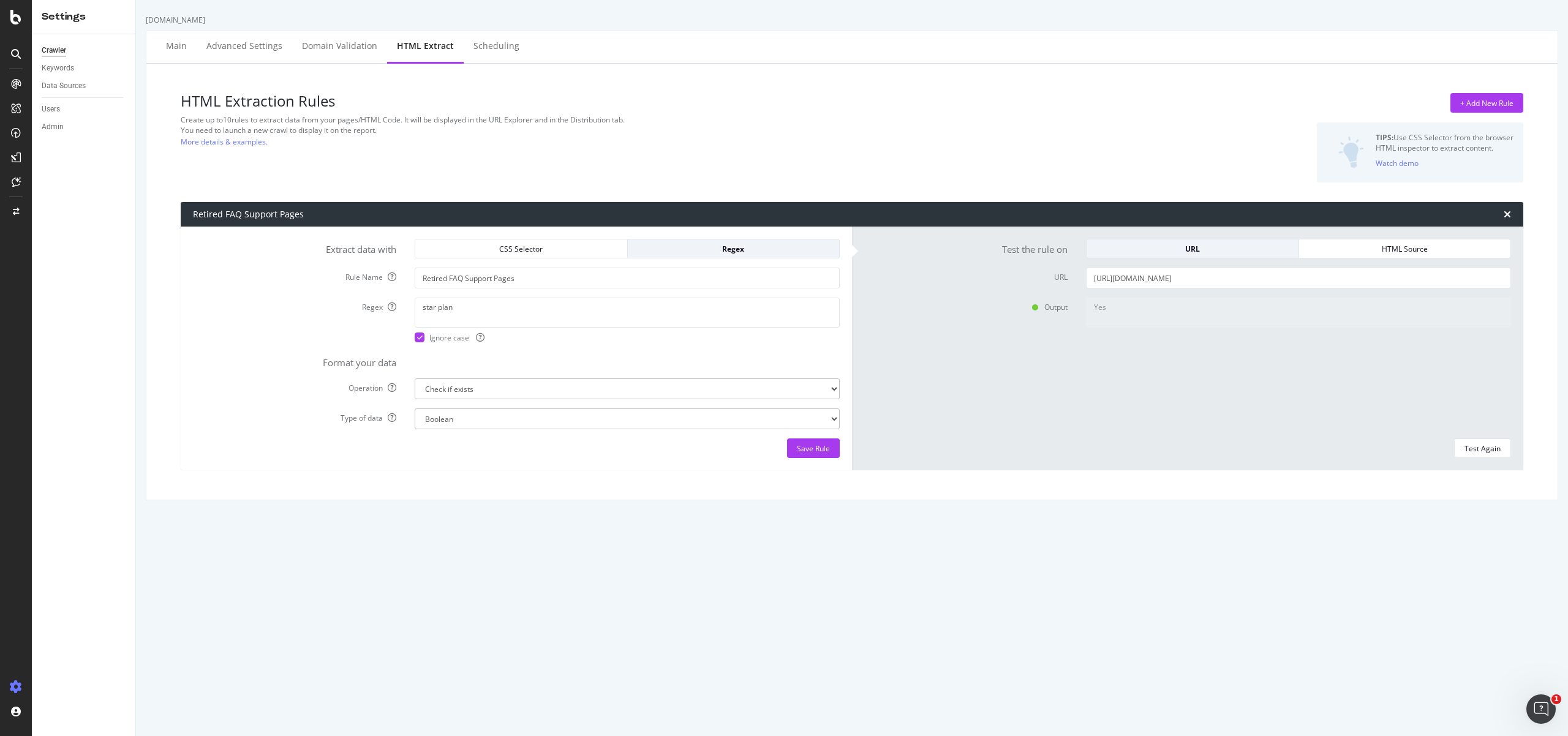
click at [1126, 313] on textarea "Yes" at bounding box center [1298, 312] width 425 height 29
click at [998, 356] on div "Output Yes" at bounding box center [1188, 363] width 665 height 132
click at [504, 283] on input "Retired FAQ Support Pages" at bounding box center [626, 278] width 425 height 21
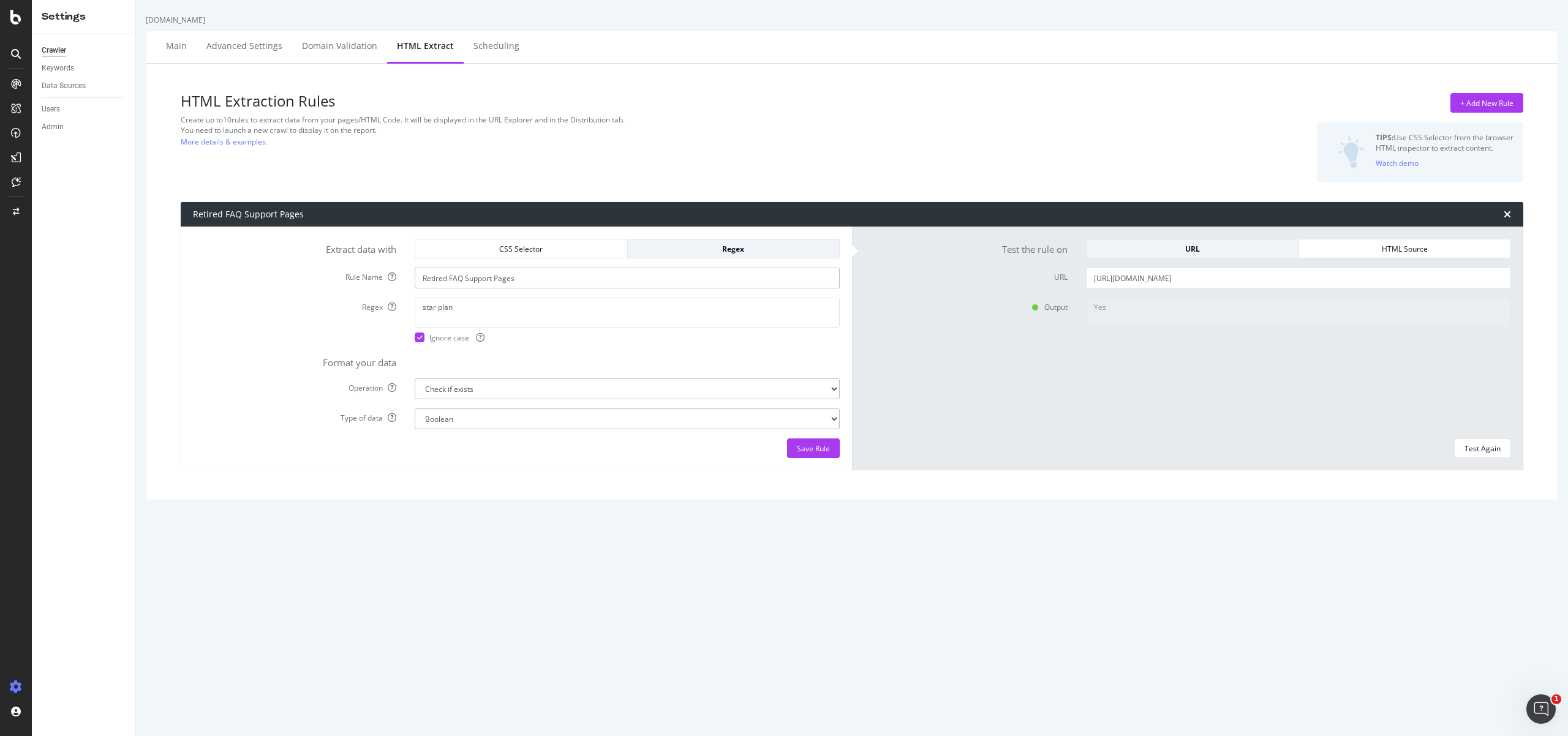
type input "S"
type input "Contains "star plan""
click at [822, 452] on div "Save Rule" at bounding box center [813, 448] width 33 height 10
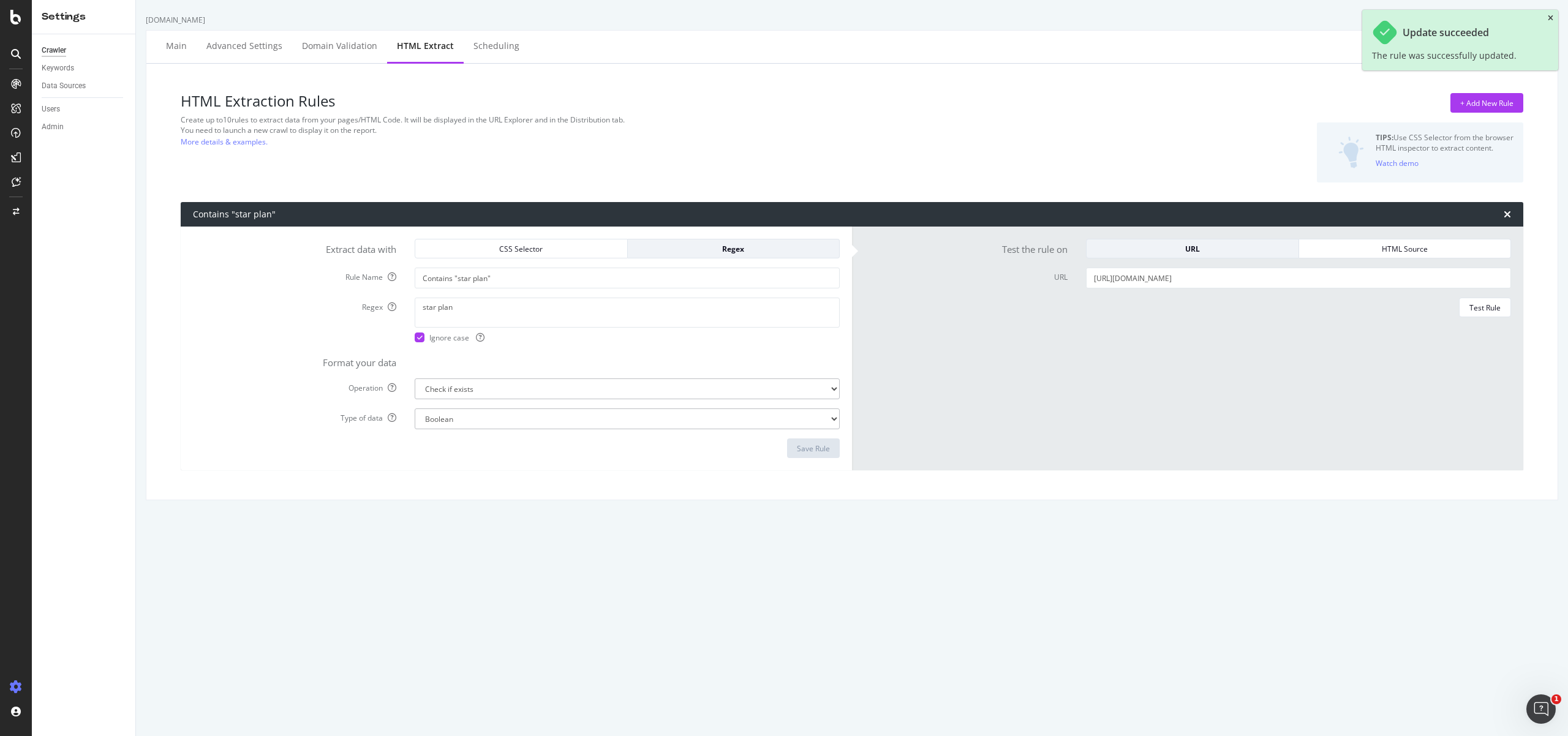
click at [1548, 17] on icon "close toast" at bounding box center [1550, 18] width 6 height 8
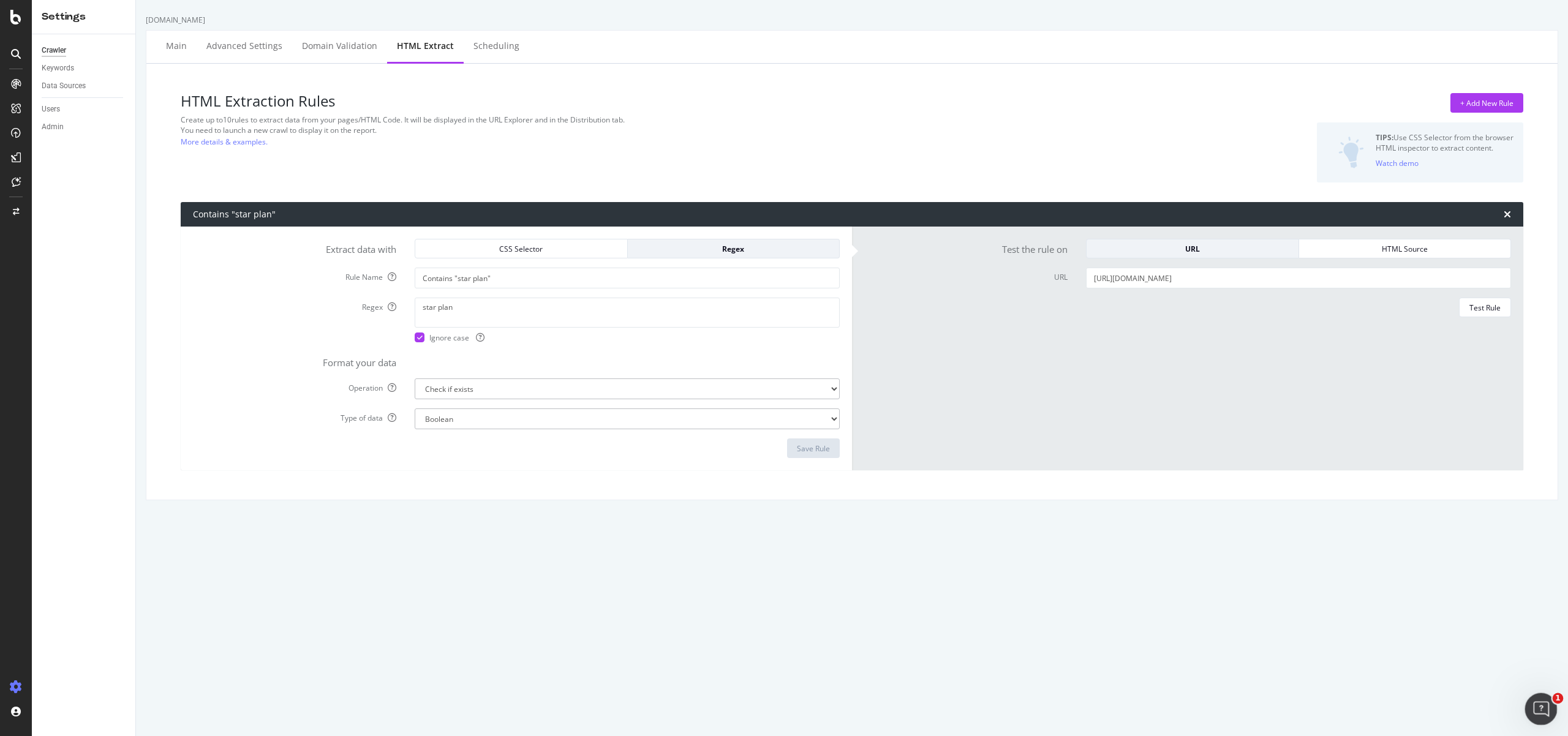
click at [1544, 719] on div "Open Intercom Messenger" at bounding box center [1539, 707] width 41 height 41
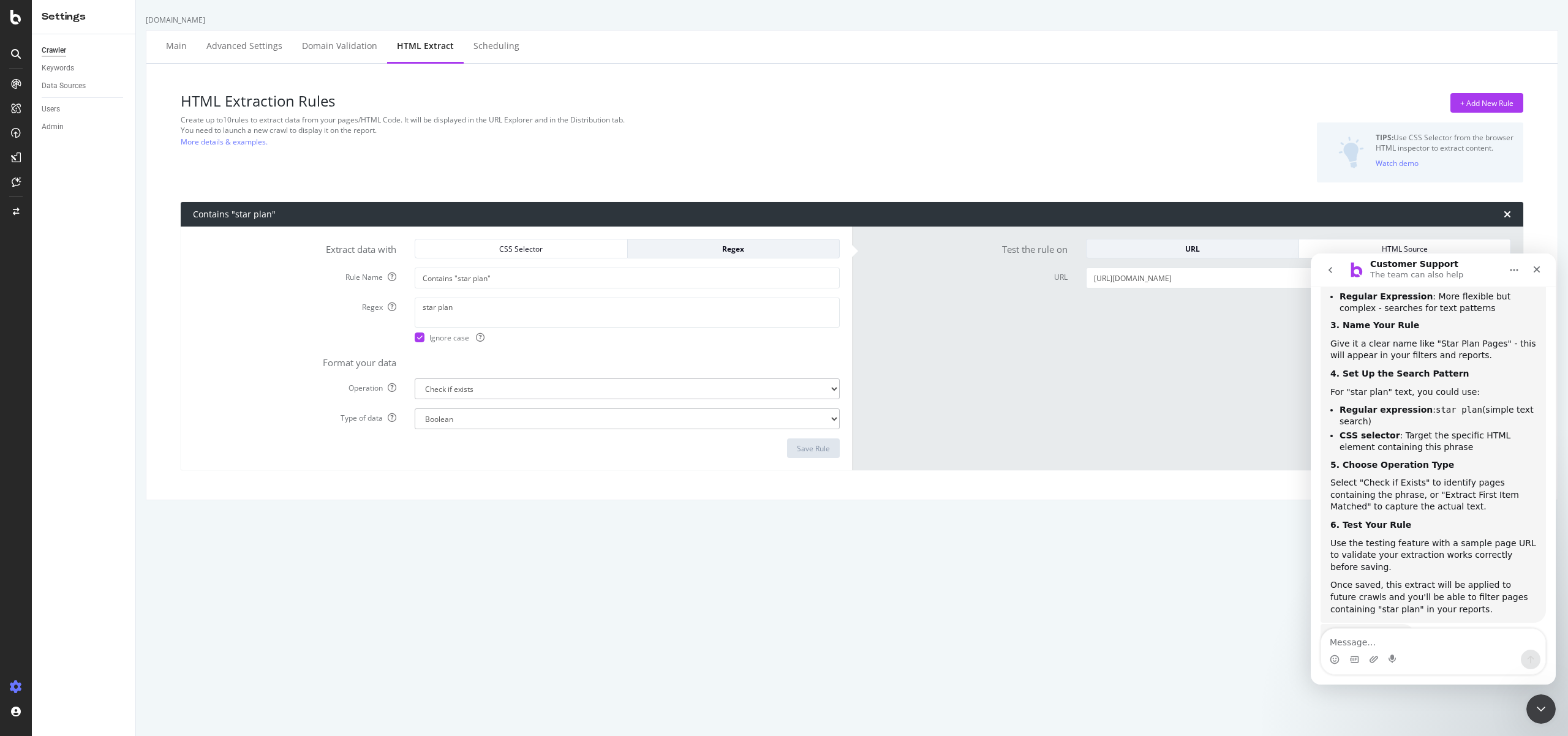
click at [1409, 647] on textarea "Message…" at bounding box center [1434, 639] width 224 height 21
type textarea "whats next"
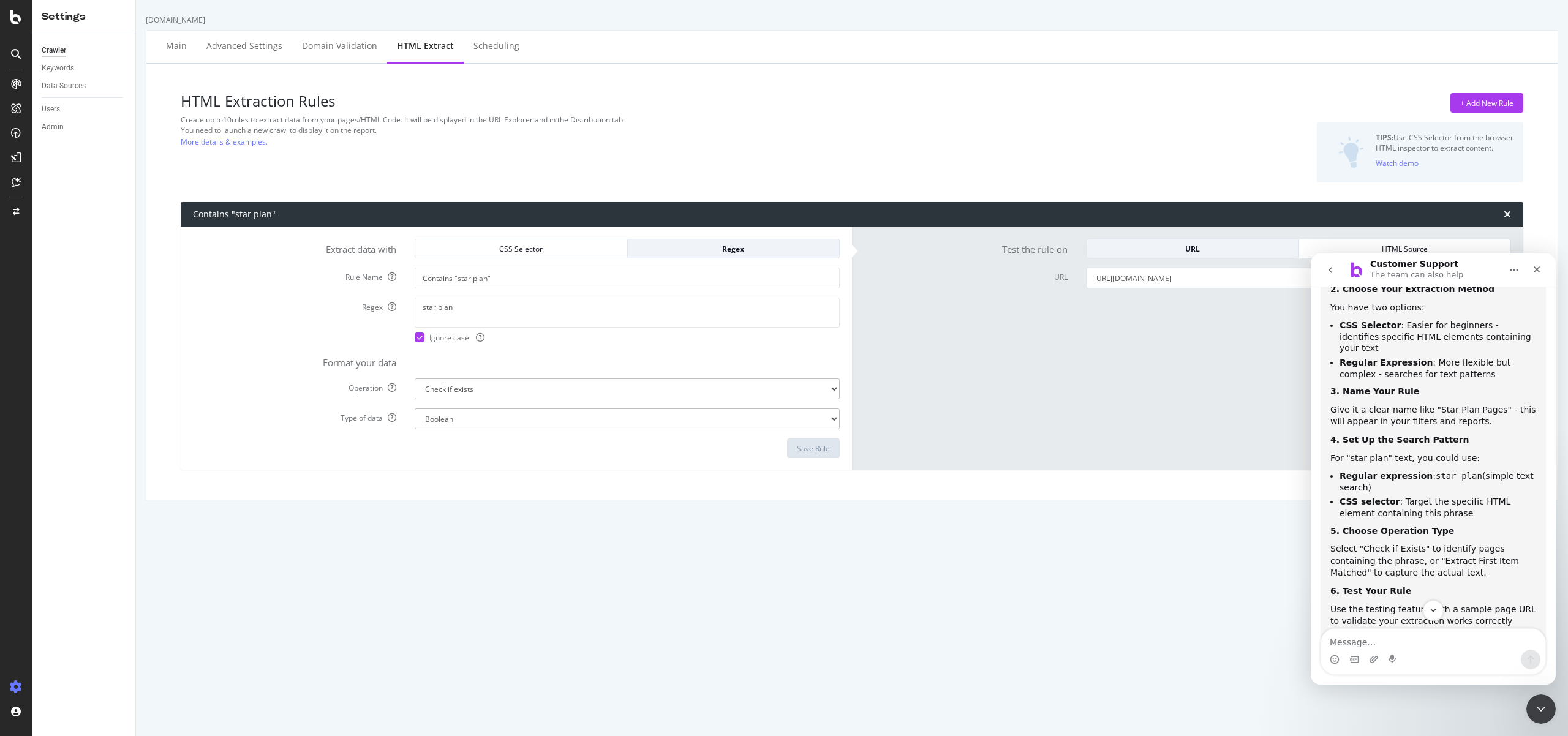
scroll to position [781, 0]
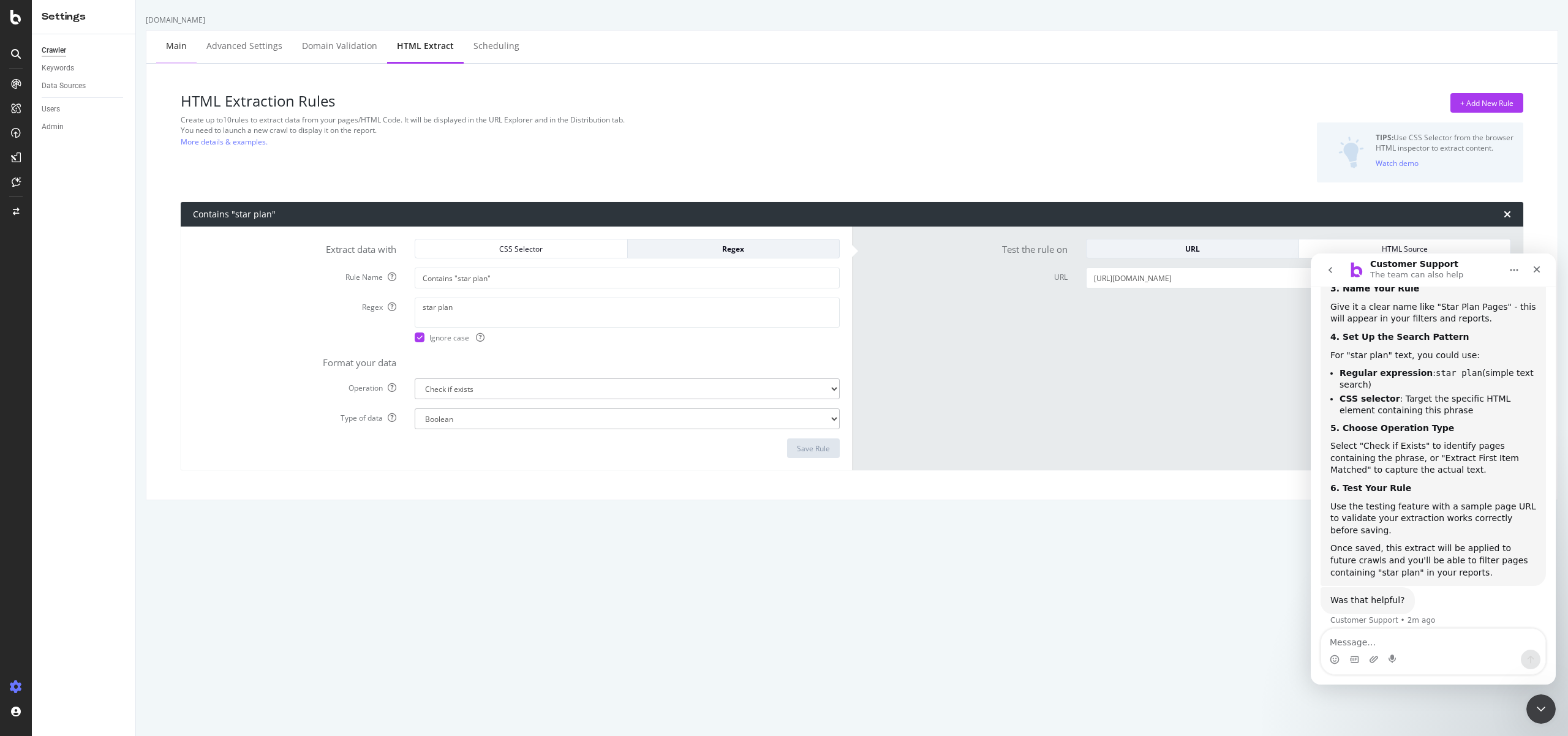
click at [164, 46] on div "Main" at bounding box center [176, 47] width 41 height 34
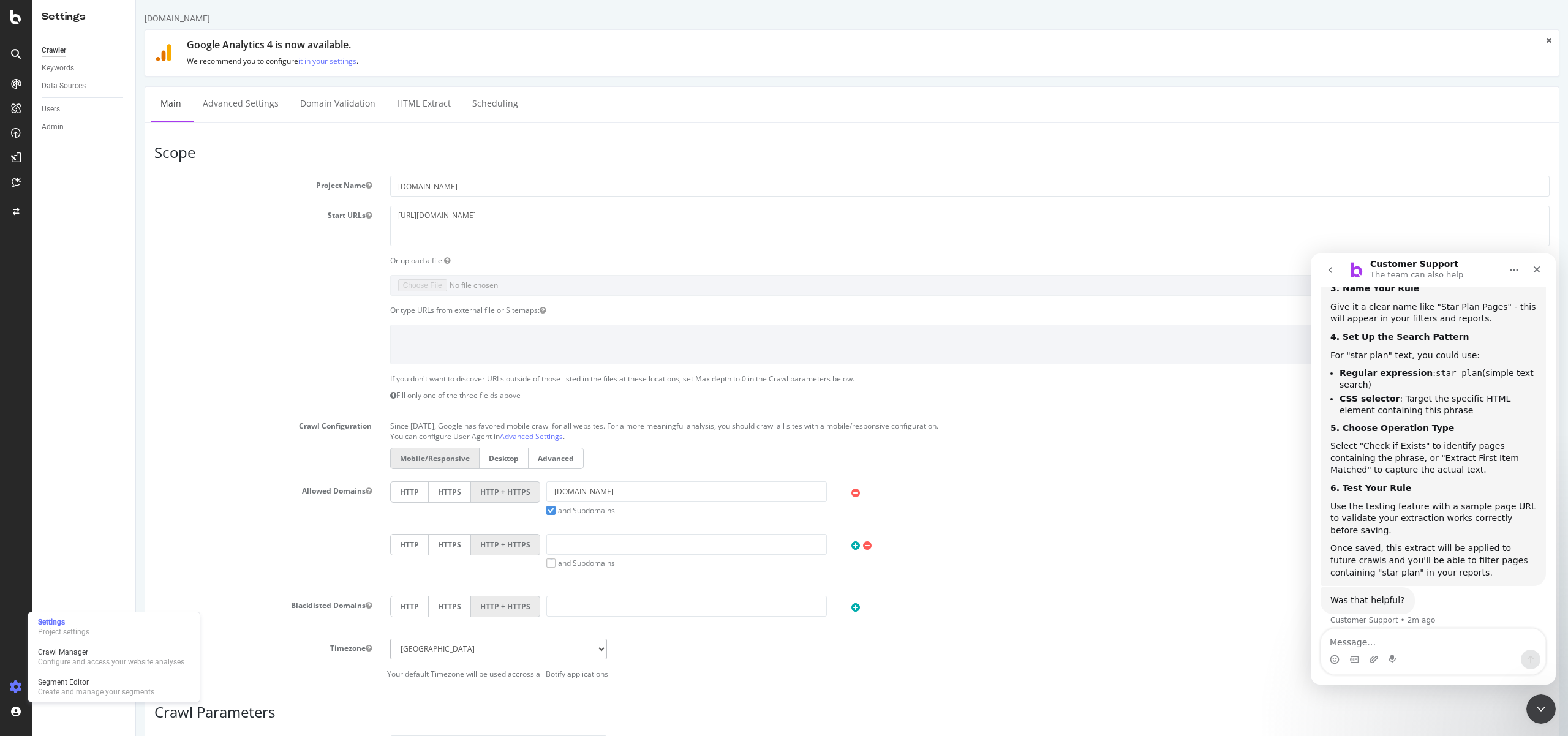
click at [126, 670] on div "Settings Project settings Crawl Manager Configure and access your website analy…" at bounding box center [113, 657] width 172 height 90
click at [130, 664] on div "Configure and access your website analyses" at bounding box center [111, 662] width 146 height 10
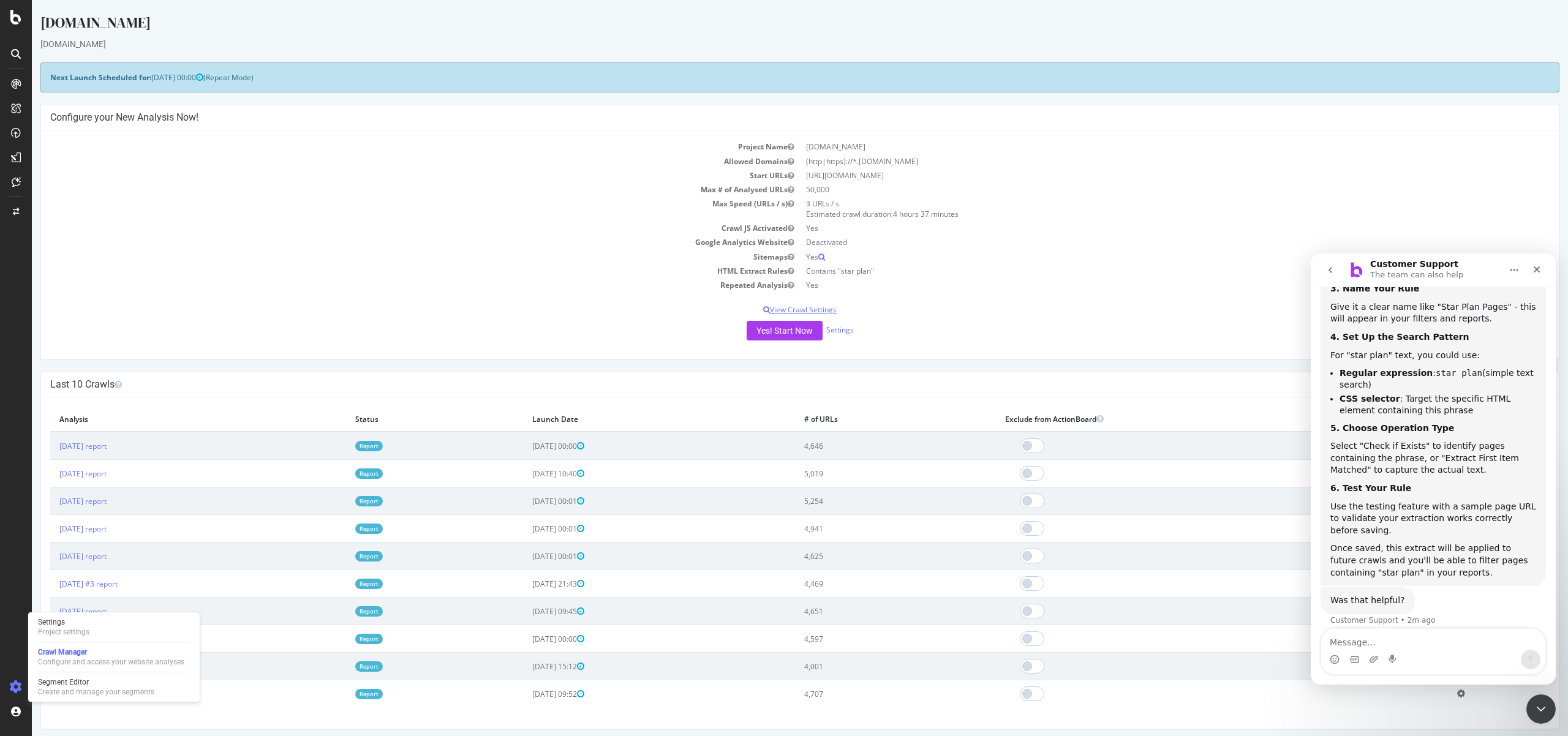
click at [813, 311] on p "View Crawl Settings" at bounding box center [800, 309] width 1499 height 10
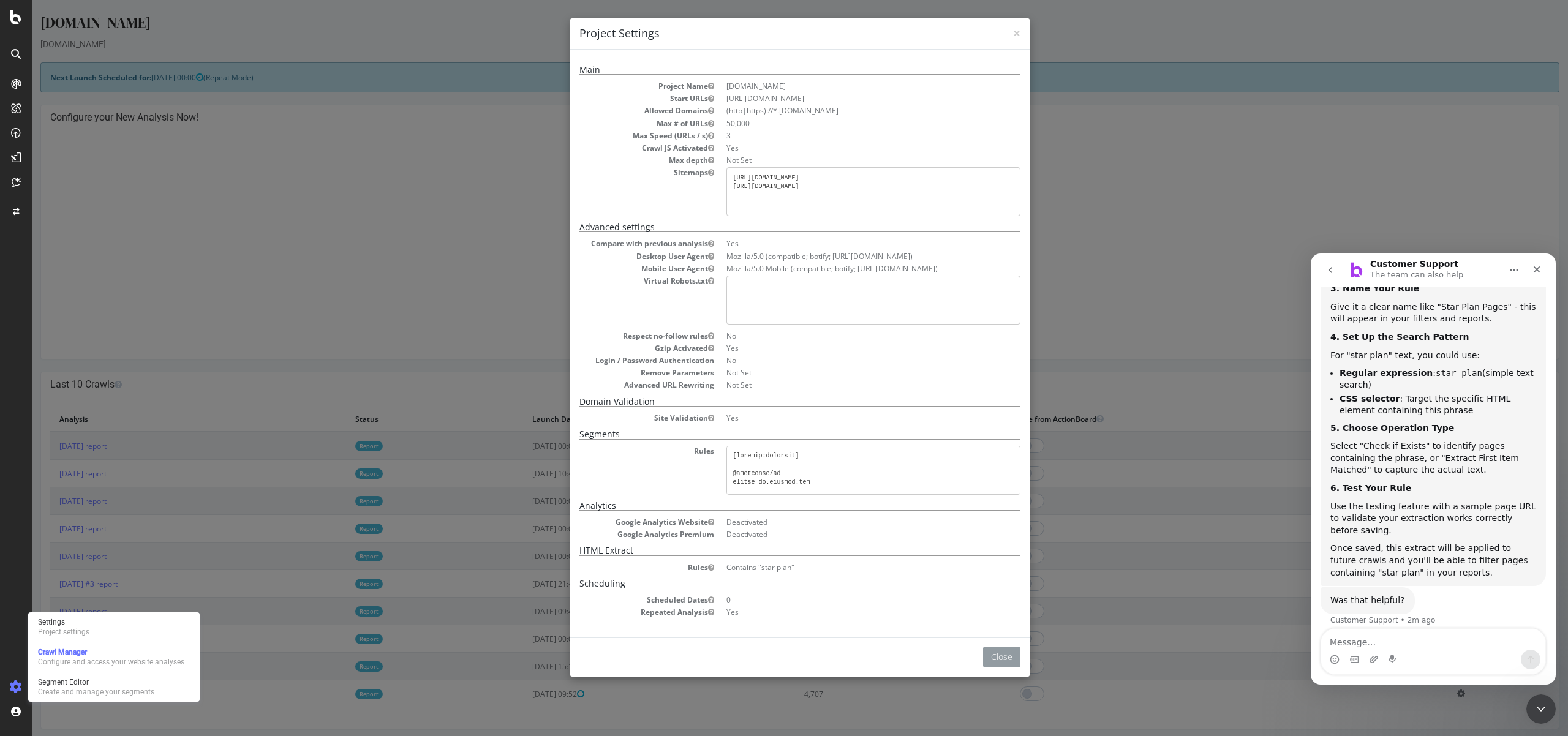
click at [995, 661] on button "Close" at bounding box center [1001, 657] width 37 height 21
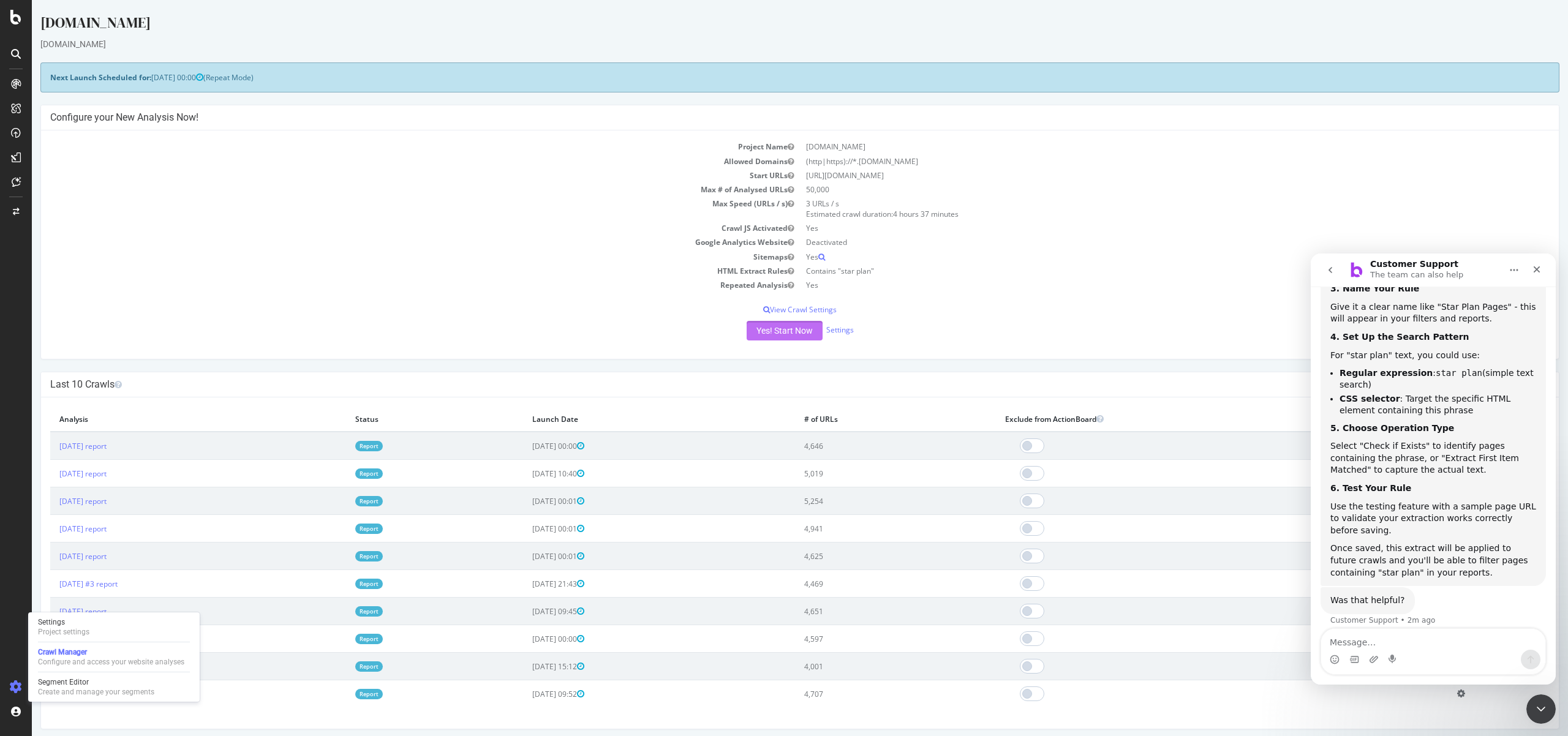
click at [774, 326] on button "Yes! Start Now" at bounding box center [785, 331] width 76 height 20
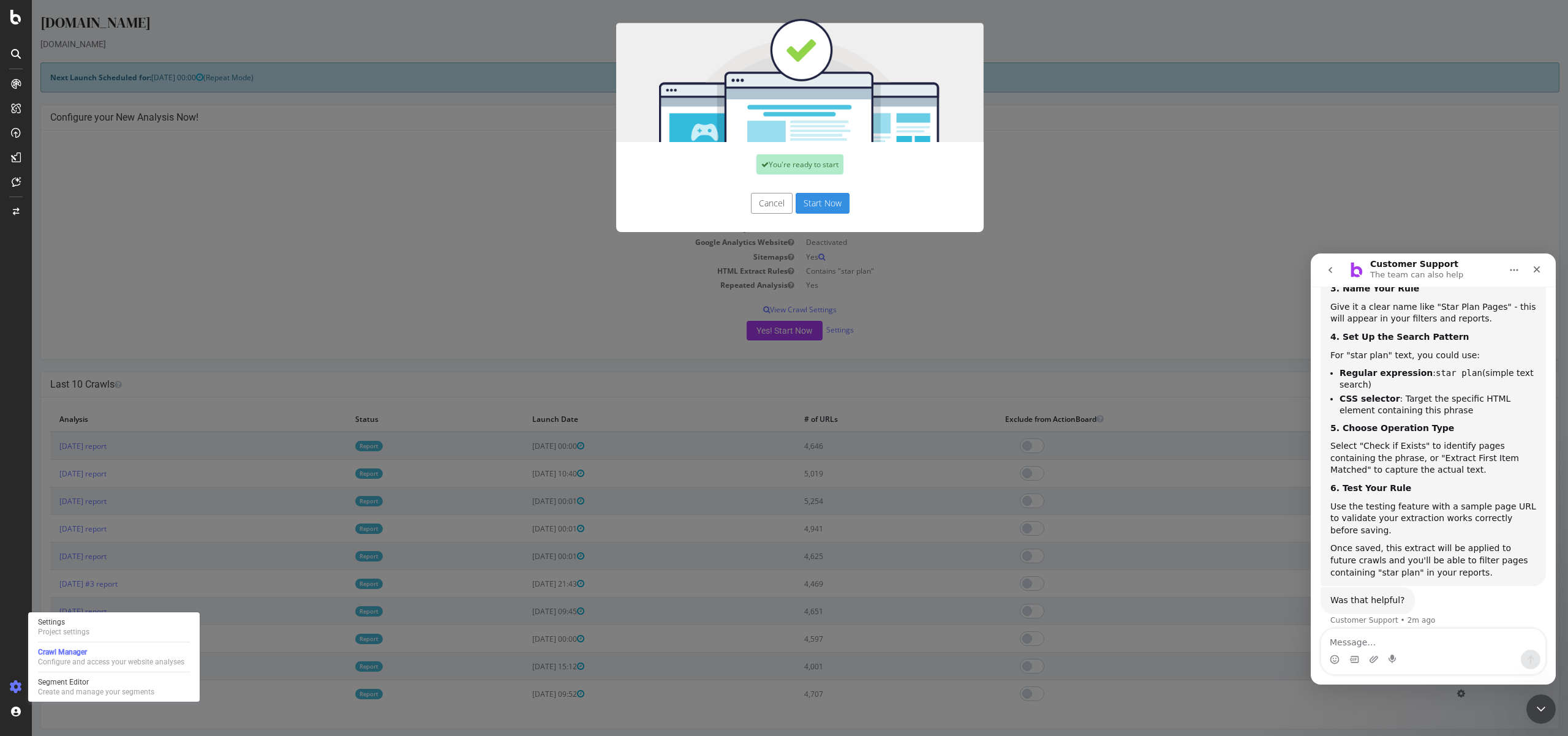
click at [815, 220] on div "Cancel Start Now" at bounding box center [799, 209] width 368 height 45
click at [827, 209] on button "Start Now" at bounding box center [822, 204] width 54 height 21
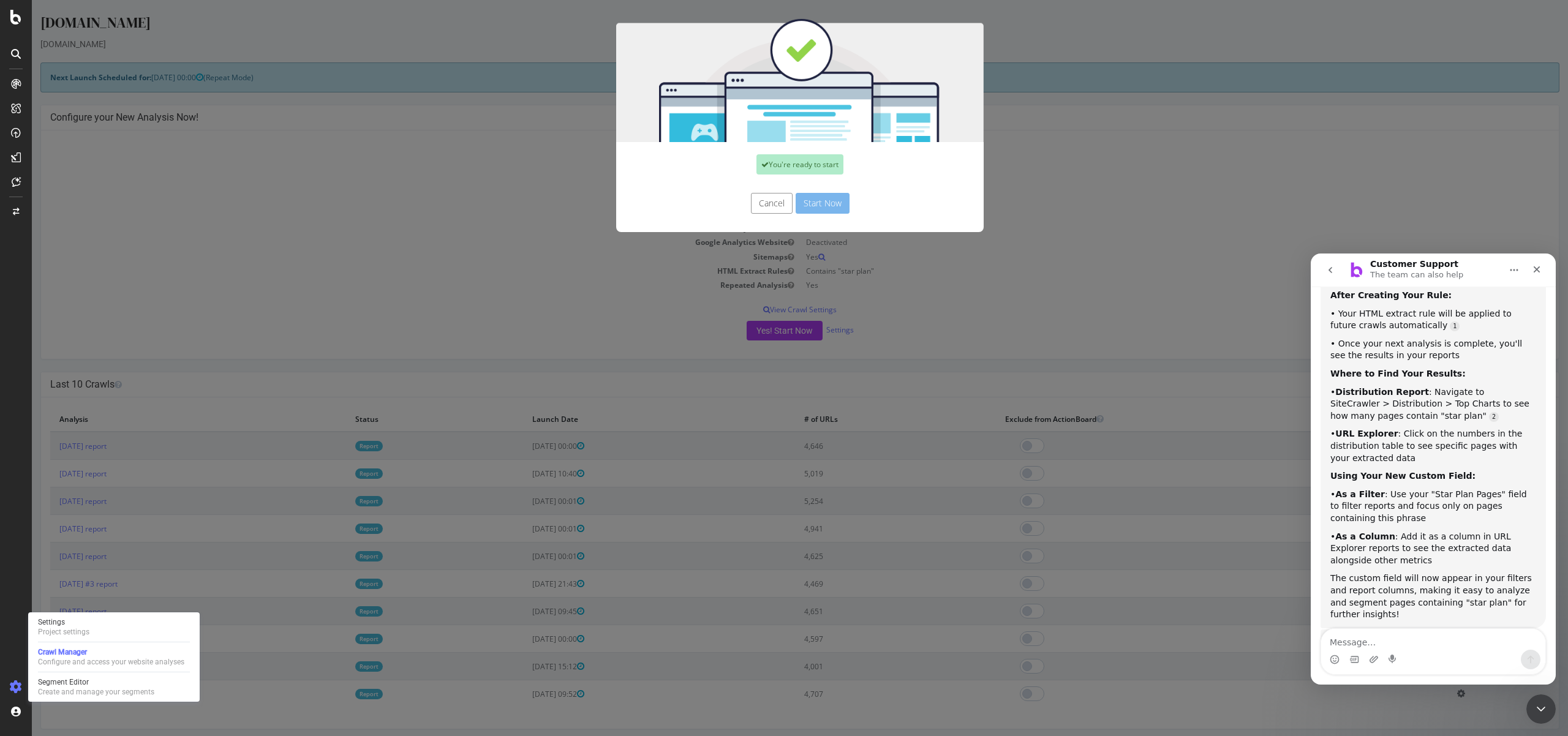
scroll to position [1206, 0]
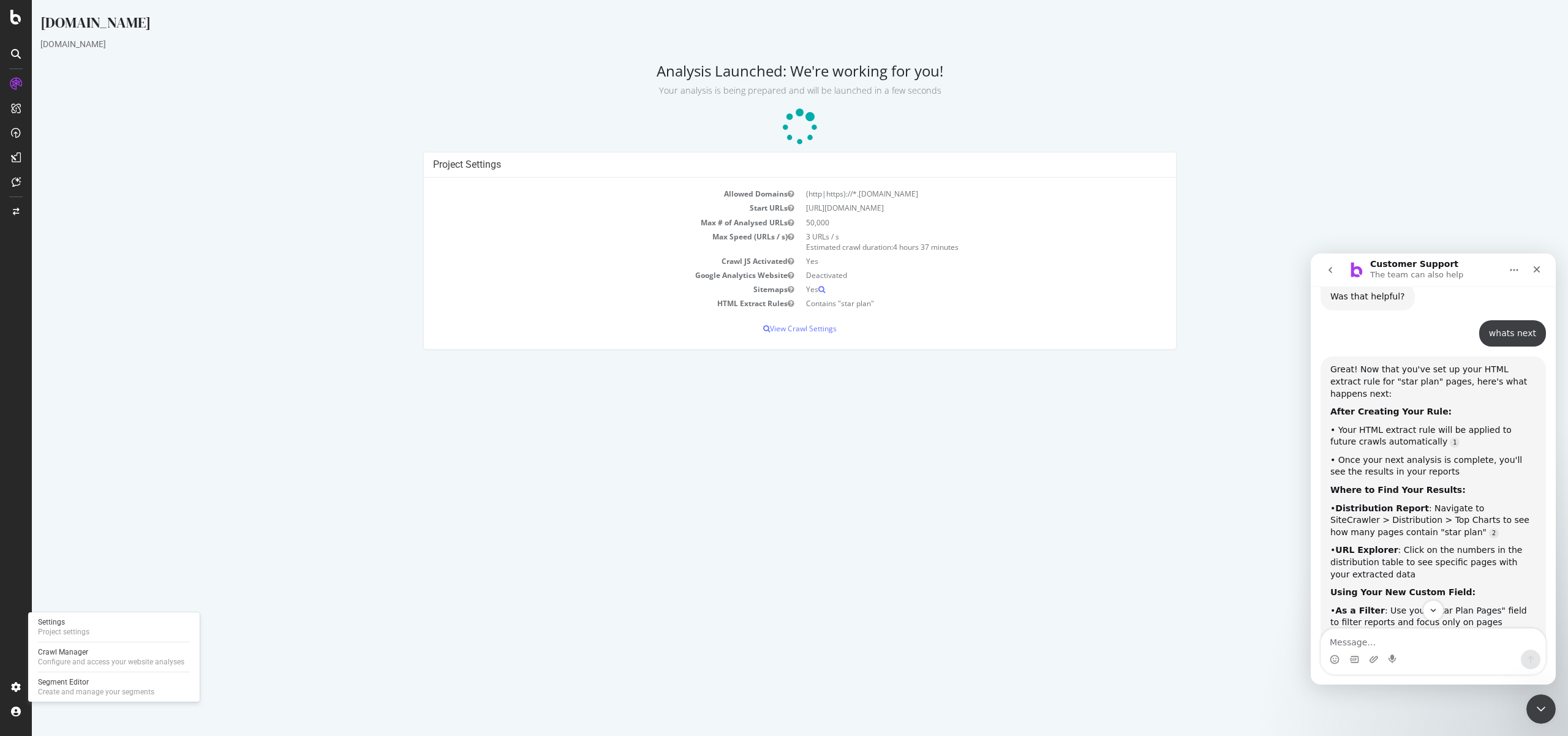
scroll to position [1083, 0]
click at [1400, 455] on div "• Once your next analysis is complete, you'll see the results in your reports" at bounding box center [1434, 467] width 206 height 24
click at [1376, 455] on div "• Once your next analysis is complete, you'll see the results in your reports" at bounding box center [1434, 467] width 206 height 24
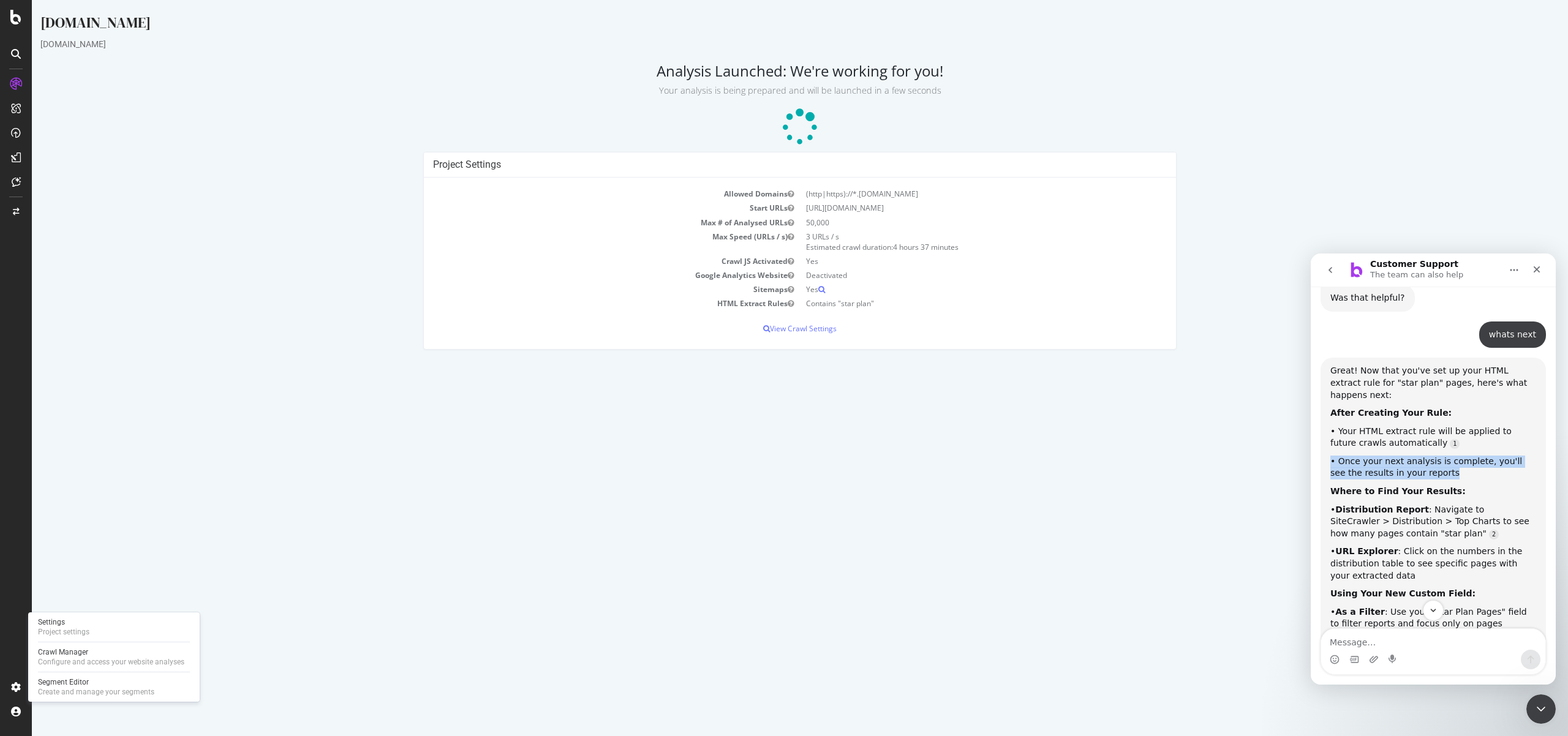
click at [1376, 455] on div "• Once your next analysis is complete, you'll see the results in your reports" at bounding box center [1434, 467] width 206 height 24
click at [1480, 455] on div "• Once your next analysis is complete, you'll see the results in your reports" at bounding box center [1434, 467] width 206 height 24
click at [1429, 455] on div "• Once your next analysis is complete, you'll see the results in your reports" at bounding box center [1434, 467] width 206 height 24
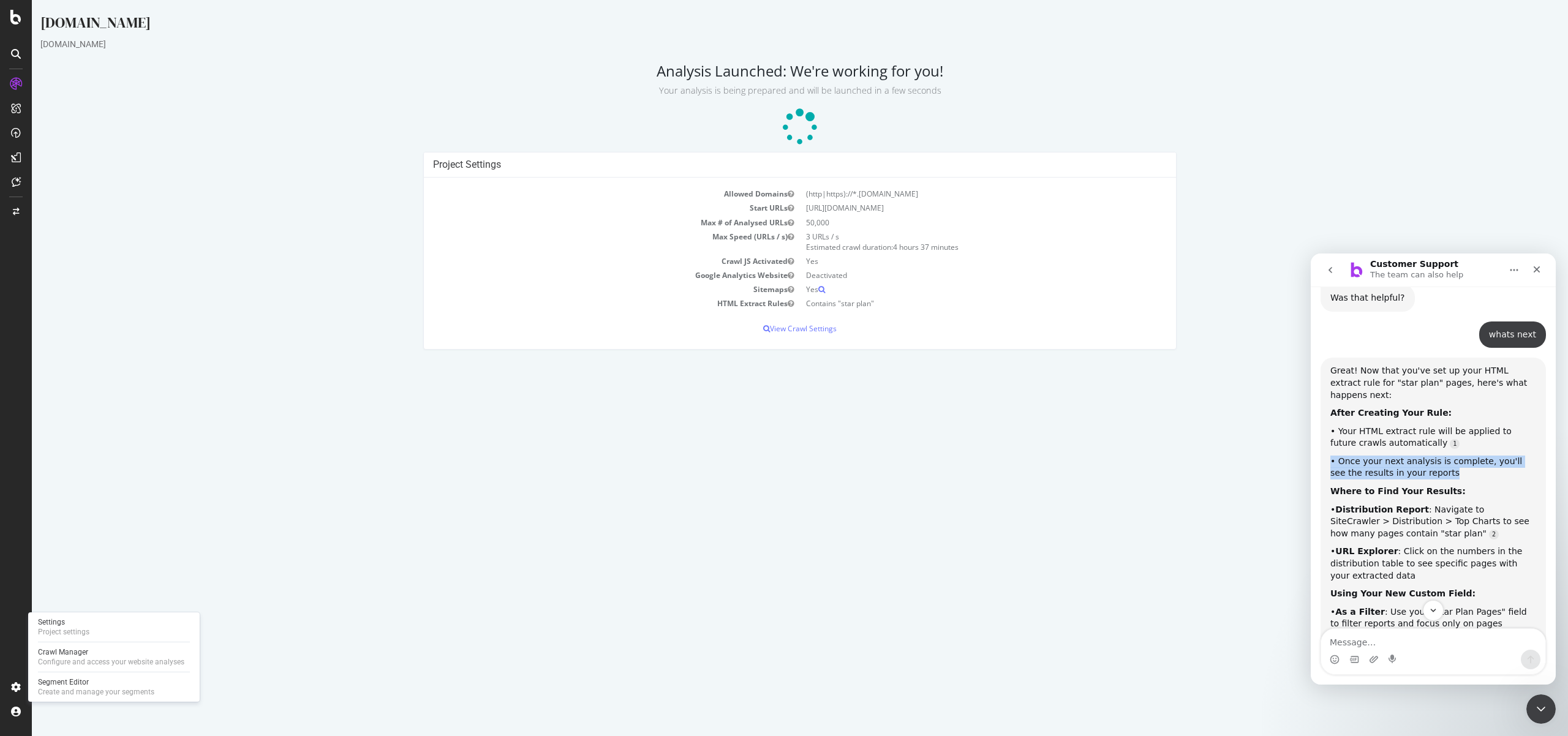
click at [1432, 455] on div "• Once your next analysis is complete, you'll see the results in your reports" at bounding box center [1434, 467] width 206 height 24
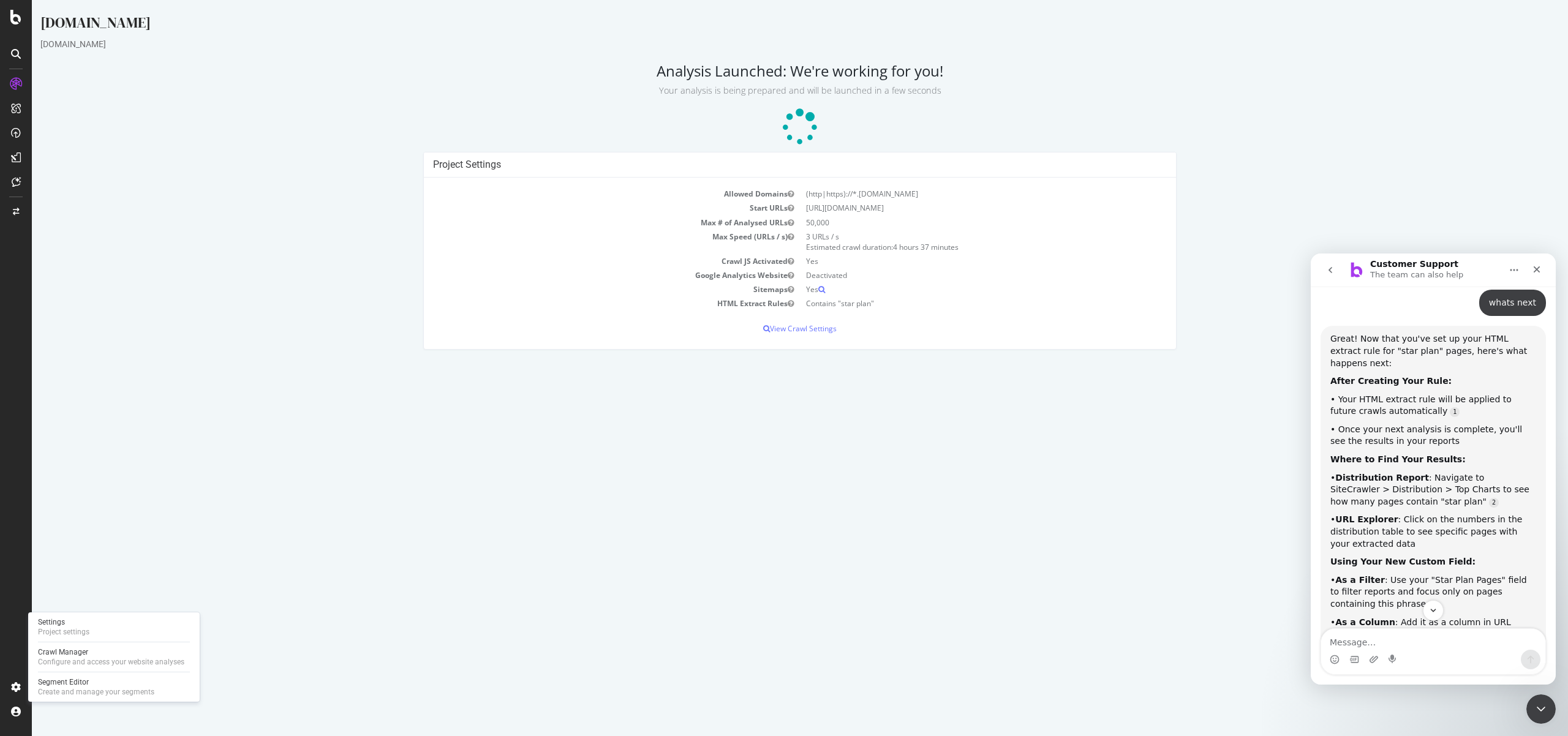
click at [1412, 514] on div "• URL Explorer : Click on the numbers in the distribution table to see specific…" at bounding box center [1434, 532] width 206 height 36
click at [1432, 574] on div "• As a Filter : Use your "Star Plan Pages" field to filter reports and focus on…" at bounding box center [1434, 593] width 206 height 36
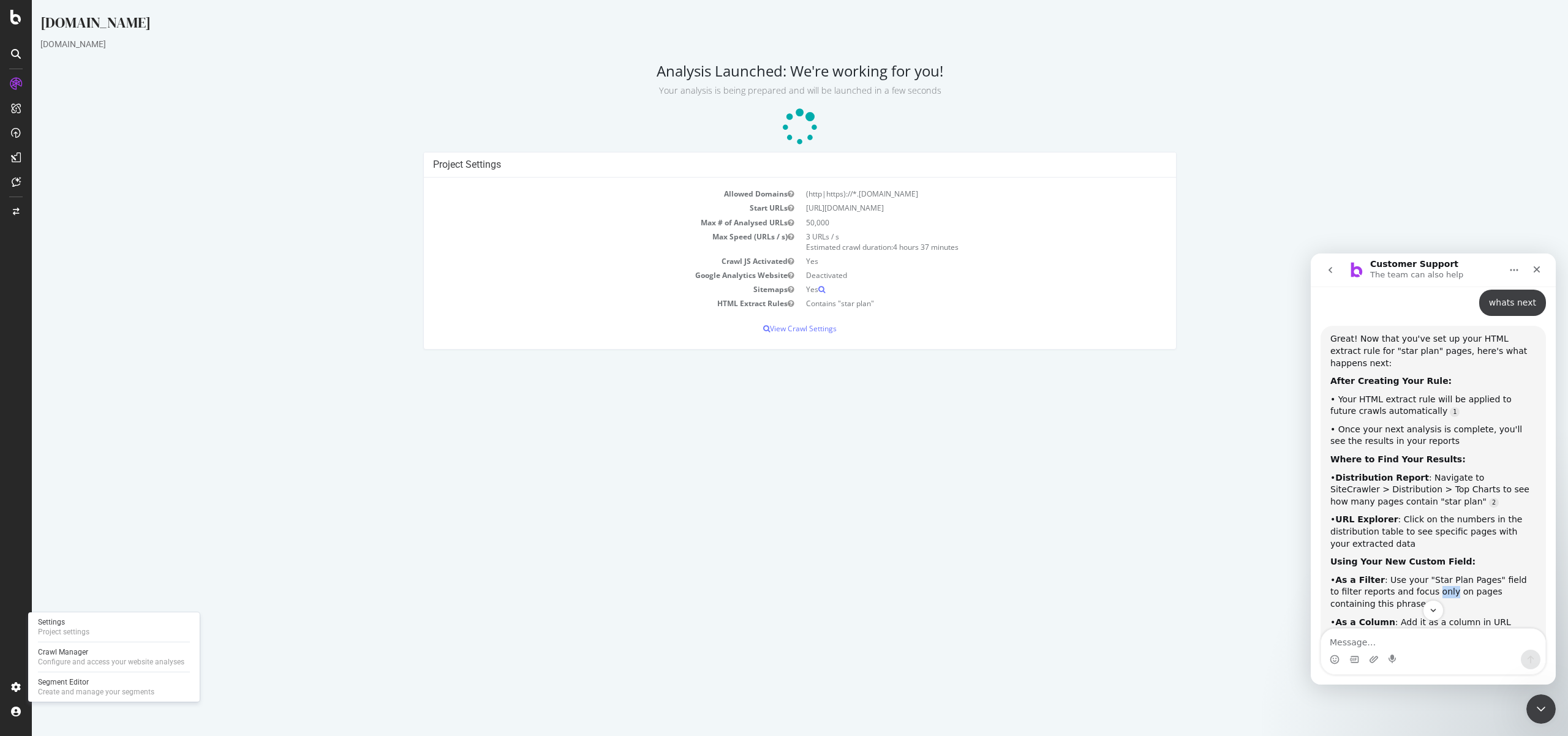
click at [1432, 574] on div "• As a Filter : Use your "Star Plan Pages" field to filter reports and focus on…" at bounding box center [1434, 593] width 206 height 36
click at [1420, 574] on div "• As a Filter : Use your "Star Plan Pages" field to filter reports and focus on…" at bounding box center [1434, 593] width 206 height 36
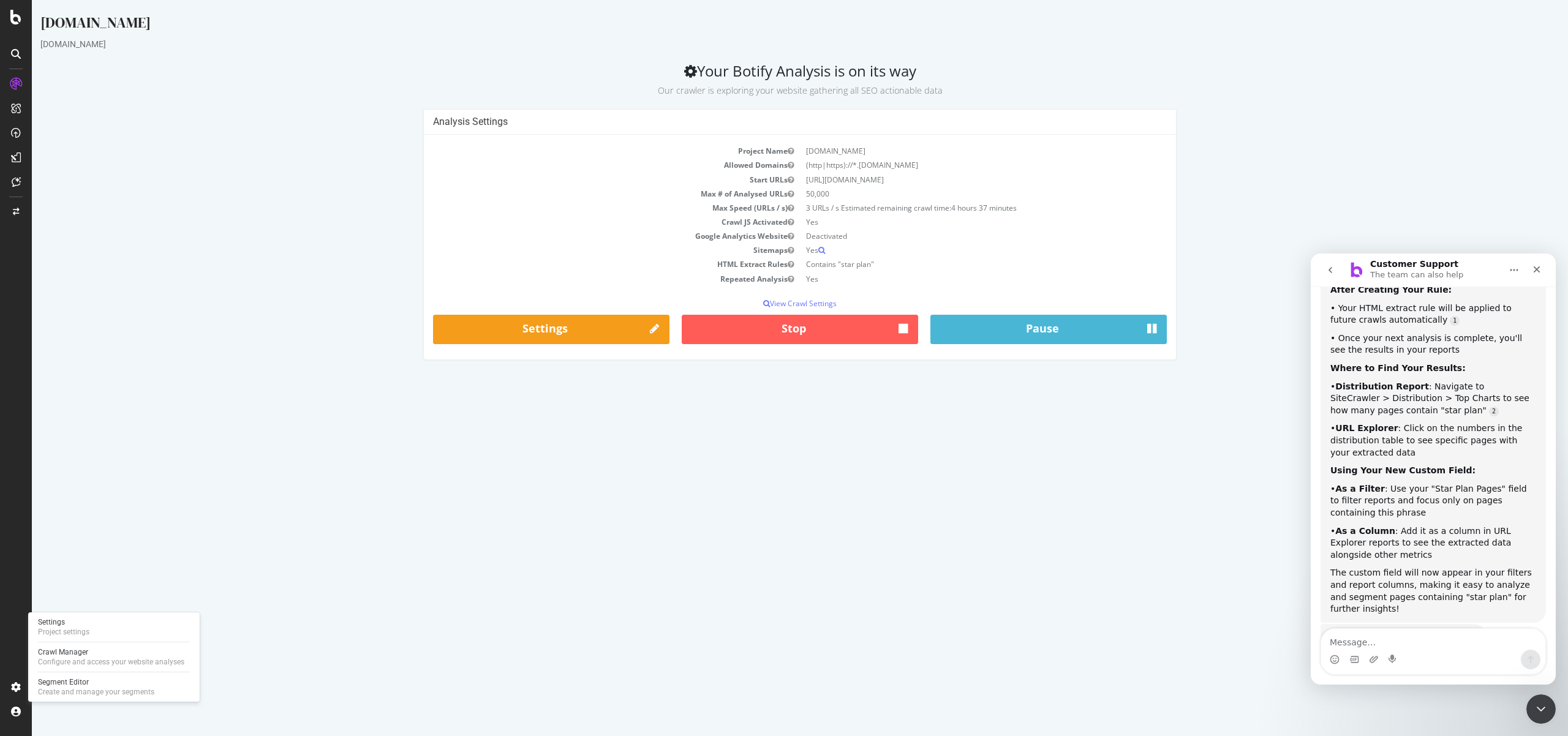
scroll to position [0, 0]
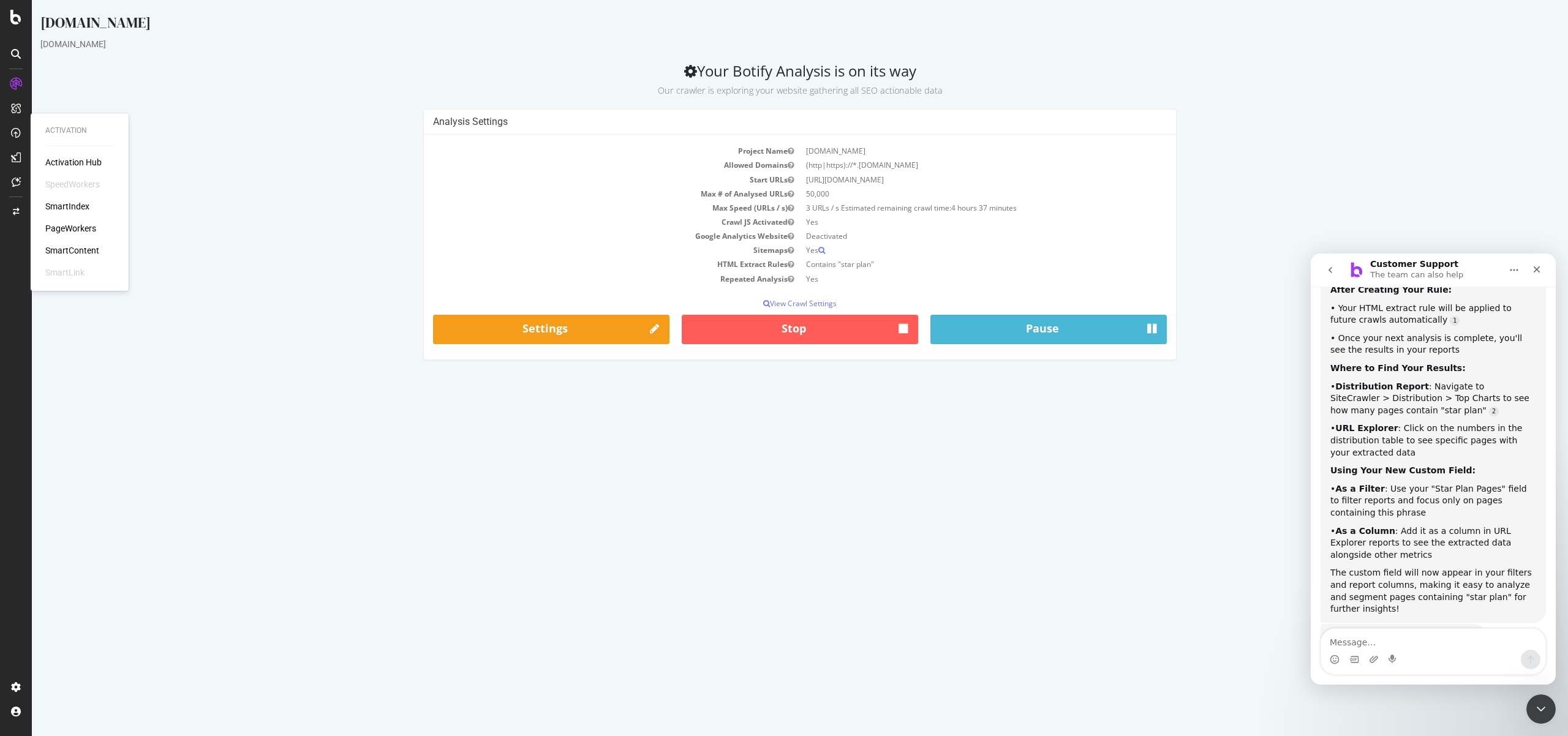
click at [85, 231] on div "PageWorkers" at bounding box center [71, 229] width 51 height 13
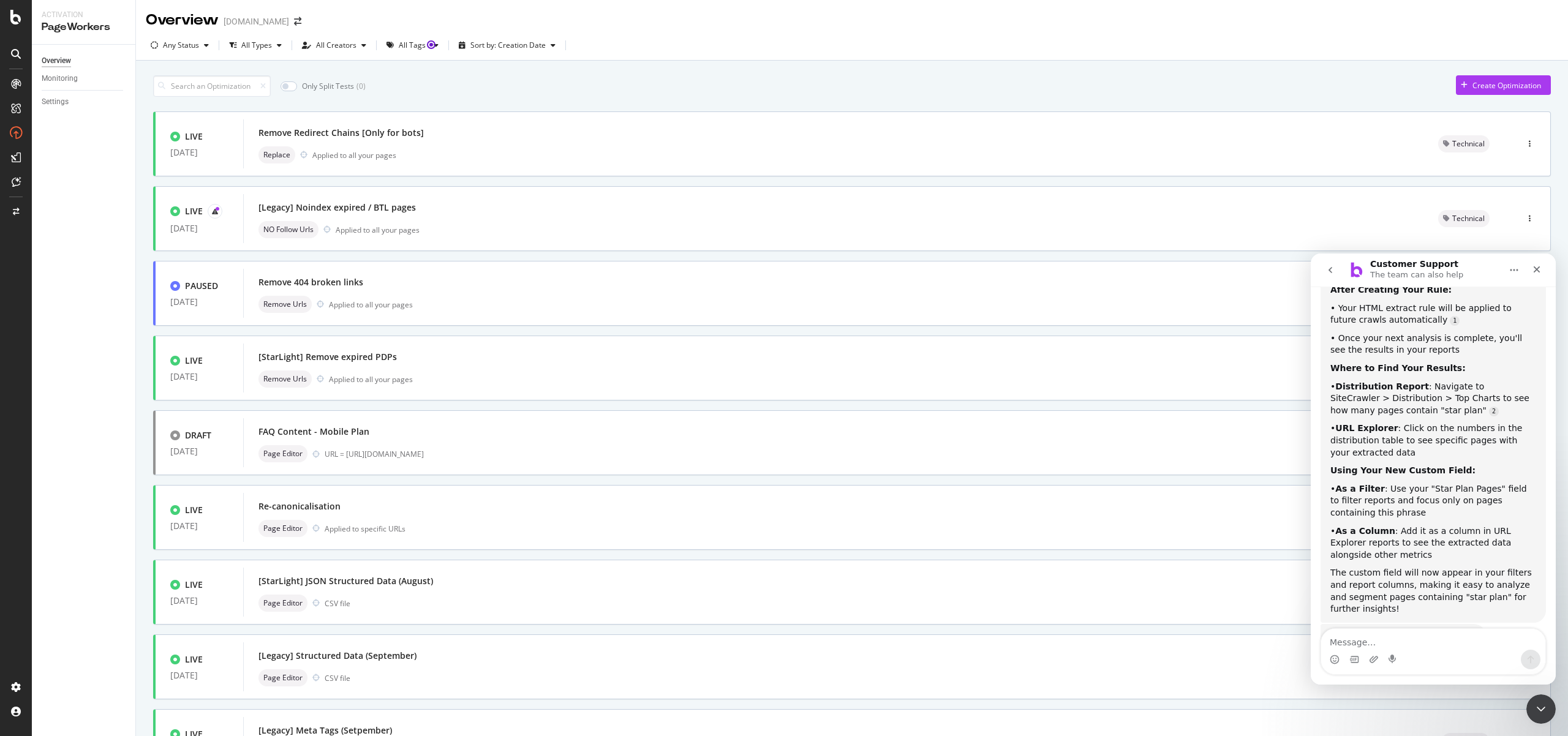
drag, startPoint x: 85, startPoint y: 334, endPoint x: 91, endPoint y: 330, distance: 7.2
click at [85, 335] on div "Overview Monitoring Settings" at bounding box center [84, 390] width 104 height 691
click at [566, 237] on div "NO Follow Urls Applied to all your pages" at bounding box center [833, 229] width 1150 height 17
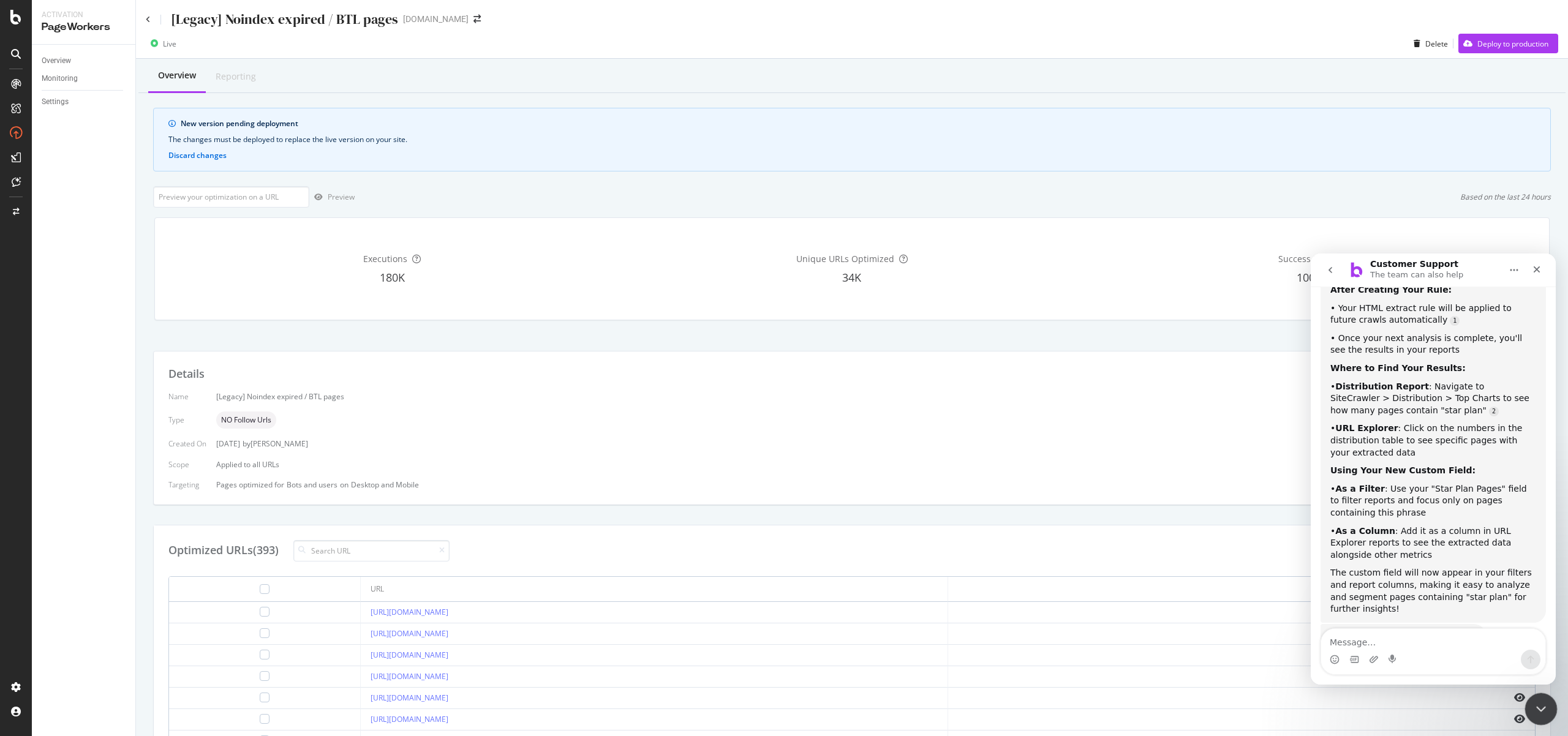
drag, startPoint x: 1538, startPoint y: 702, endPoint x: 2992, endPoint y: 1395, distance: 1610.7
click at [1538, 702] on icon "Close Intercom Messenger" at bounding box center [1539, 707] width 15 height 15
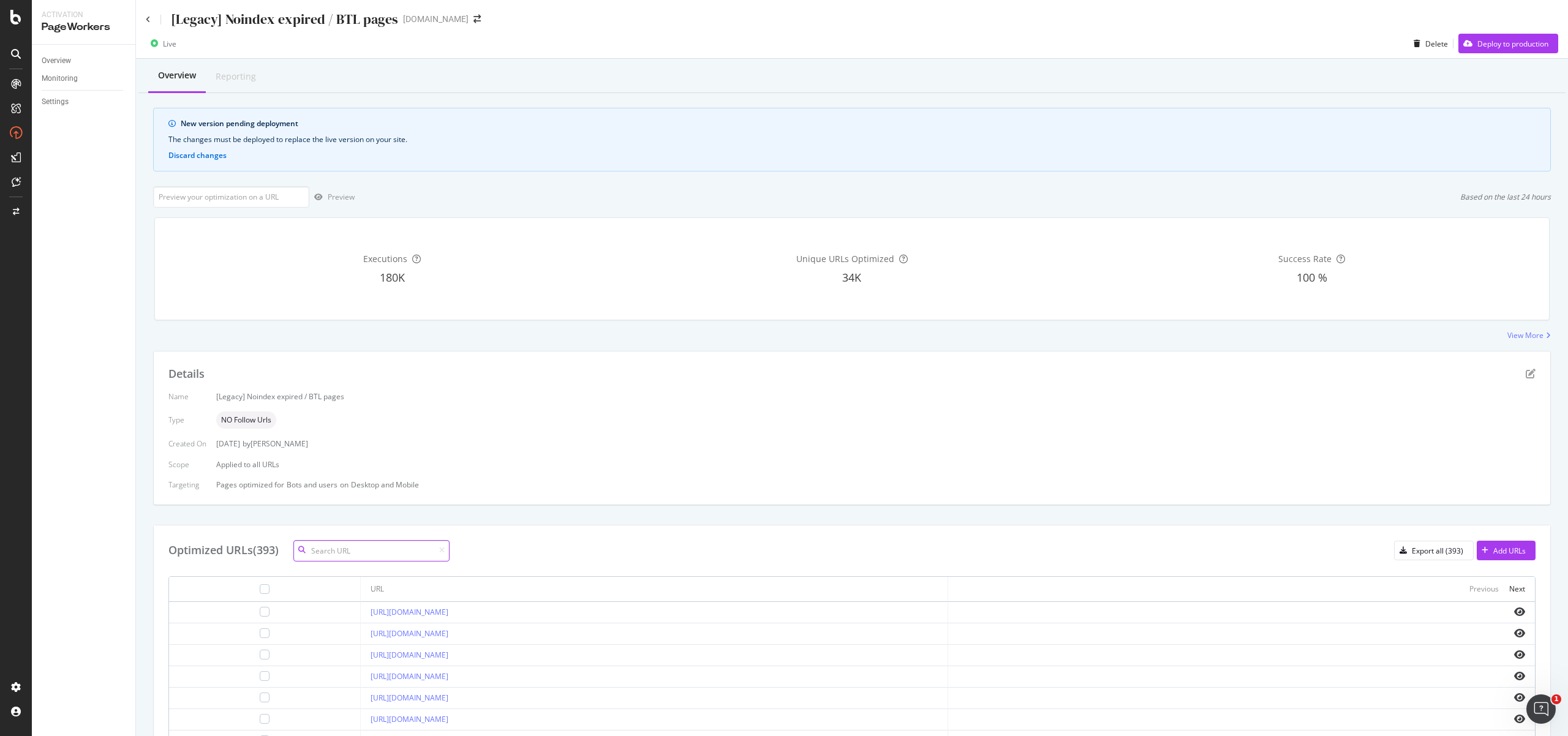
click at [384, 556] on input at bounding box center [371, 551] width 156 height 22
type input "[URL][DOMAIN_NAME]"
click at [1504, 50] on div "Deploy to production" at bounding box center [1504, 43] width 90 height 18
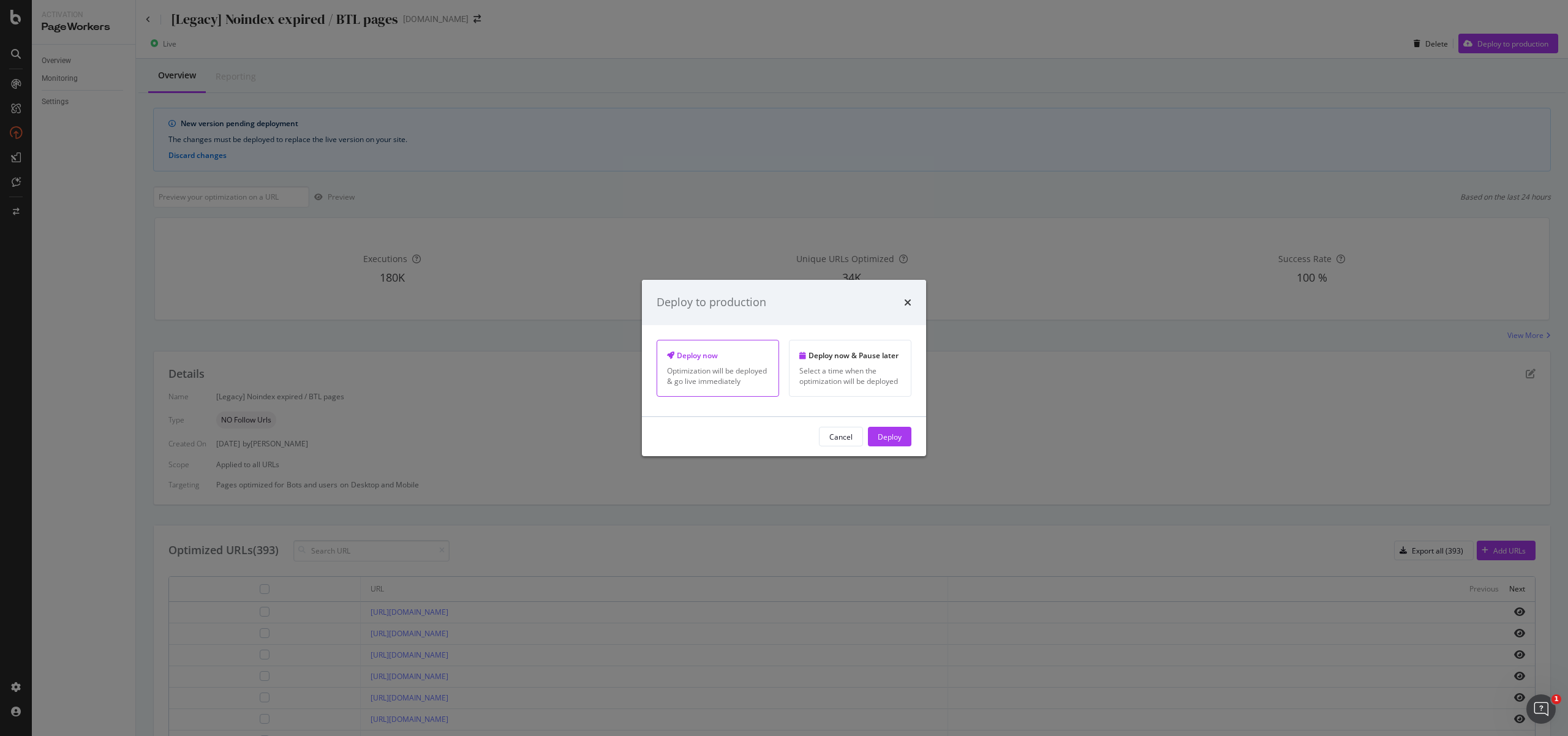
click at [885, 430] on div "Deploy" at bounding box center [890, 437] width 24 height 18
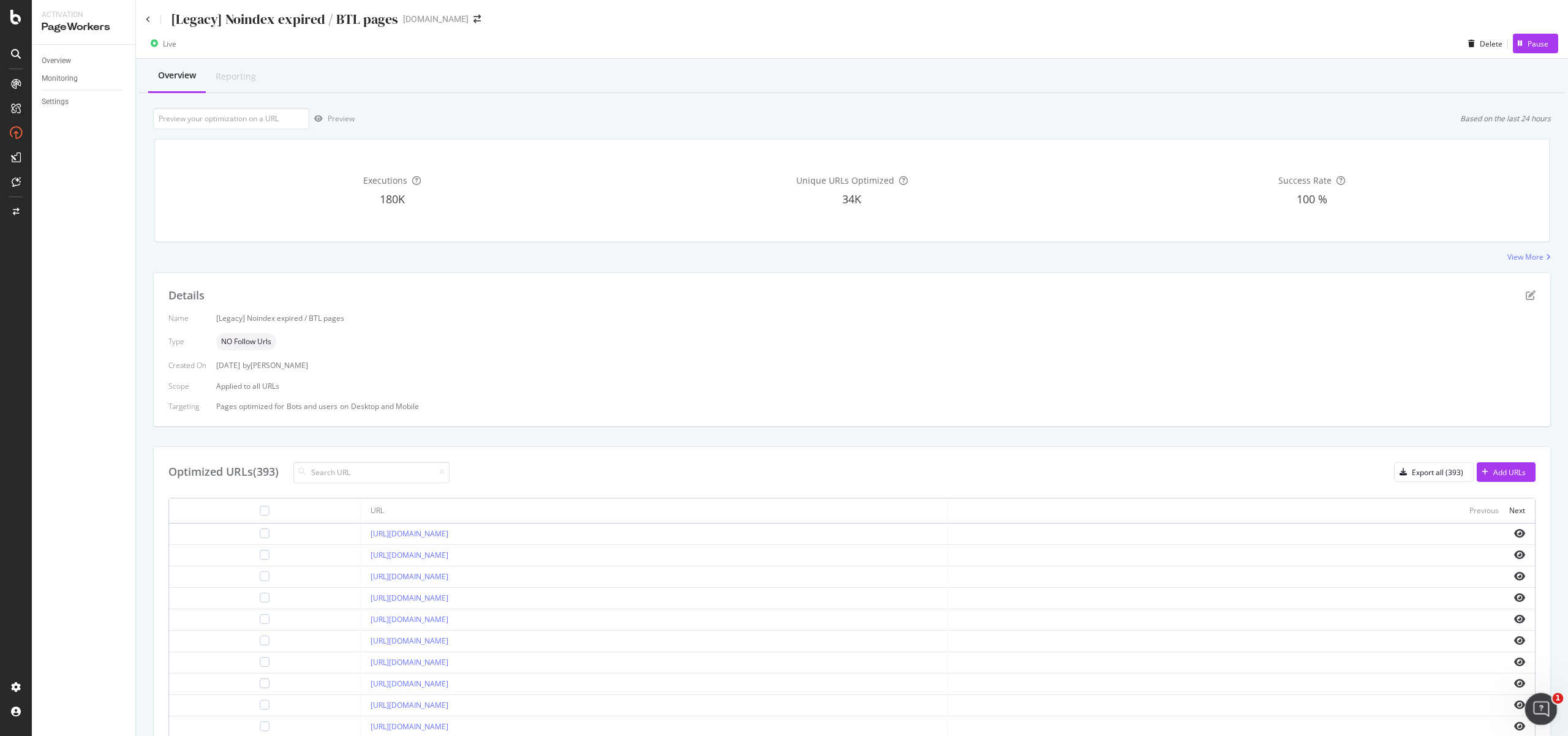
click at [1538, 702] on icon "Open Intercom Messenger" at bounding box center [1539, 707] width 20 height 20
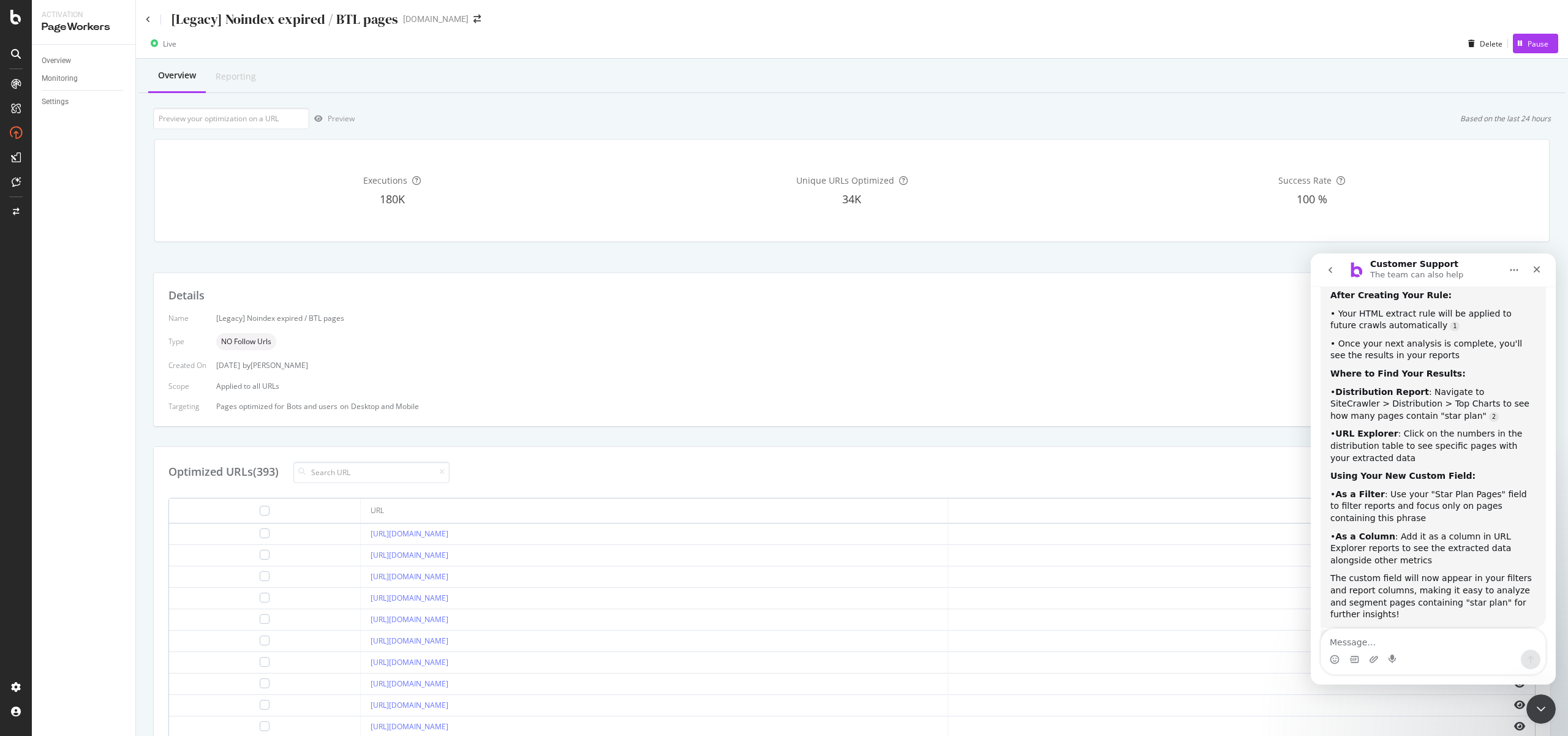
scroll to position [1206, 0]
click at [1411, 644] on textarea "Message…" at bounding box center [1434, 639] width 224 height 21
type textarea "what is Bad HTTP Code -153"
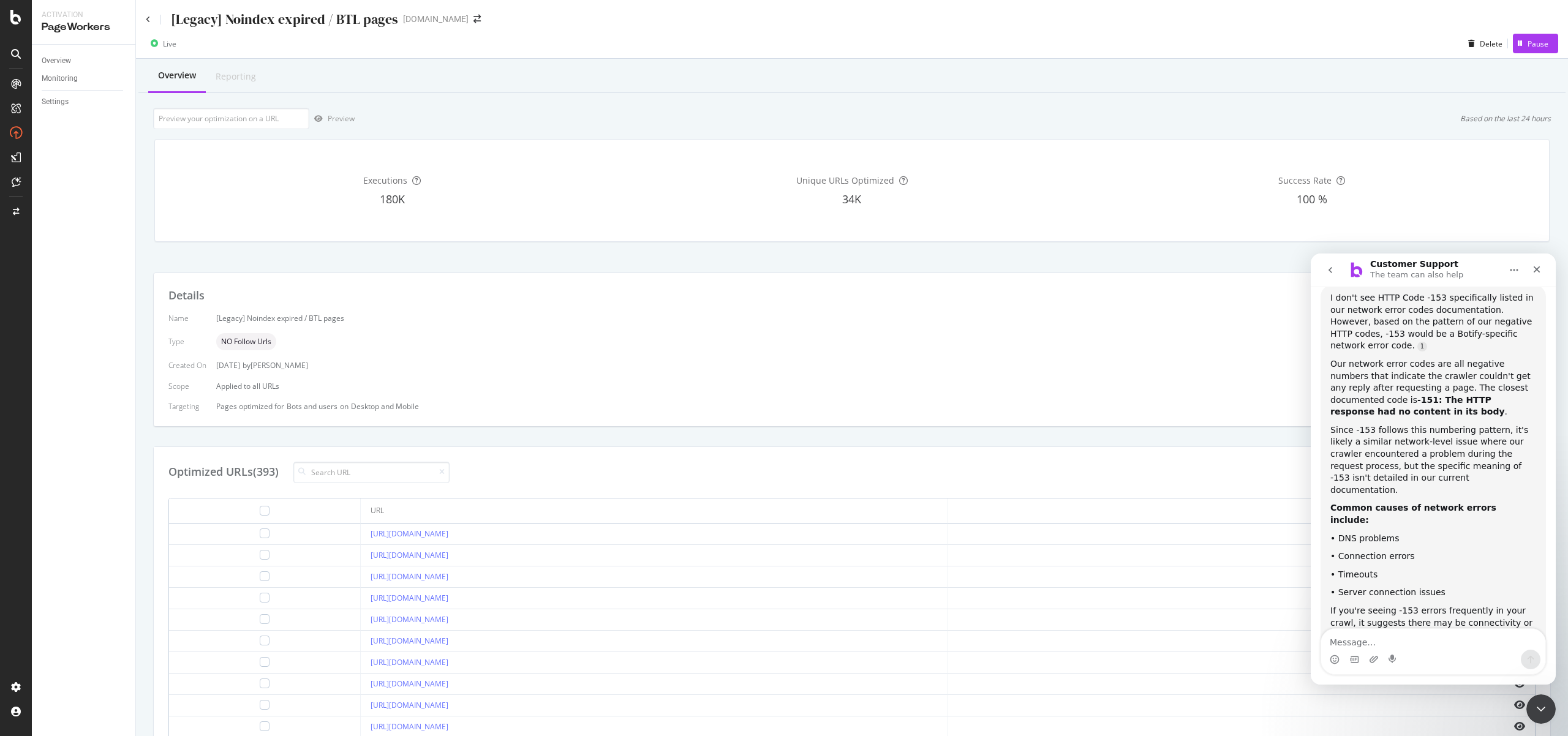
scroll to position [1620, 0]
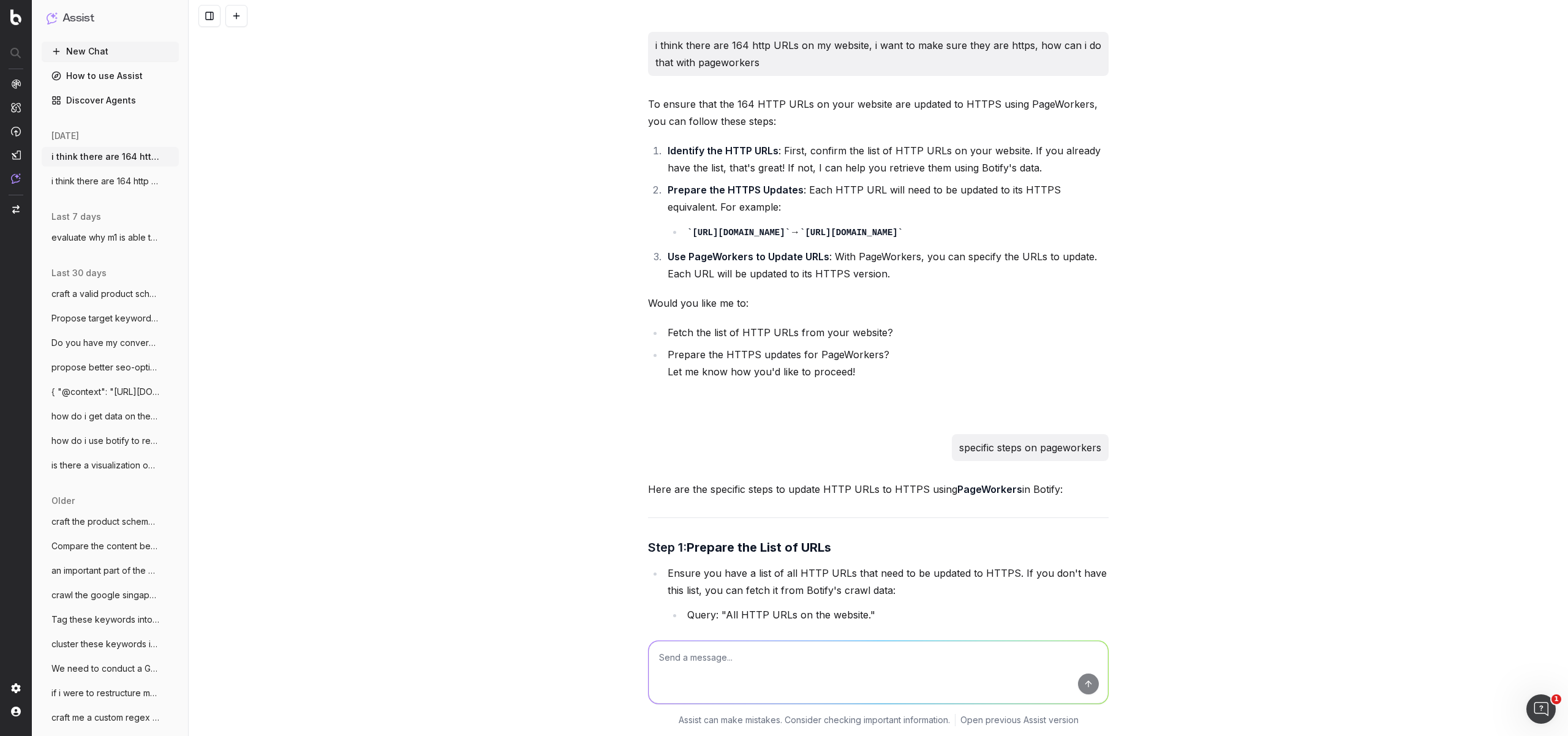
scroll to position [1195, 0]
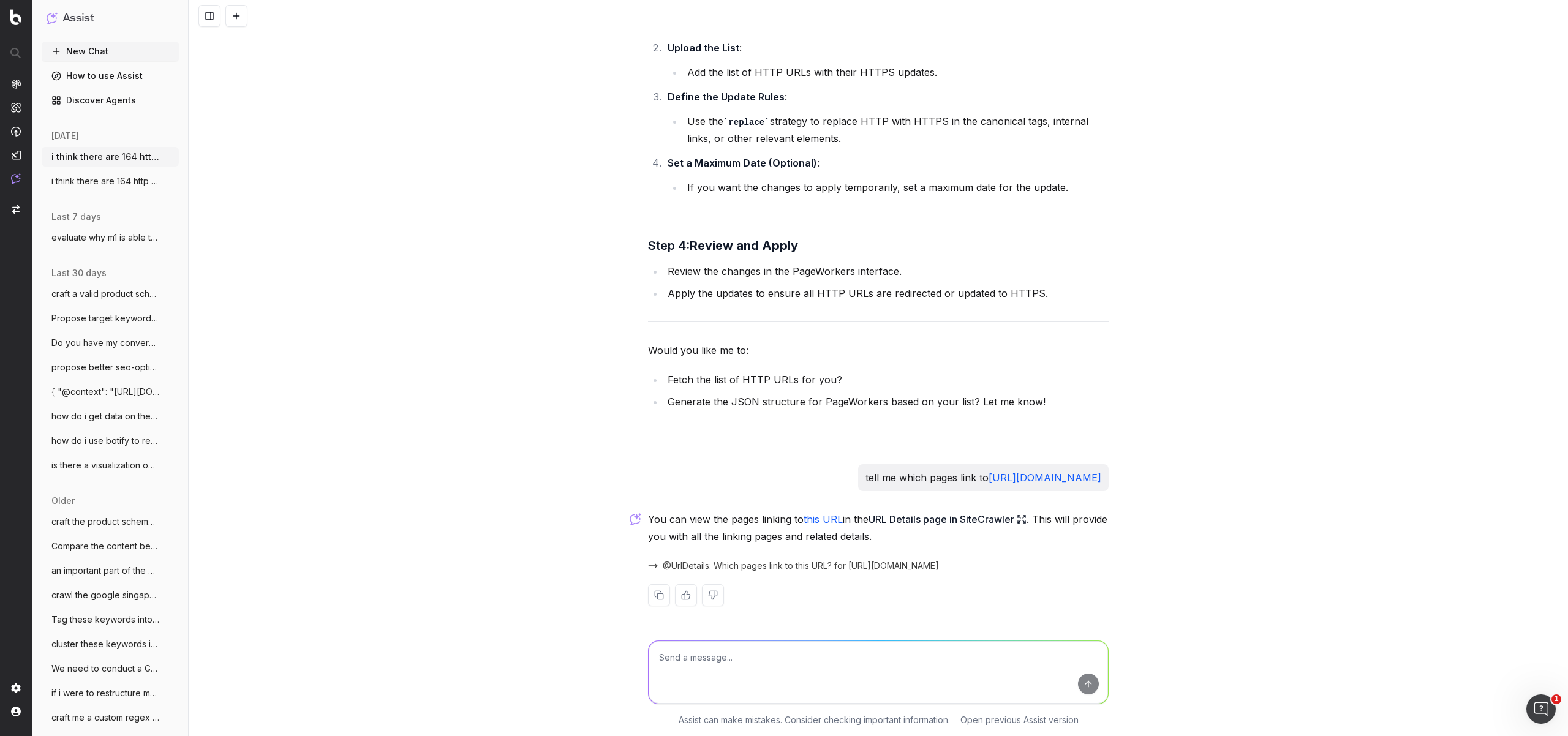
click at [774, 672] on textarea at bounding box center [878, 672] width 459 height 62
type textarea "are you"
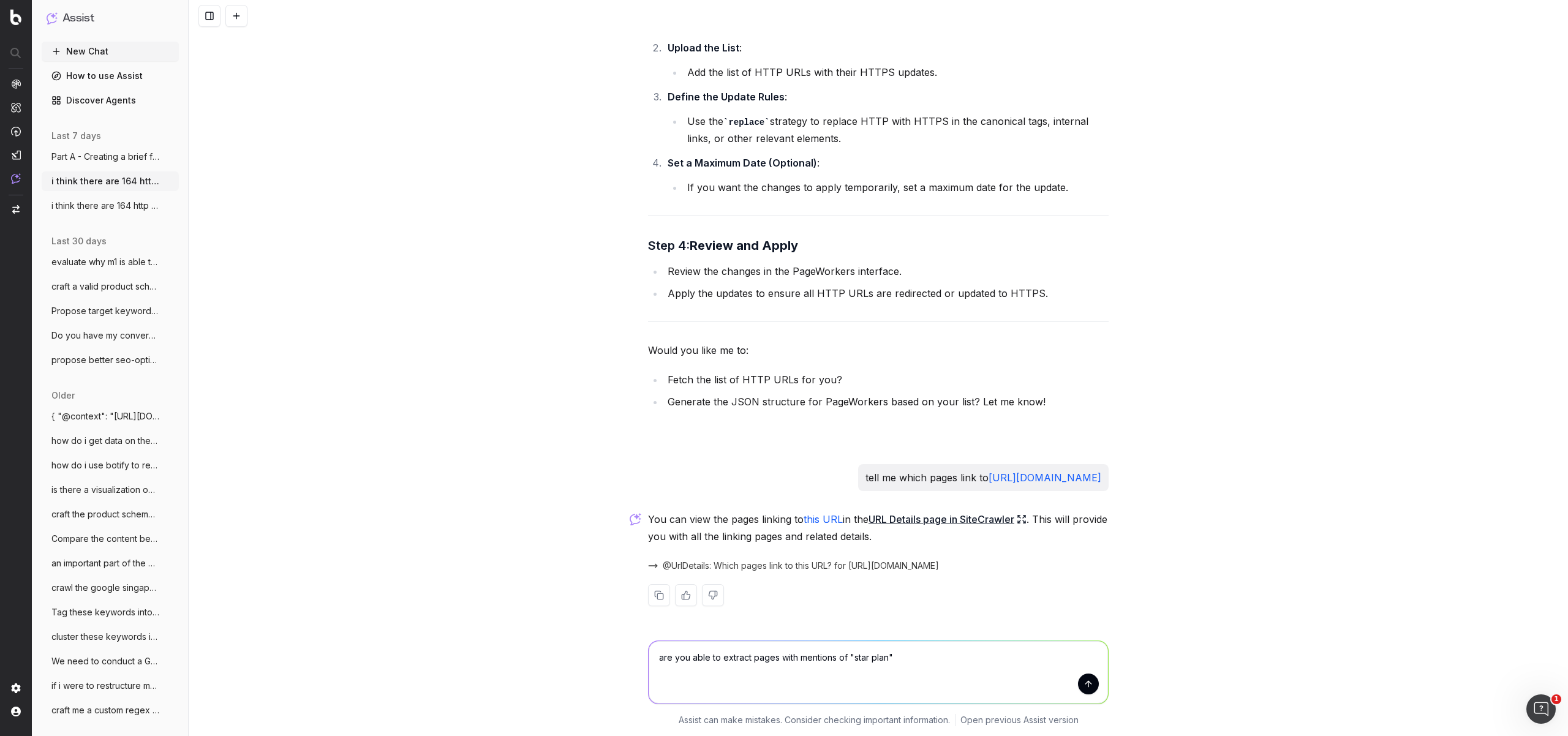
type textarea "are you able to extract pages with mentions of "star plan"?"
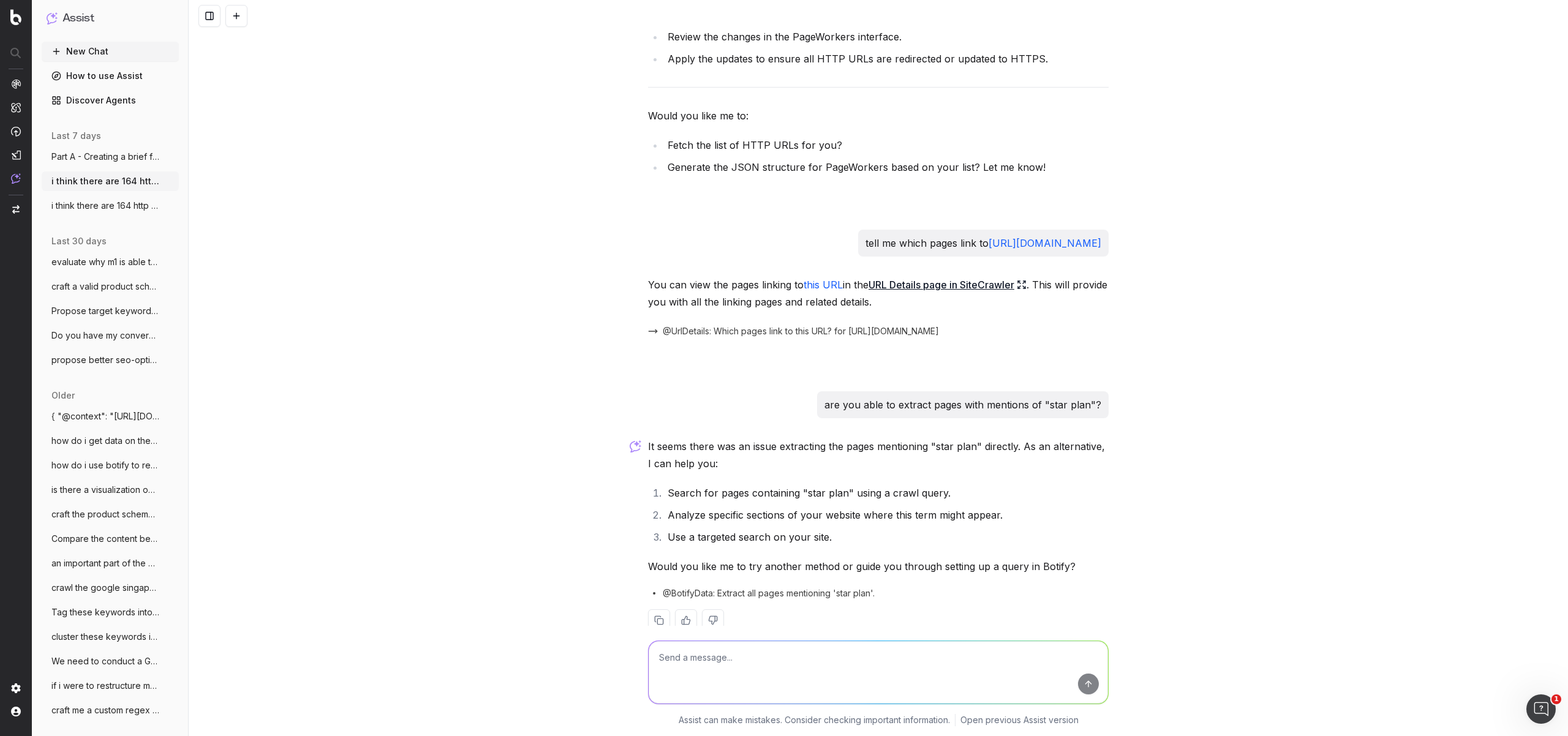
scroll to position [1457, 0]
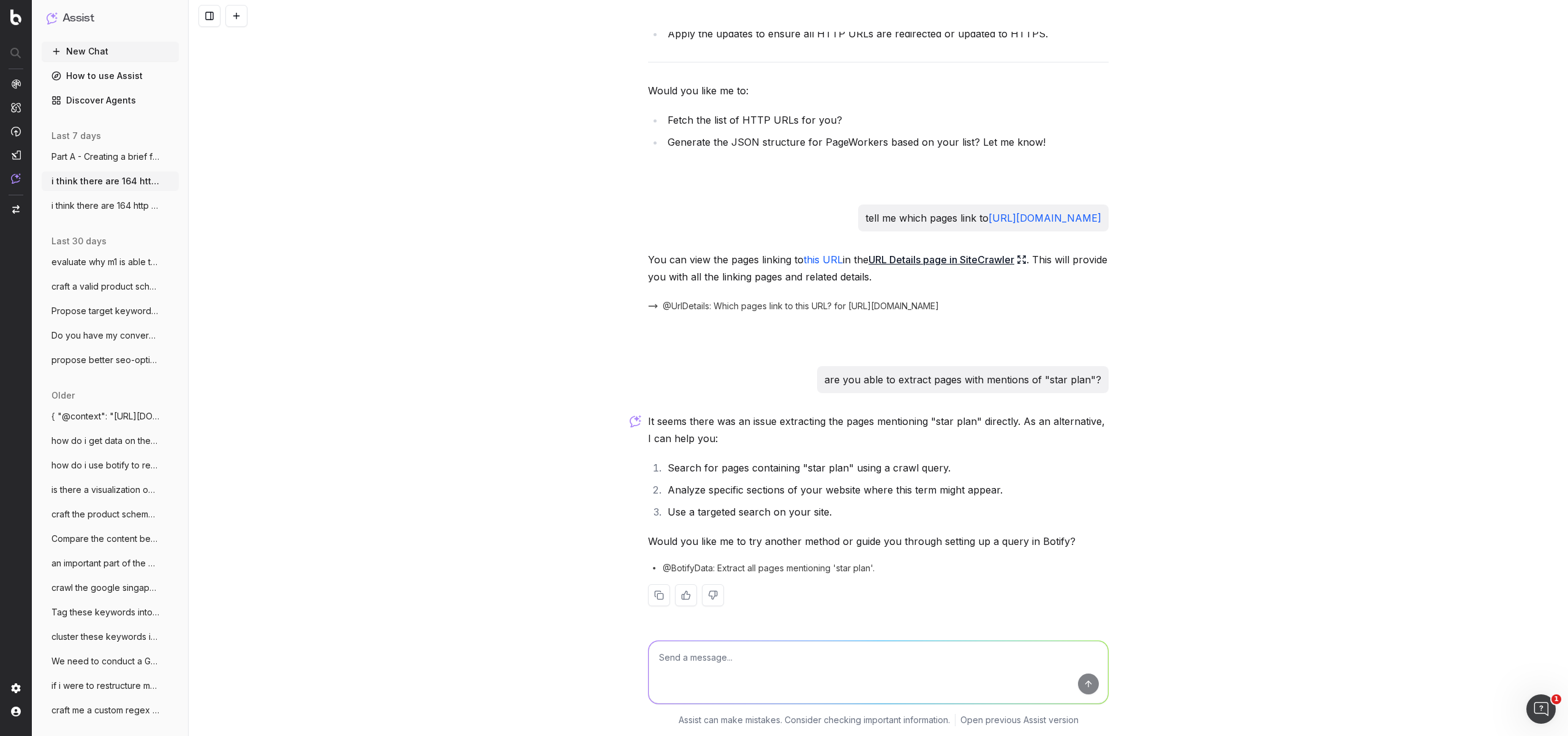
click at [799, 671] on textarea at bounding box center [878, 672] width 459 height 62
click at [757, 669] on textarea at bounding box center [878, 672] width 459 height 62
type textarea "guide me how to do that on URL explorer"
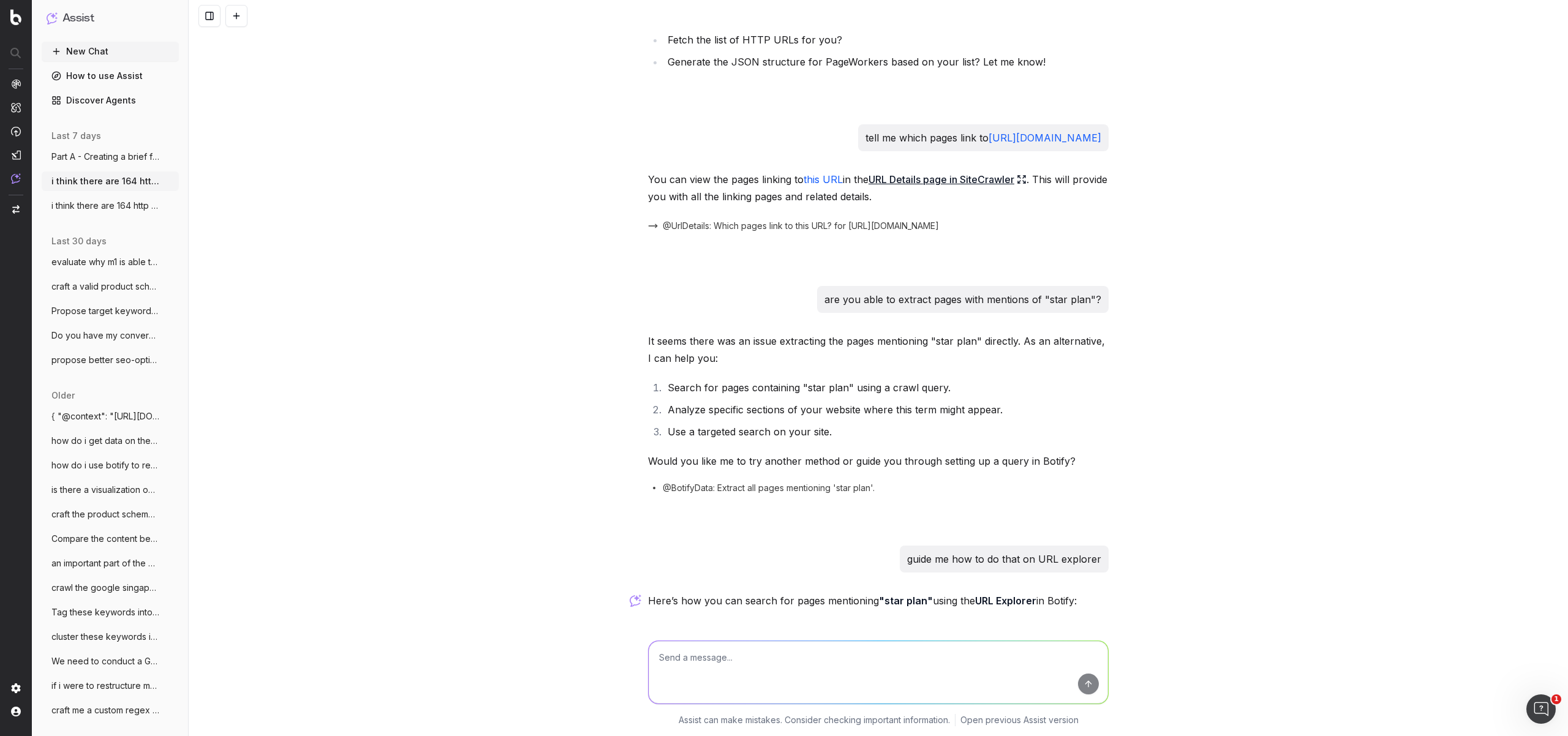
scroll to position [2209, 0]
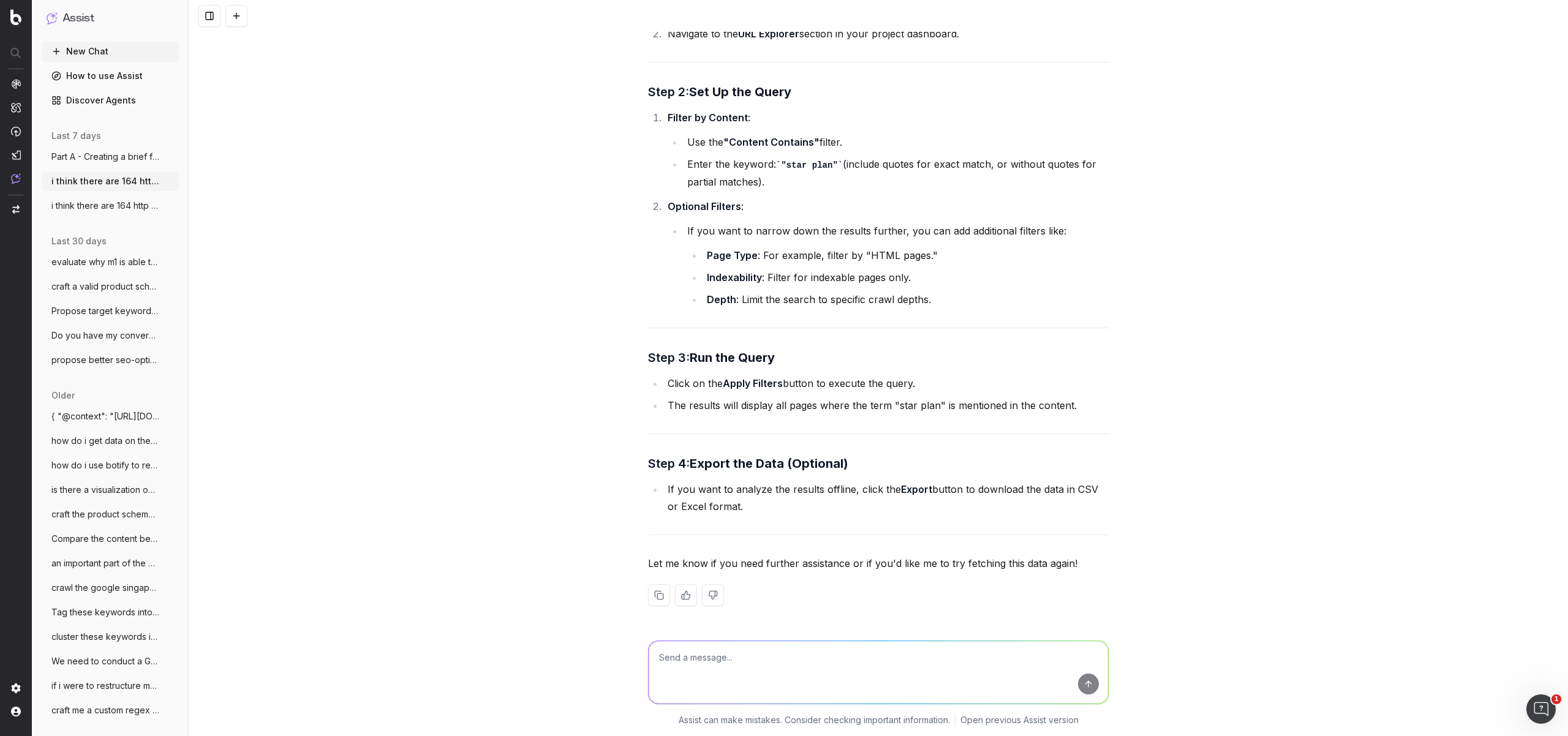
click at [805, 659] on textarea at bounding box center [878, 672] width 459 height 62
paste textarea "Bad HTTP Code -153"
type textarea "what is a Bad HTTP Code -153"
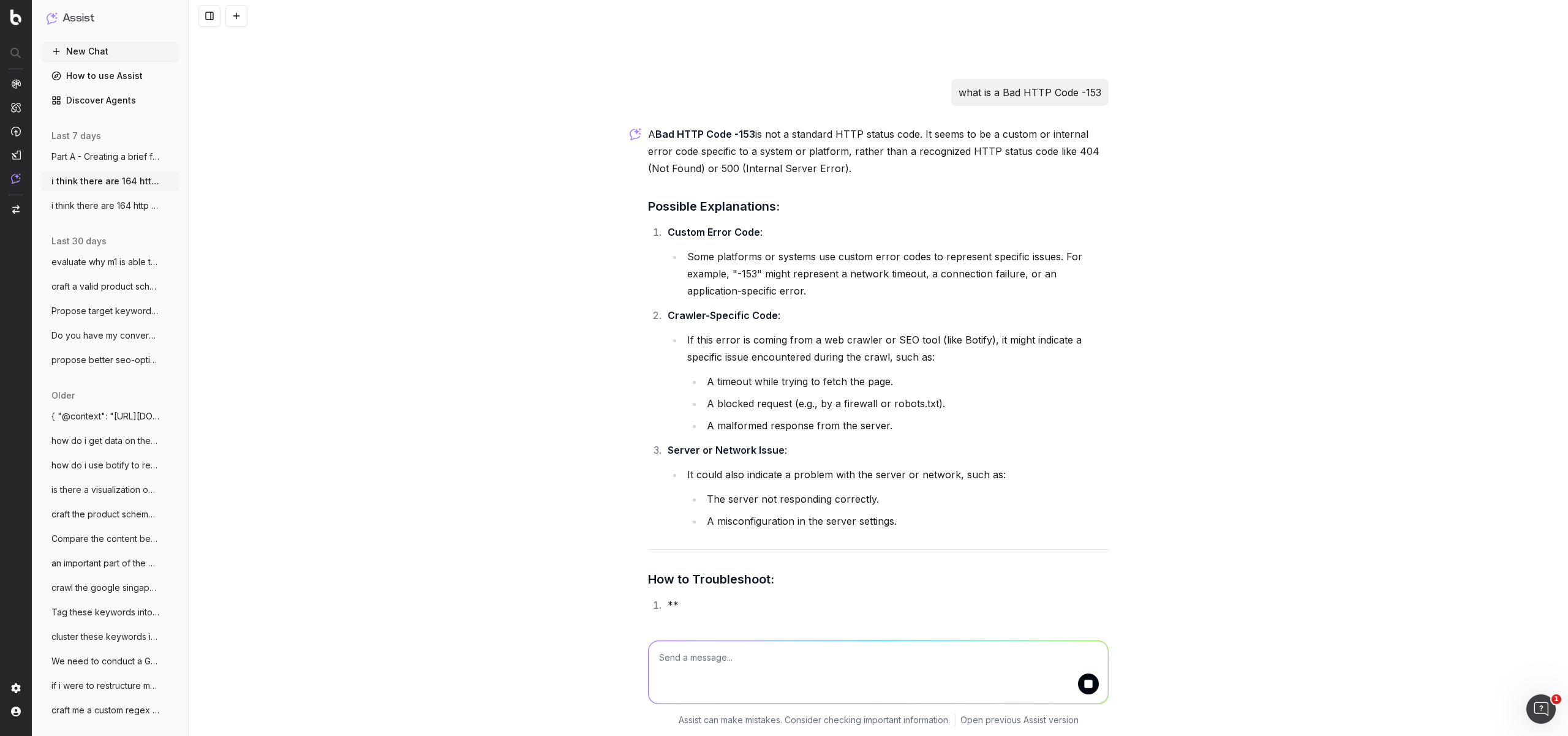
click at [810, 490] on li "The server not responding correctly." at bounding box center [906, 499] width 405 height 17
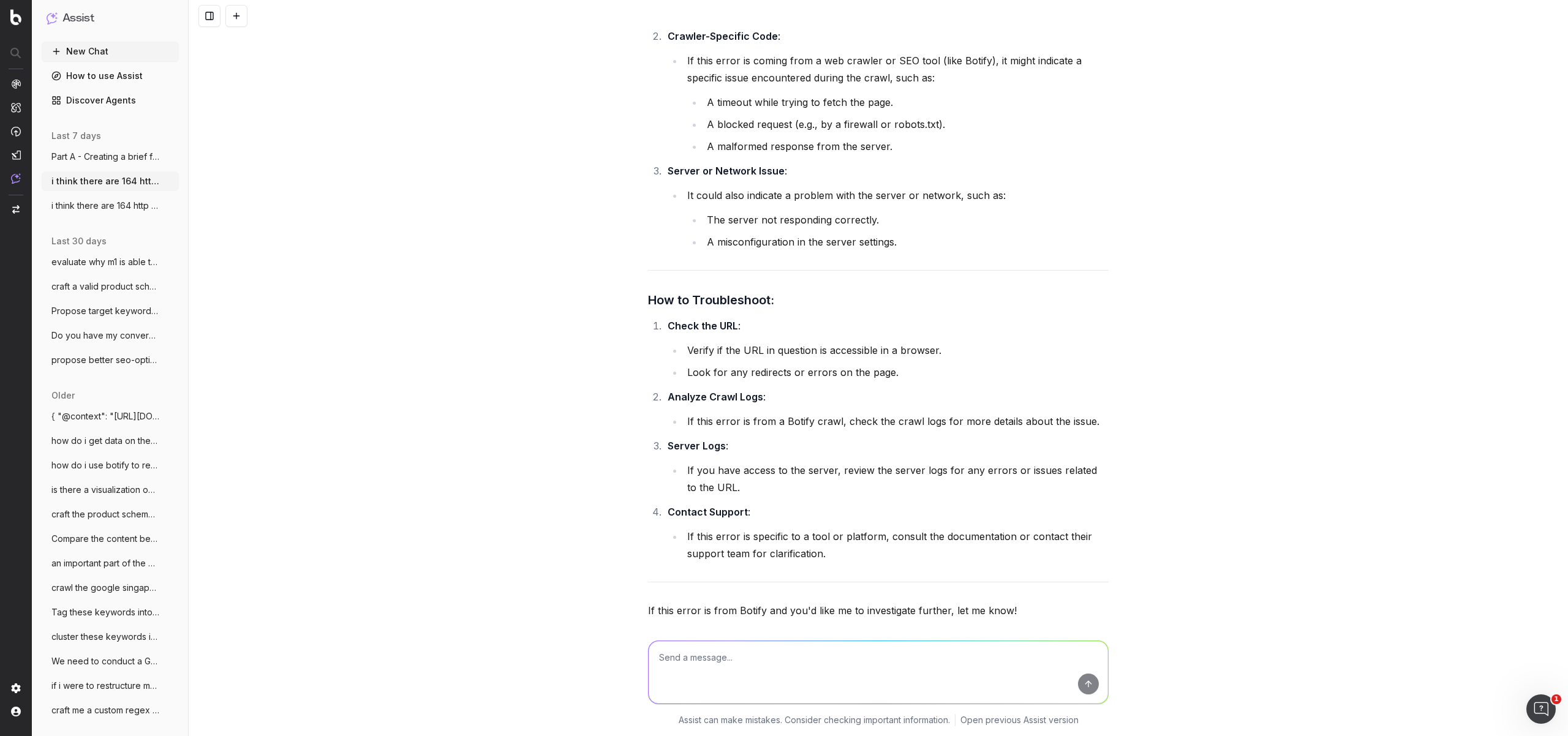
scroll to position [3082, 0]
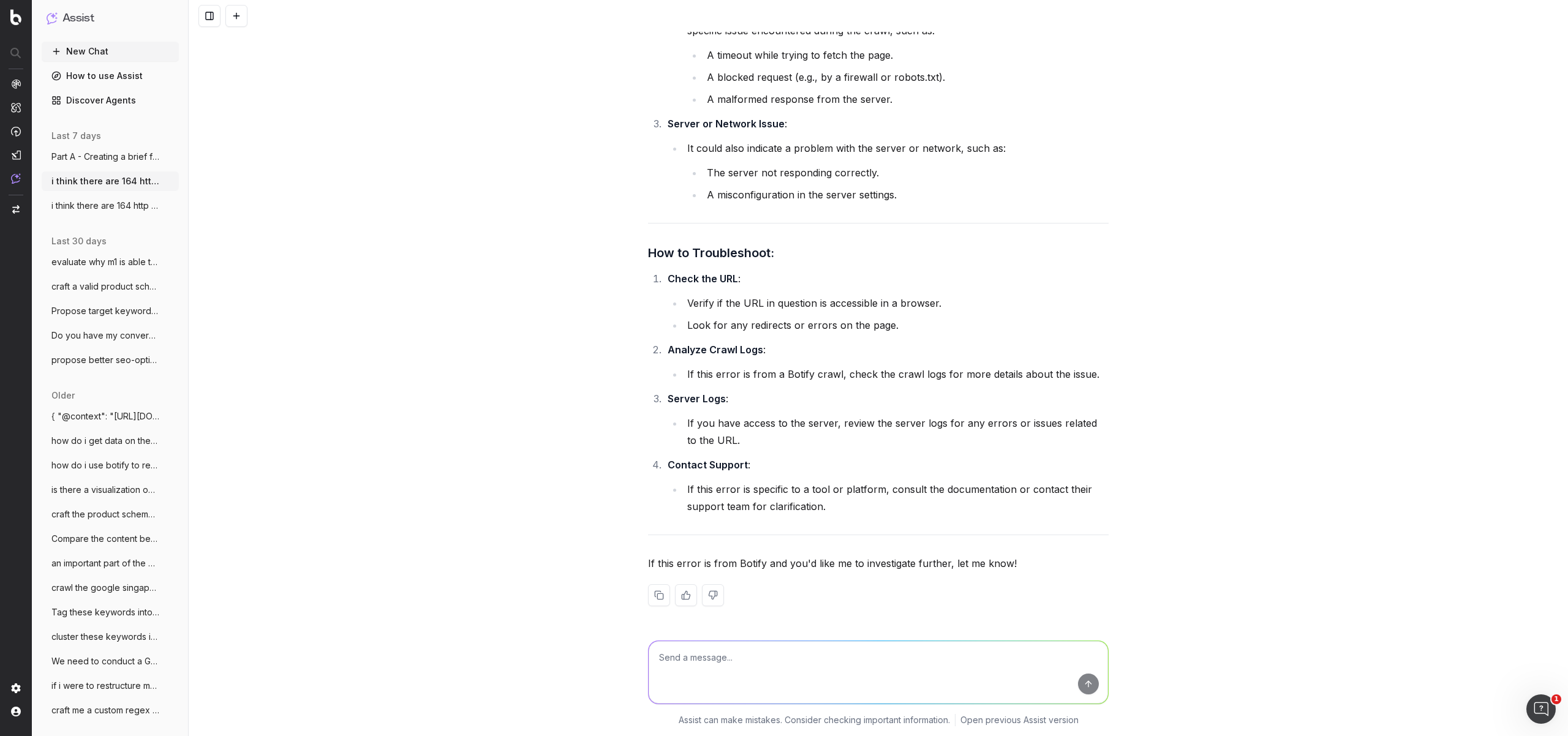
click at [757, 659] on textarea at bounding box center [878, 672] width 459 height 62
type textarea "but when i check manually there is no issue, so it shouldn't be an issue?"
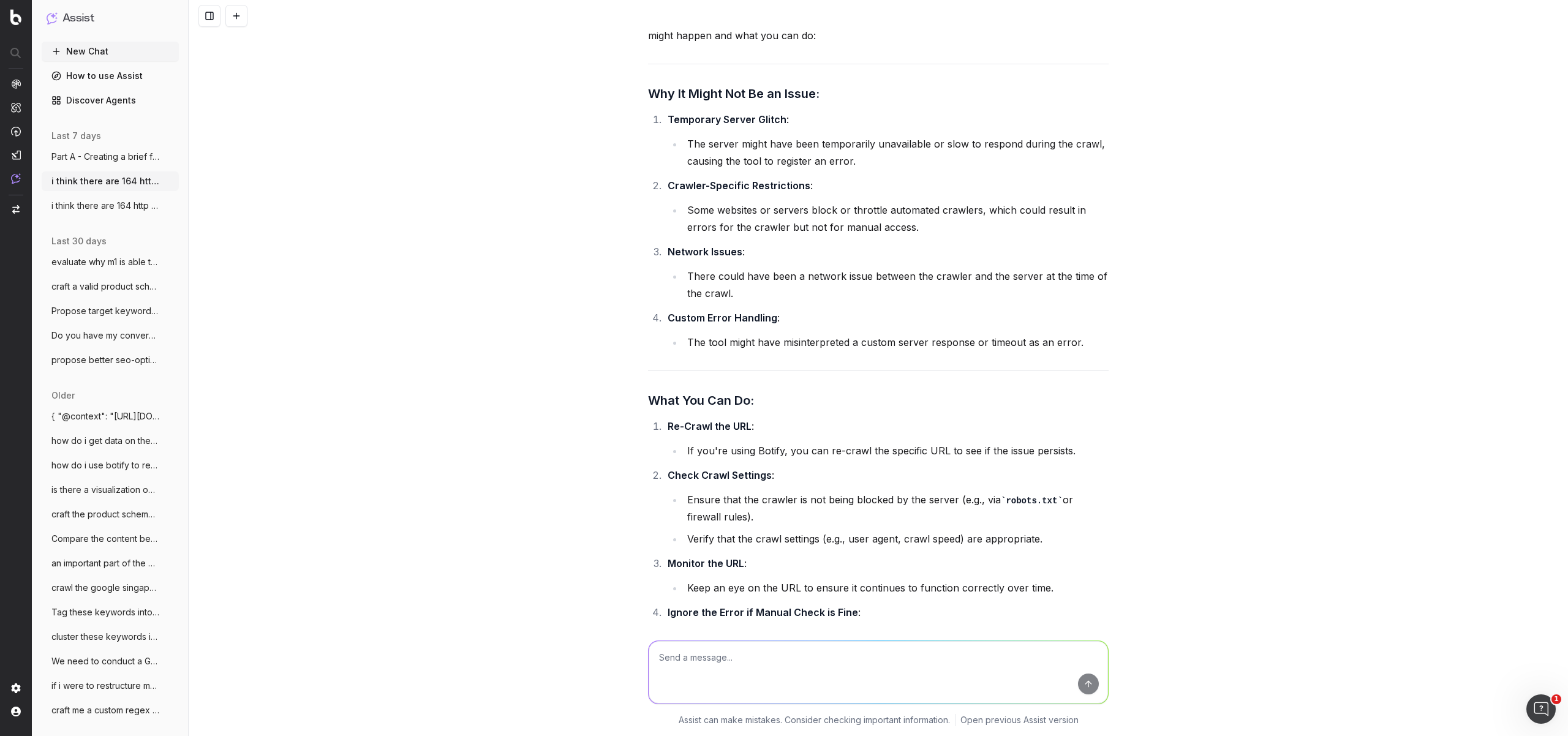
scroll to position [3761, 0]
